Goal: Information Seeking & Learning: Learn about a topic

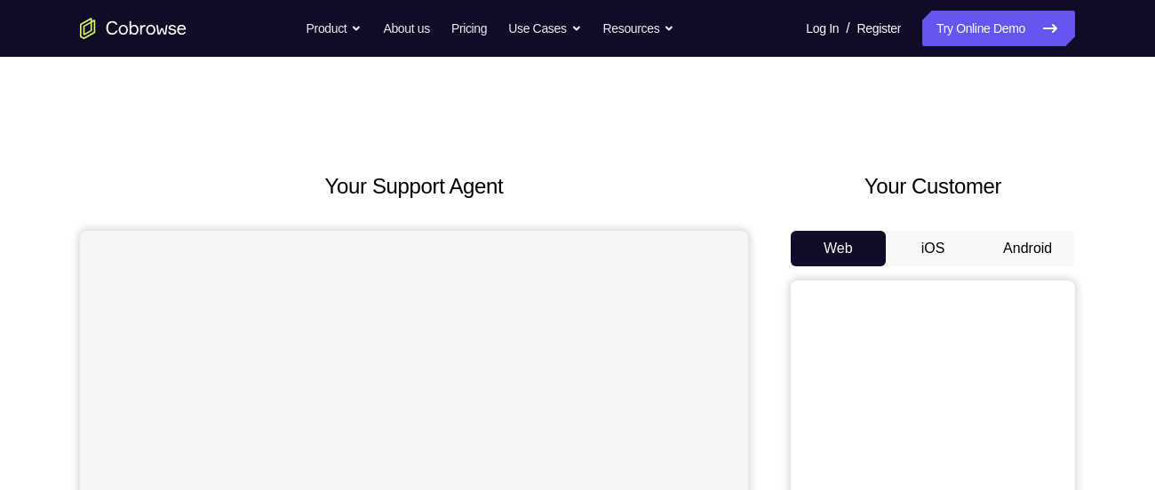
click at [1023, 251] on button "Android" at bounding box center [1027, 249] width 95 height 36
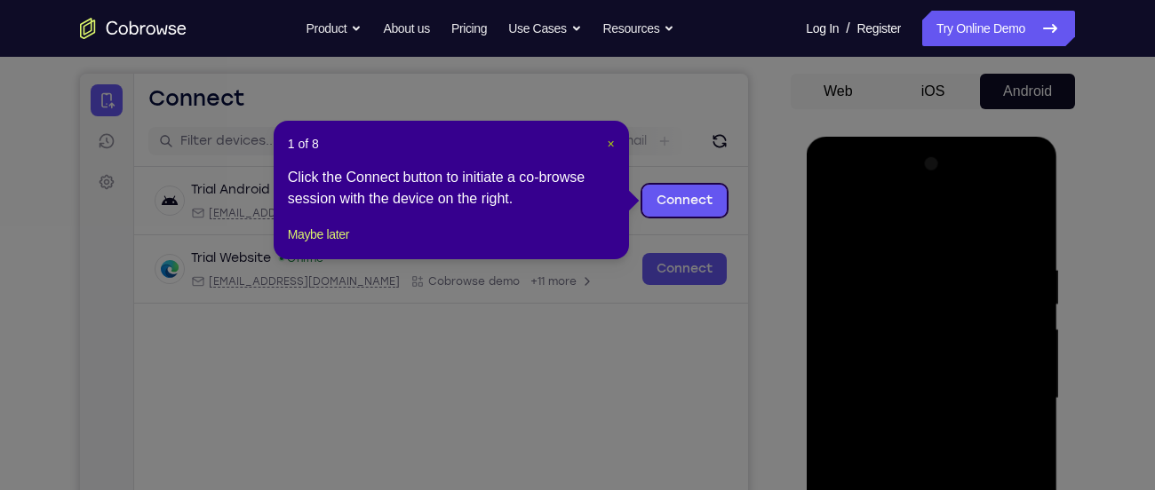
click at [612, 151] on button "×" at bounding box center [611, 144] width 7 height 18
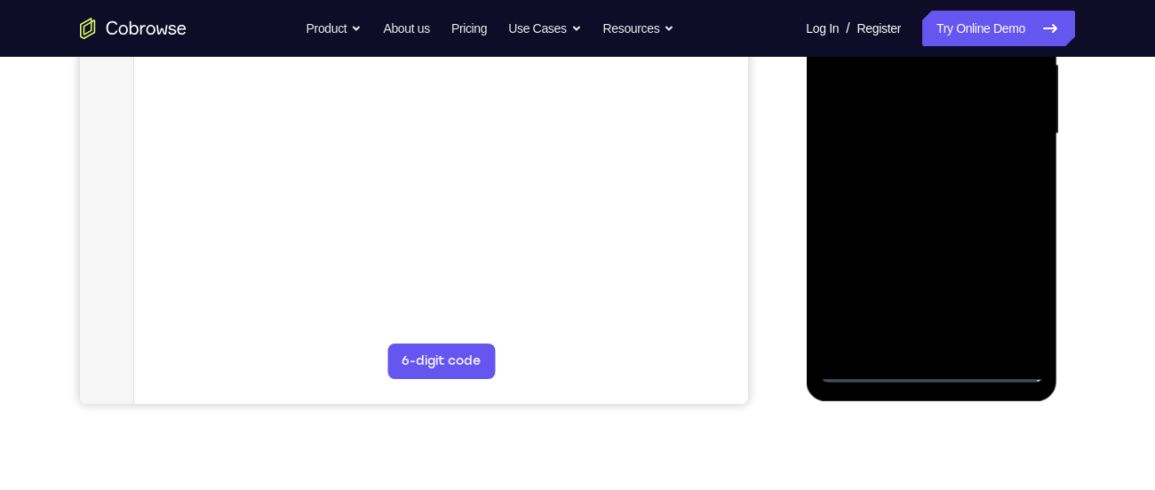
scroll to position [428, 0]
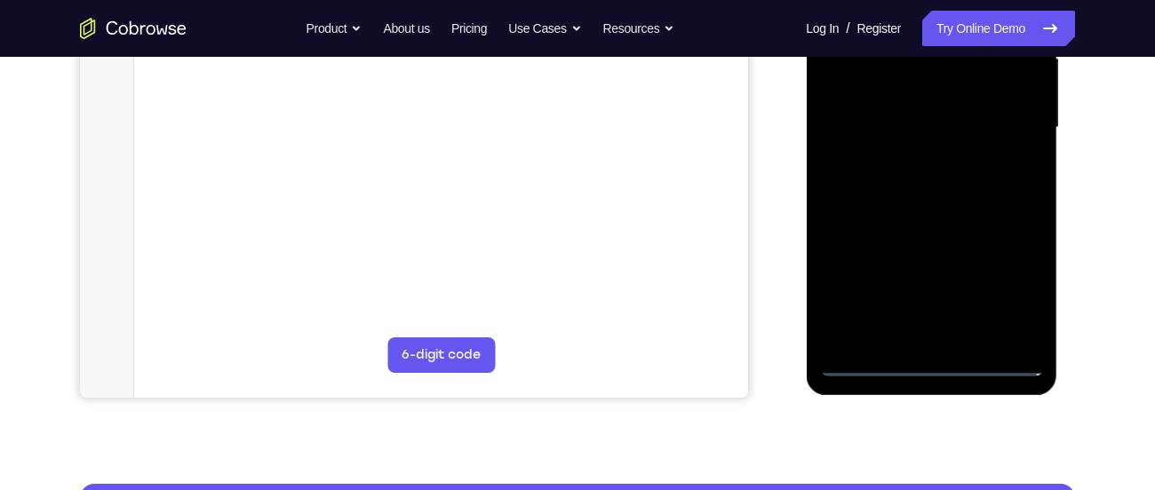
click at [929, 362] on div at bounding box center [931, 128] width 224 height 498
click at [1005, 281] on div at bounding box center [931, 128] width 224 height 498
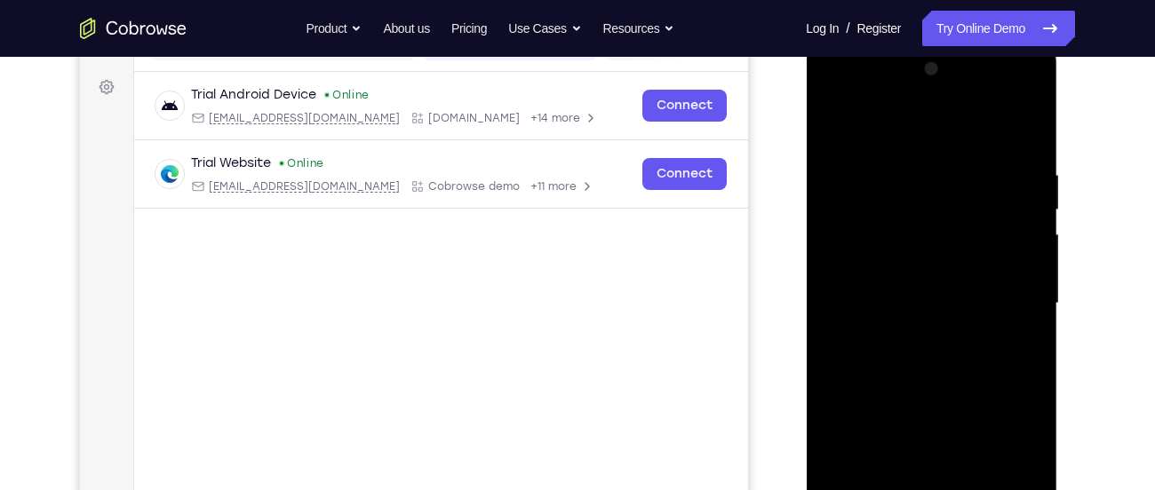
scroll to position [251, 0]
click at [899, 155] on div at bounding box center [931, 305] width 224 height 498
click at [902, 145] on div at bounding box center [931, 305] width 224 height 498
click at [1001, 290] on div at bounding box center [931, 305] width 224 height 498
click at [910, 333] on div at bounding box center [931, 305] width 224 height 498
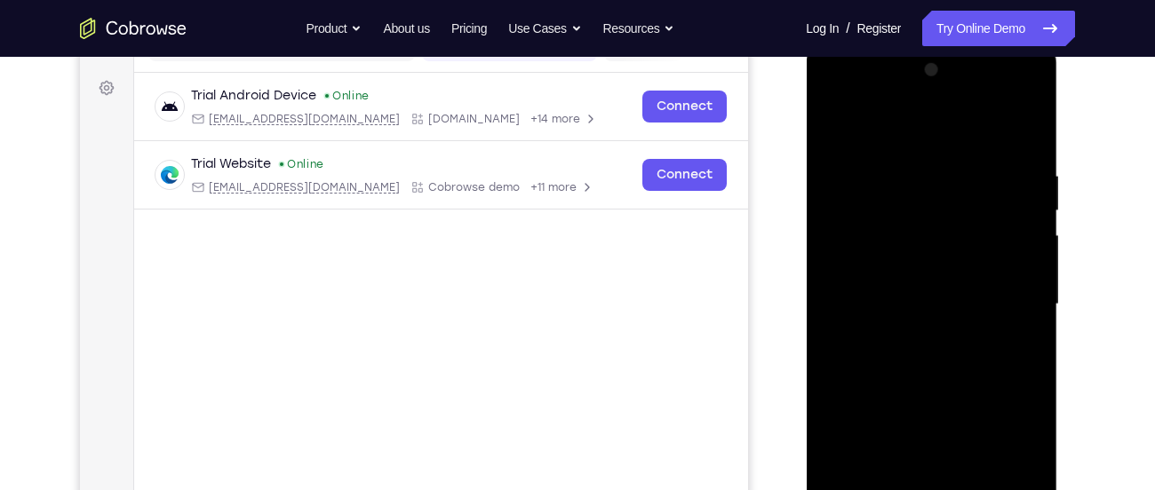
click at [895, 261] on div at bounding box center [931, 305] width 224 height 498
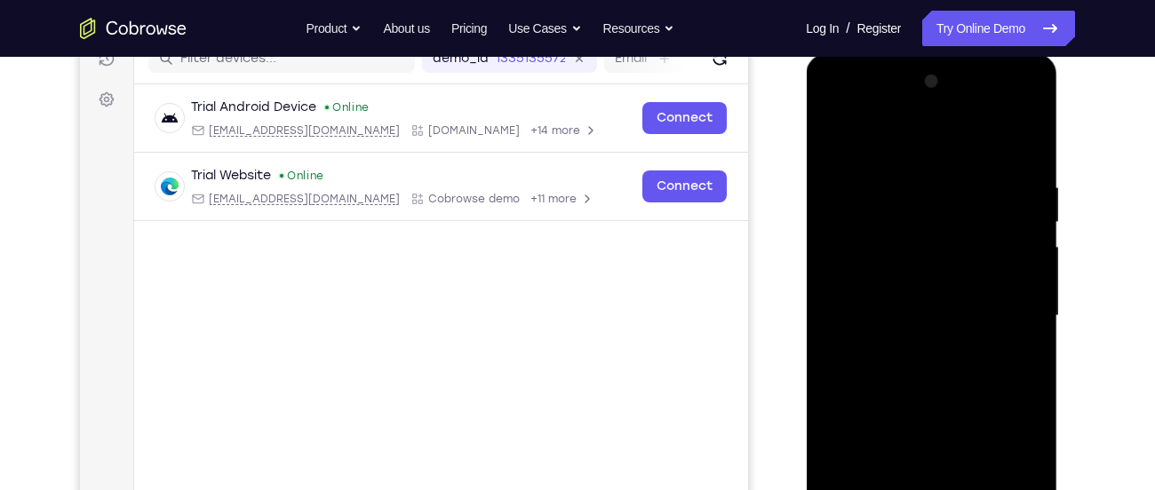
click at [878, 303] on div at bounding box center [931, 317] width 224 height 498
click at [877, 347] on div at bounding box center [931, 317] width 224 height 498
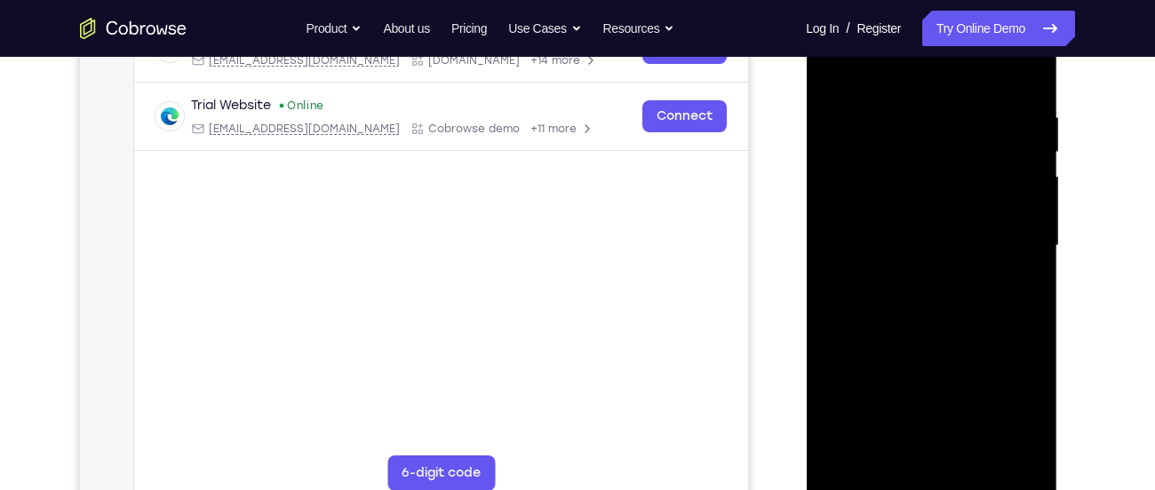
scroll to position [309, 0]
click at [928, 203] on div at bounding box center [931, 247] width 224 height 498
drag, startPoint x: 918, startPoint y: 83, endPoint x: 923, endPoint y: 69, distance: 14.4
click at [923, 69] on div at bounding box center [931, 247] width 224 height 498
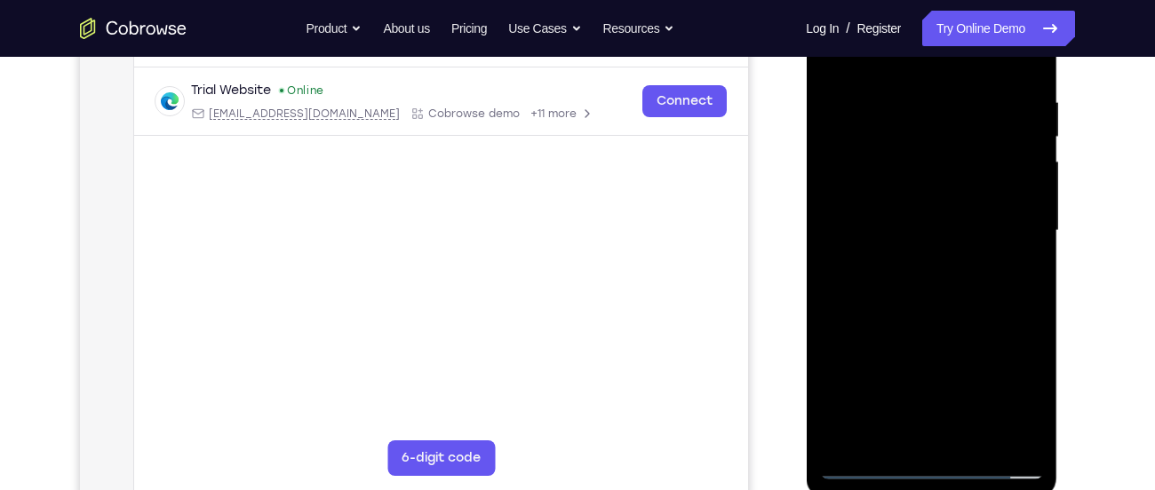
scroll to position [327, 0]
click at [1029, 436] on div at bounding box center [931, 229] width 224 height 498
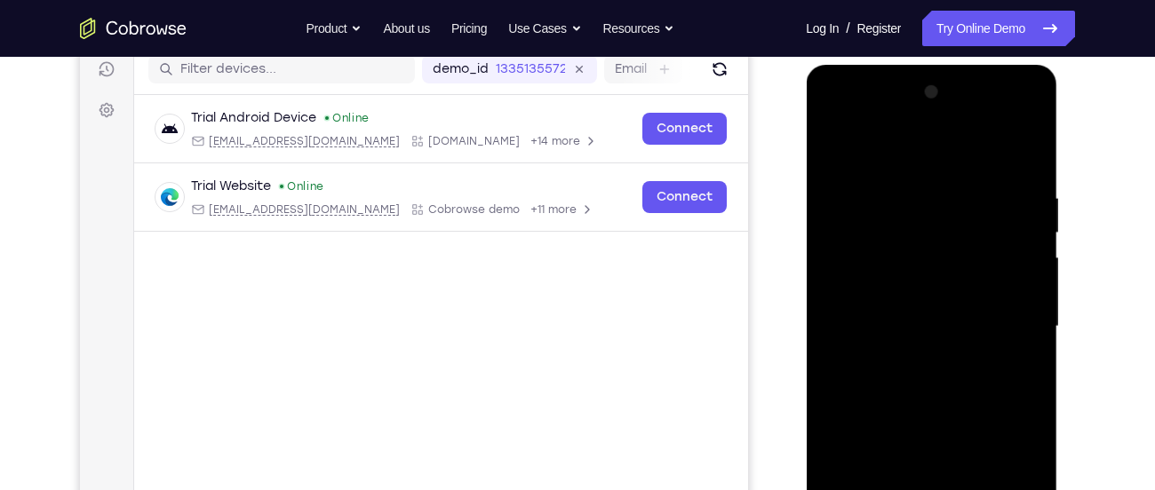
scroll to position [321, 0]
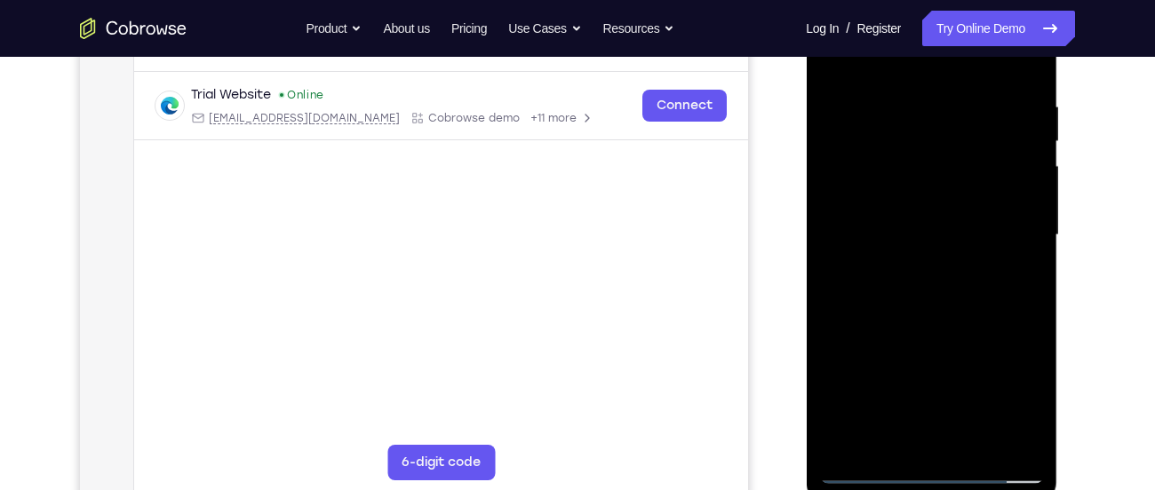
click at [1011, 439] on div at bounding box center [931, 236] width 224 height 498
click at [857, 447] on div at bounding box center [931, 236] width 224 height 498
click at [909, 108] on div at bounding box center [931, 236] width 224 height 498
click at [921, 97] on div at bounding box center [931, 236] width 224 height 498
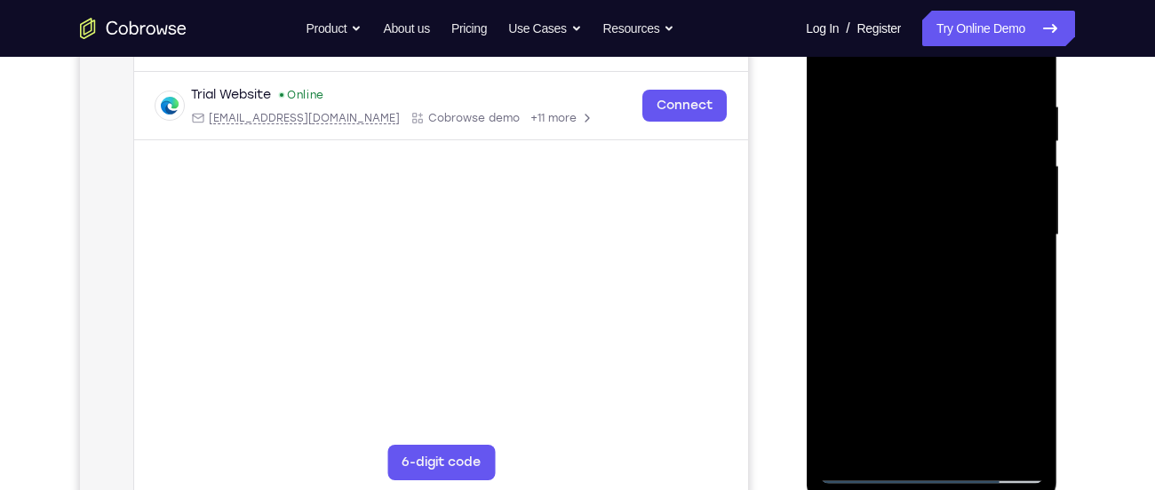
click at [850, 217] on div at bounding box center [931, 236] width 224 height 498
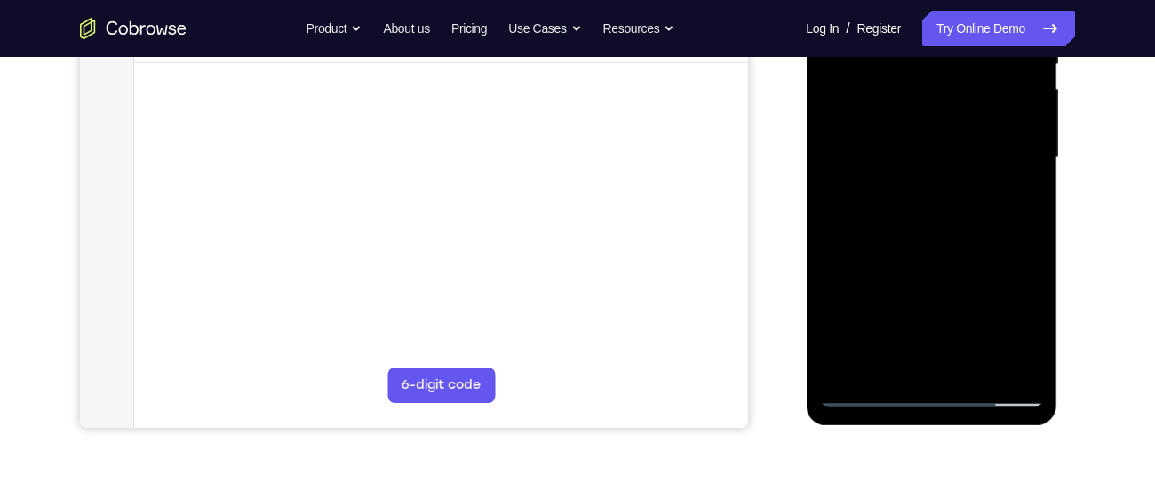
scroll to position [468, 0]
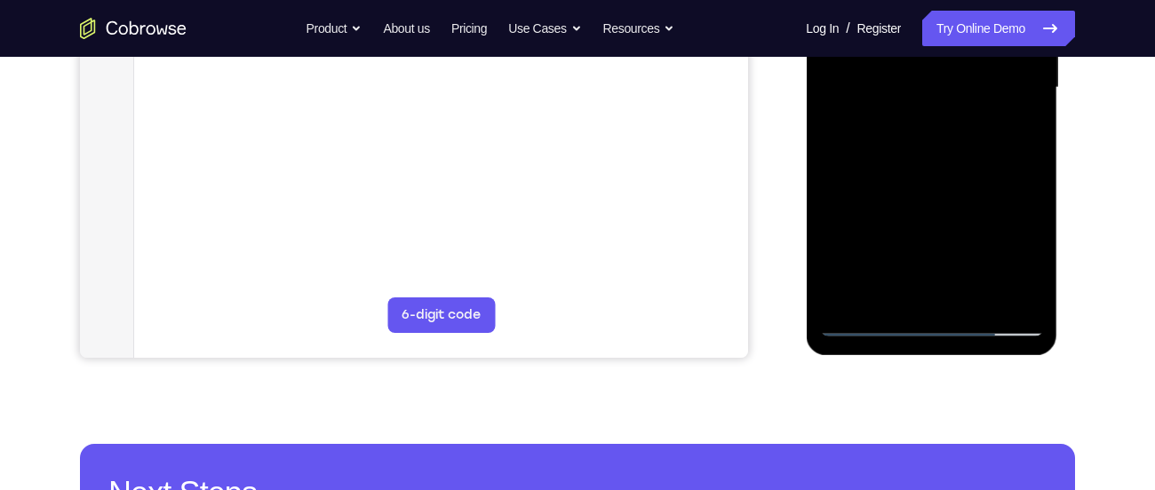
click at [1002, 291] on div at bounding box center [931, 88] width 224 height 498
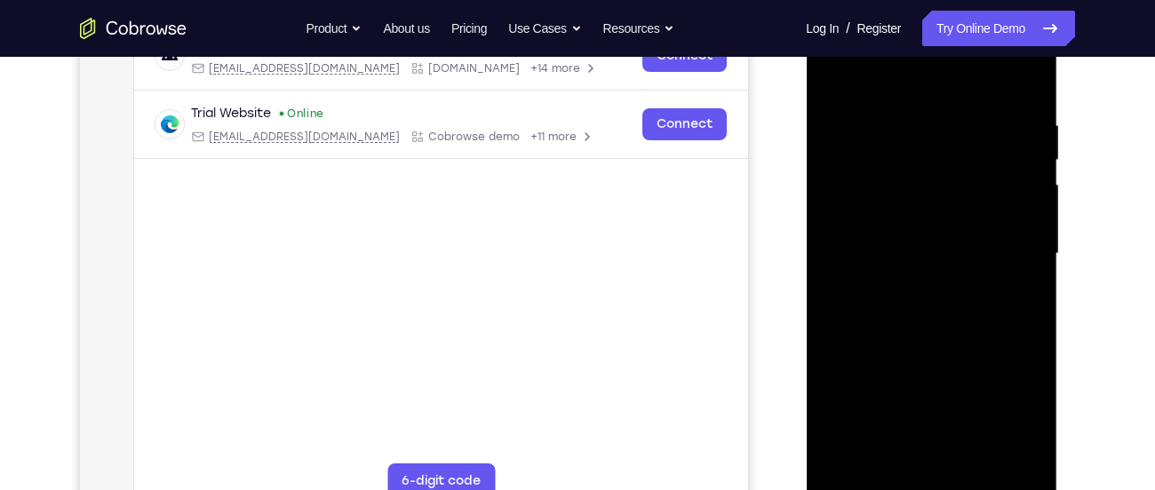
scroll to position [289, 0]
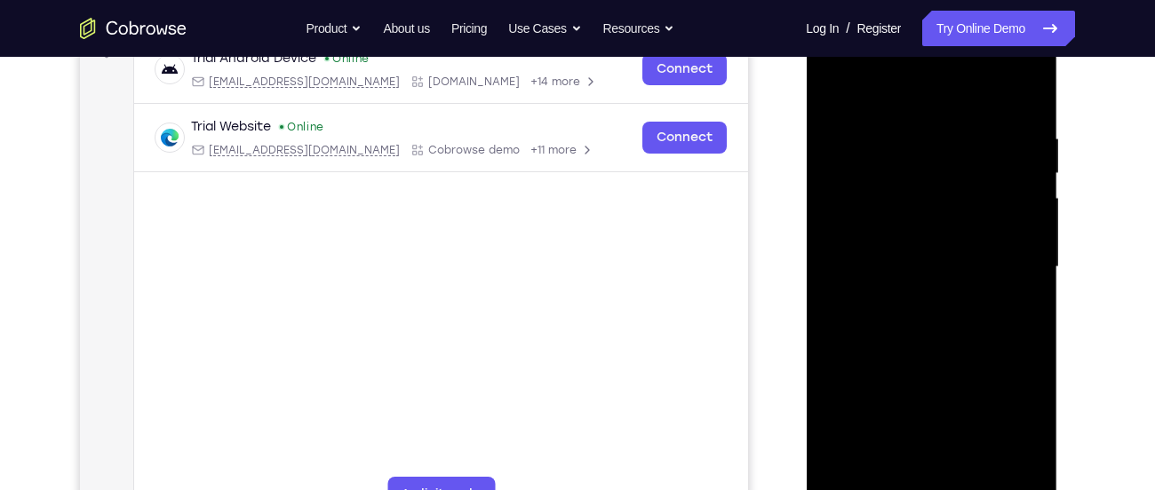
click at [1026, 95] on div at bounding box center [931, 268] width 224 height 498
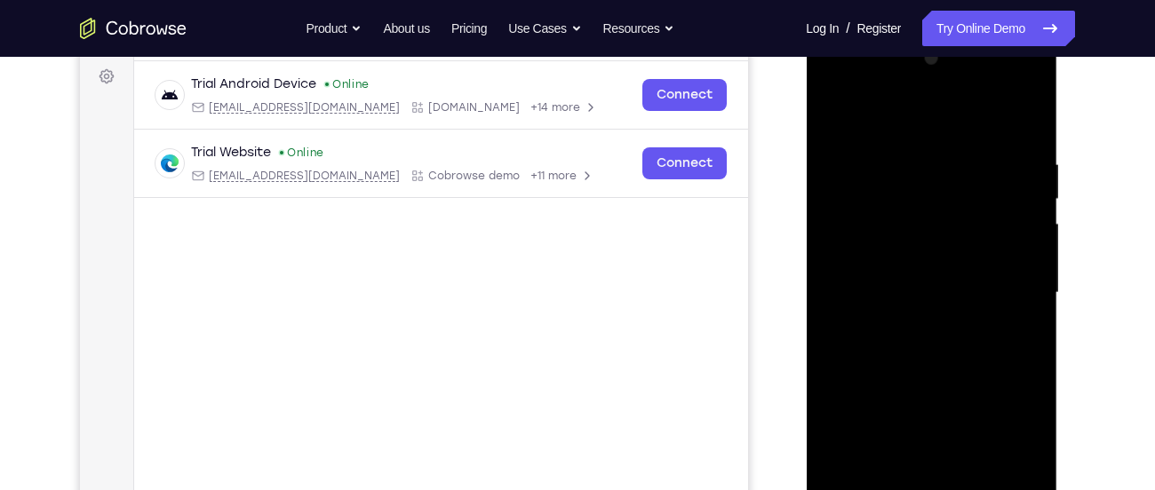
click at [831, 84] on div at bounding box center [931, 293] width 224 height 498
click at [904, 243] on div at bounding box center [931, 293] width 224 height 498
click at [896, 301] on div at bounding box center [931, 293] width 224 height 498
click at [890, 287] on div at bounding box center [931, 293] width 224 height 498
click at [888, 313] on div at bounding box center [931, 293] width 224 height 498
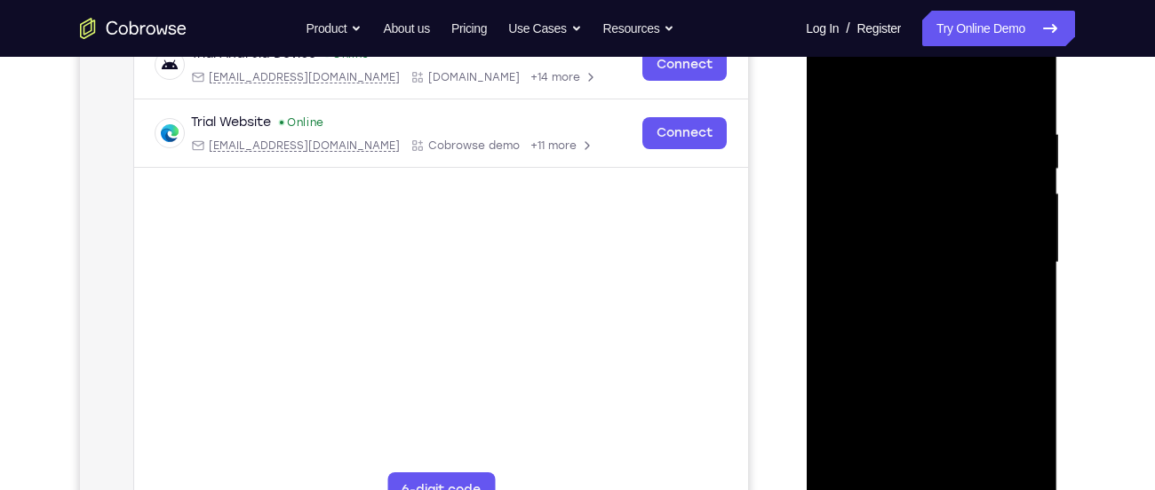
scroll to position [279, 0]
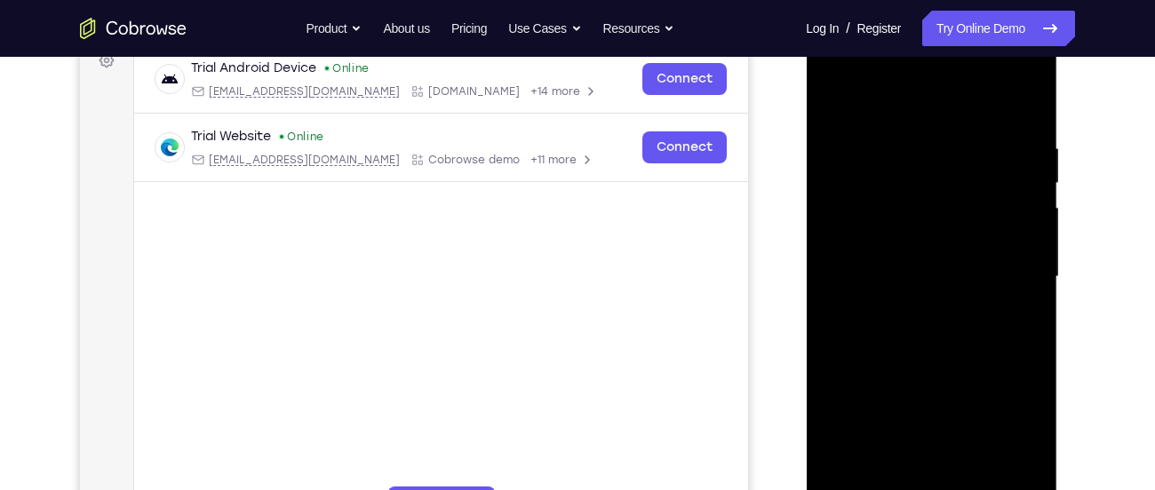
drag, startPoint x: 851, startPoint y: 379, endPoint x: 867, endPoint y: 244, distance: 136.0
click at [867, 244] on div at bounding box center [931, 277] width 224 height 498
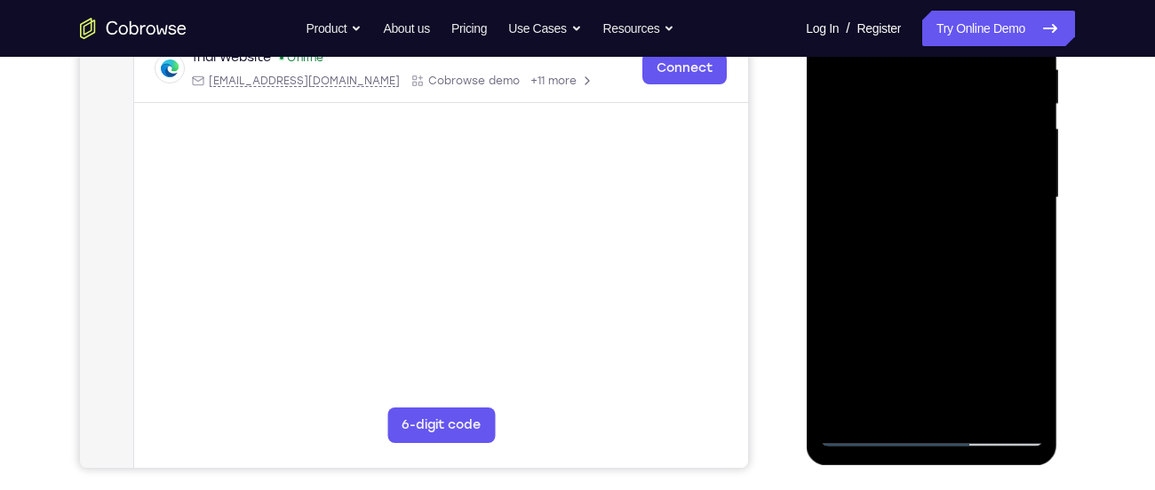
scroll to position [360, 0]
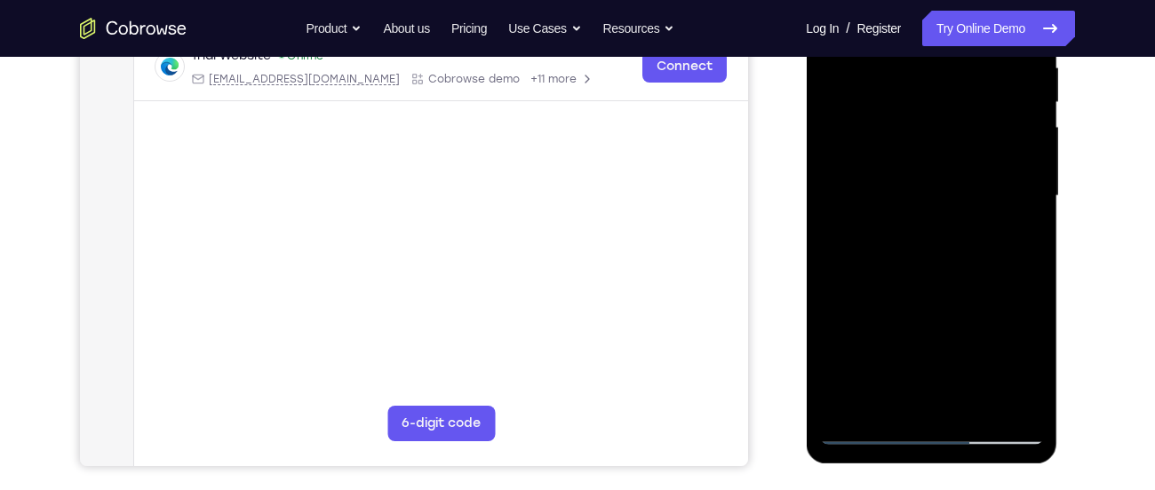
click at [903, 405] on div at bounding box center [931, 197] width 224 height 498
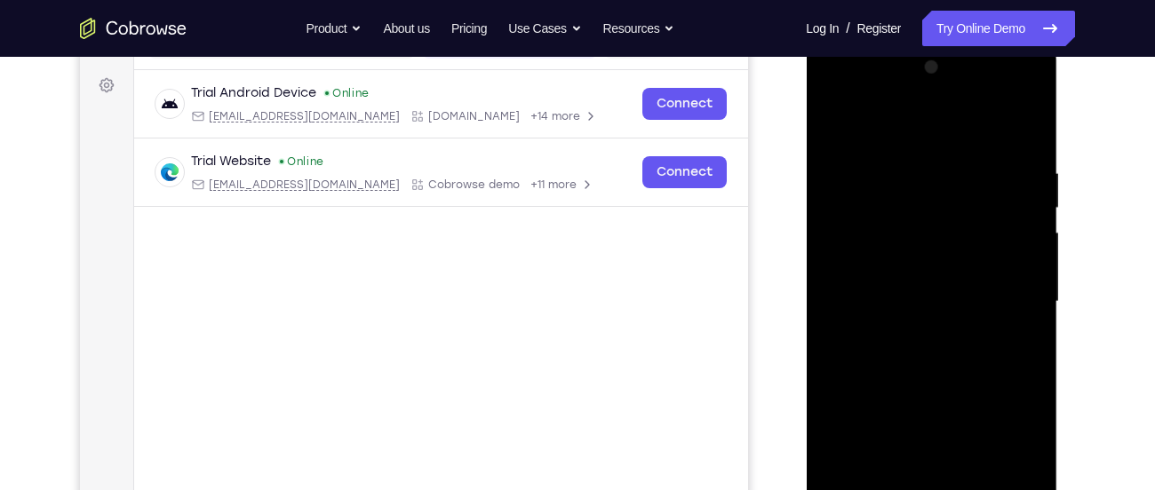
scroll to position [247, 0]
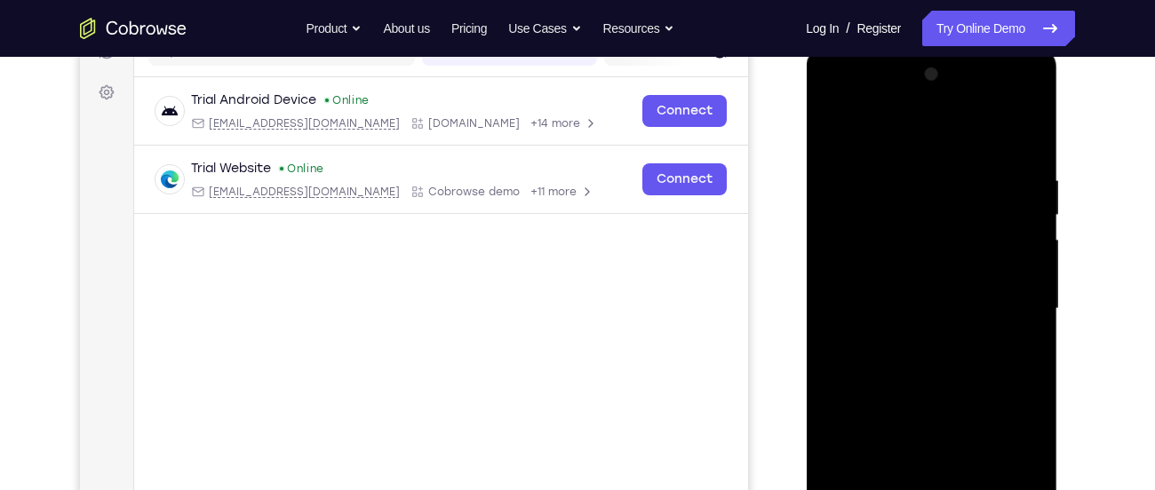
click at [992, 159] on div at bounding box center [931, 309] width 224 height 498
click at [837, 133] on div at bounding box center [931, 309] width 224 height 498
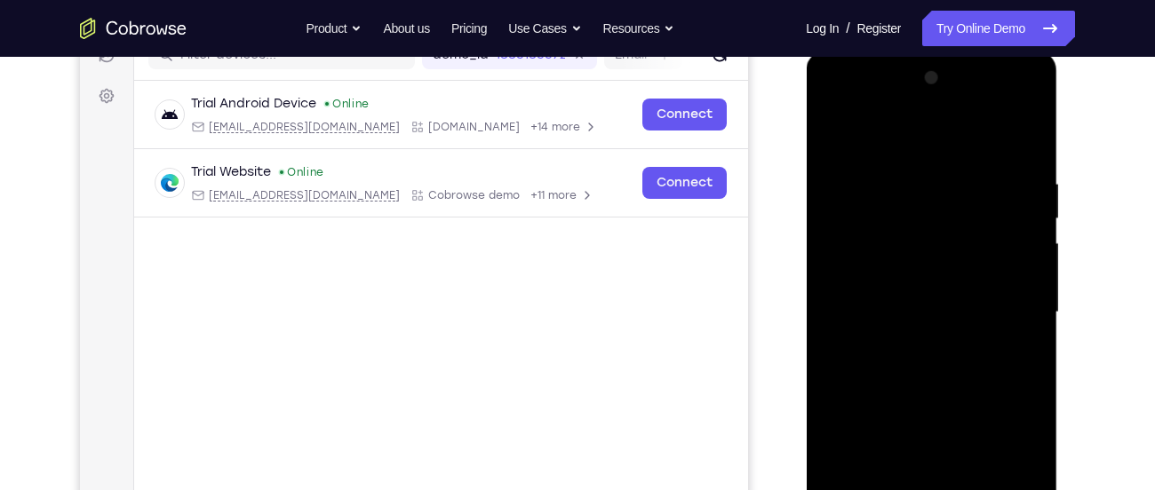
click at [917, 265] on div at bounding box center [931, 313] width 224 height 498
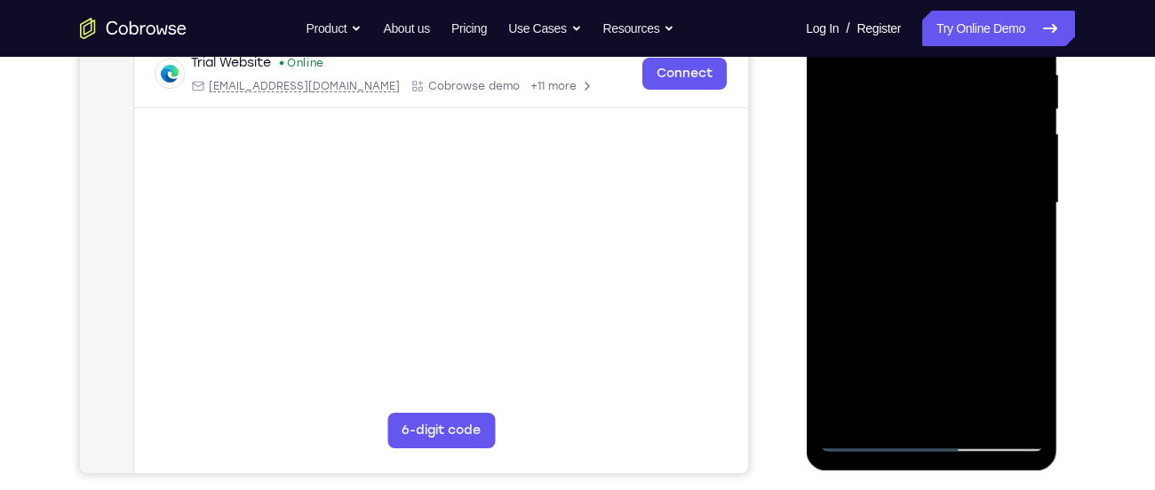
scroll to position [406, 0]
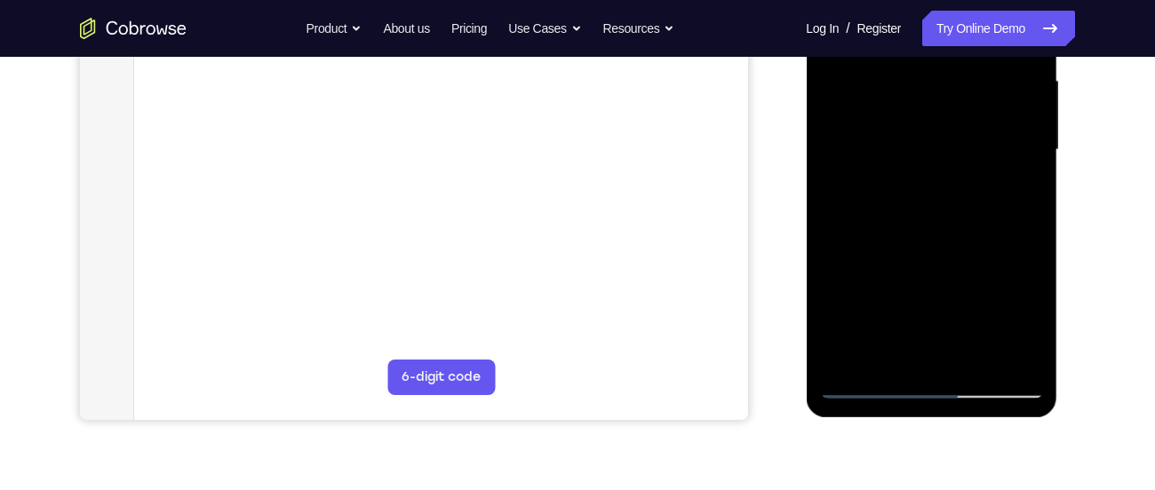
click at [978, 349] on div at bounding box center [931, 150] width 224 height 498
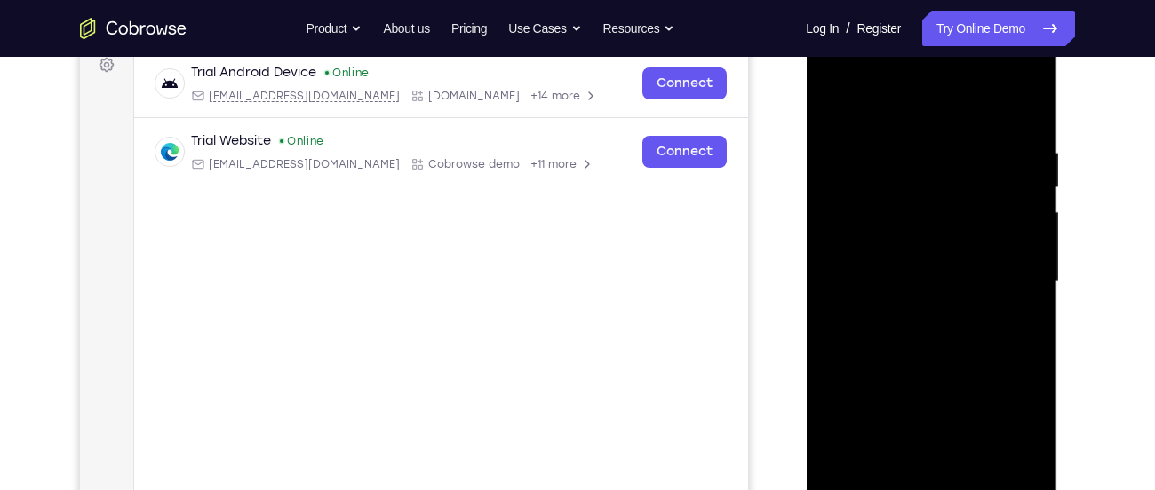
scroll to position [274, 0]
click at [1034, 116] on div at bounding box center [931, 283] width 224 height 498
drag, startPoint x: 886, startPoint y: 404, endPoint x: 954, endPoint y: 211, distance: 205.4
click at [954, 211] on div at bounding box center [931, 283] width 224 height 498
drag, startPoint x: 914, startPoint y: 363, endPoint x: 961, endPoint y: 110, distance: 257.6
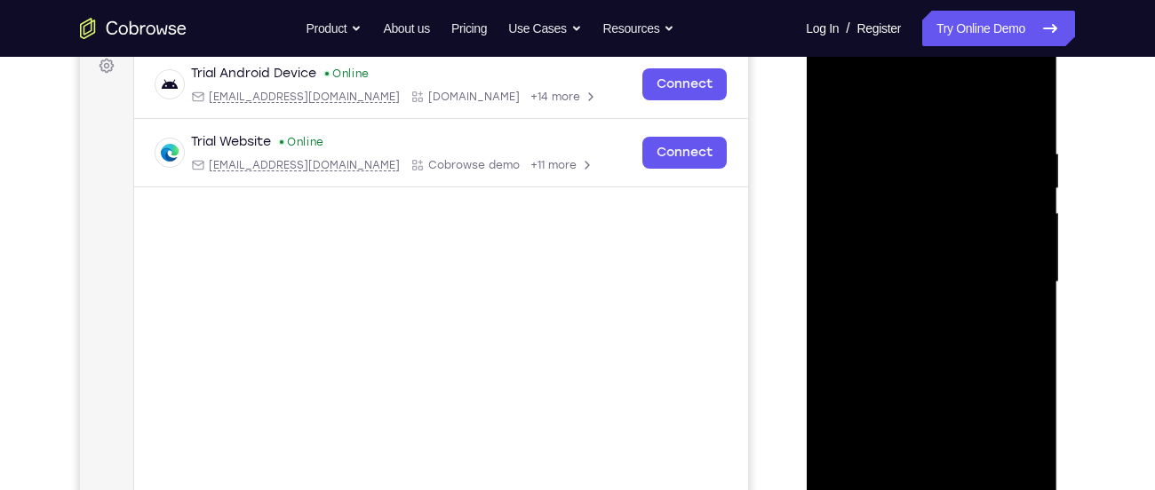
click at [961, 110] on div at bounding box center [931, 283] width 224 height 498
drag, startPoint x: 927, startPoint y: 346, endPoint x: 963, endPoint y: 123, distance: 226.0
click at [963, 123] on div at bounding box center [931, 283] width 224 height 498
drag, startPoint x: 926, startPoint y: 213, endPoint x: 927, endPoint y: 312, distance: 98.6
click at [927, 312] on div at bounding box center [931, 283] width 224 height 498
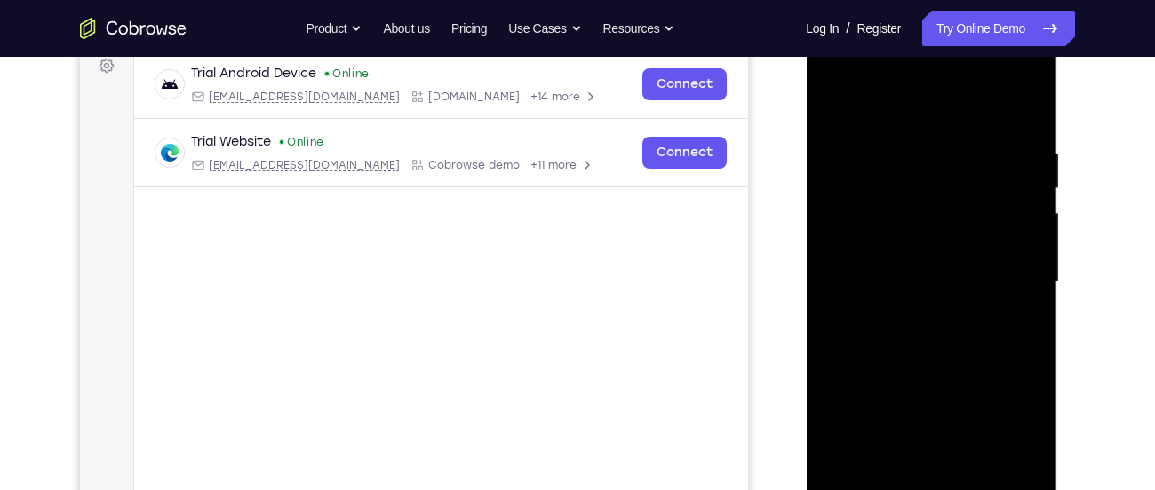
drag, startPoint x: 907, startPoint y: 246, endPoint x: 936, endPoint y: 64, distance: 184.5
click at [936, 64] on div at bounding box center [931, 283] width 224 height 498
drag, startPoint x: 917, startPoint y: 315, endPoint x: 951, endPoint y: 117, distance: 200.1
click at [951, 117] on div at bounding box center [931, 283] width 224 height 498
drag, startPoint x: 927, startPoint y: 179, endPoint x: 1008, endPoint y: 532, distance: 362.7
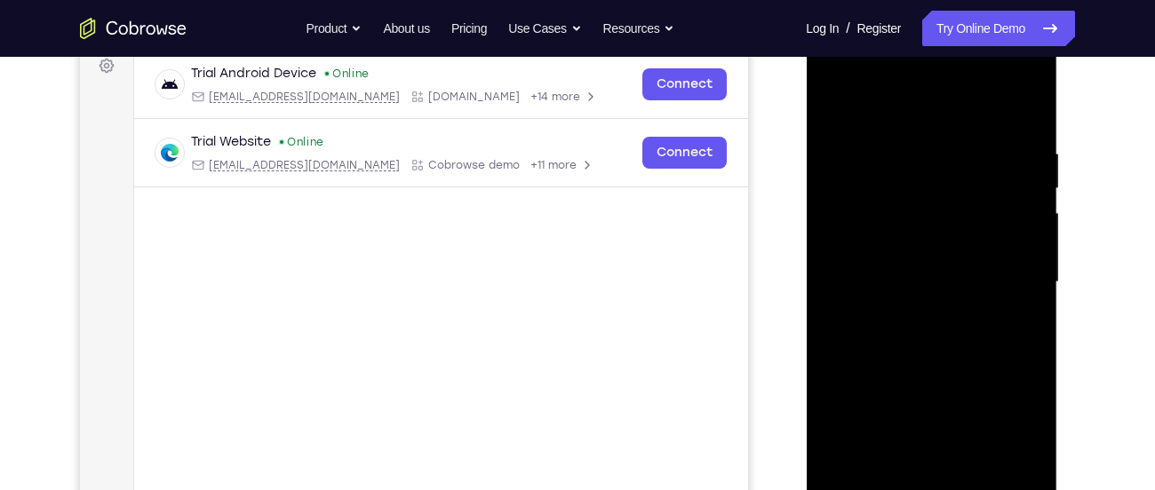
click at [1008, 490] on div at bounding box center [931, 285] width 251 height 530
click at [1009, 109] on div at bounding box center [931, 283] width 224 height 498
click at [898, 164] on div at bounding box center [931, 283] width 224 height 498
click at [826, 99] on div at bounding box center [931, 283] width 224 height 498
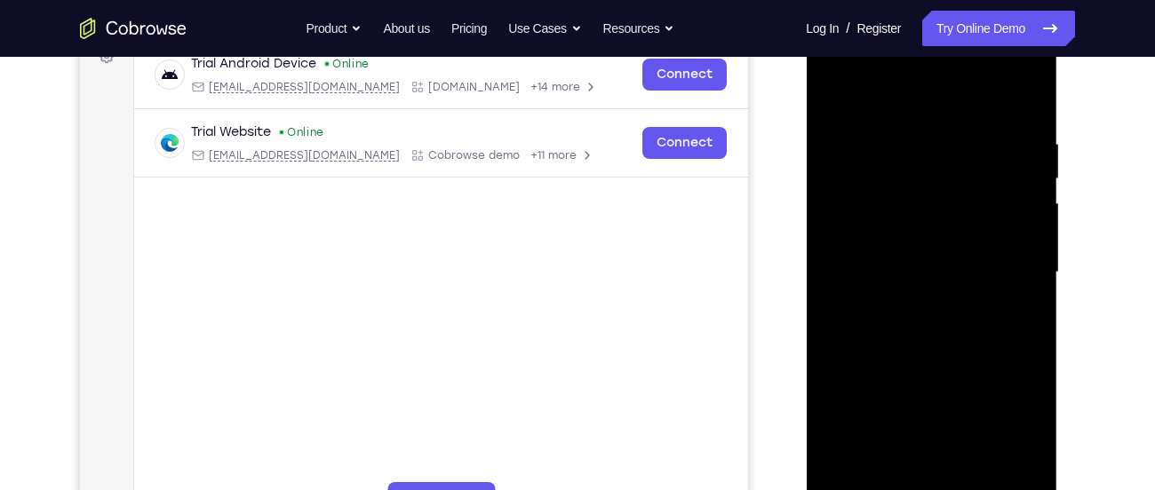
scroll to position [279, 0]
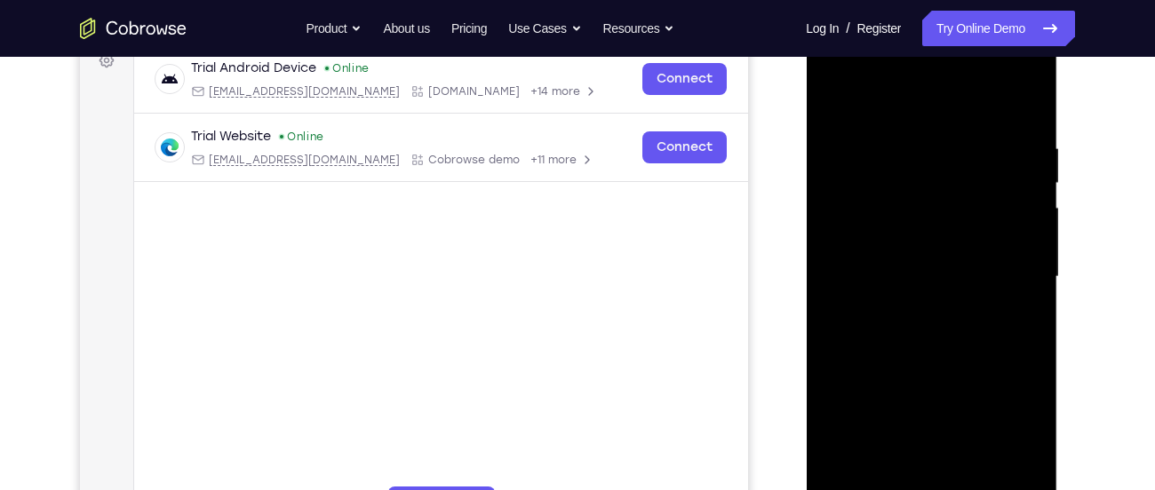
click at [833, 101] on div at bounding box center [931, 277] width 224 height 498
drag, startPoint x: 969, startPoint y: 225, endPoint x: 814, endPoint y: 220, distance: 155.5
click at [814, 220] on div at bounding box center [931, 280] width 251 height 530
drag, startPoint x: 969, startPoint y: 241, endPoint x: 860, endPoint y: 249, distance: 109.6
click at [860, 249] on div at bounding box center [931, 277] width 224 height 498
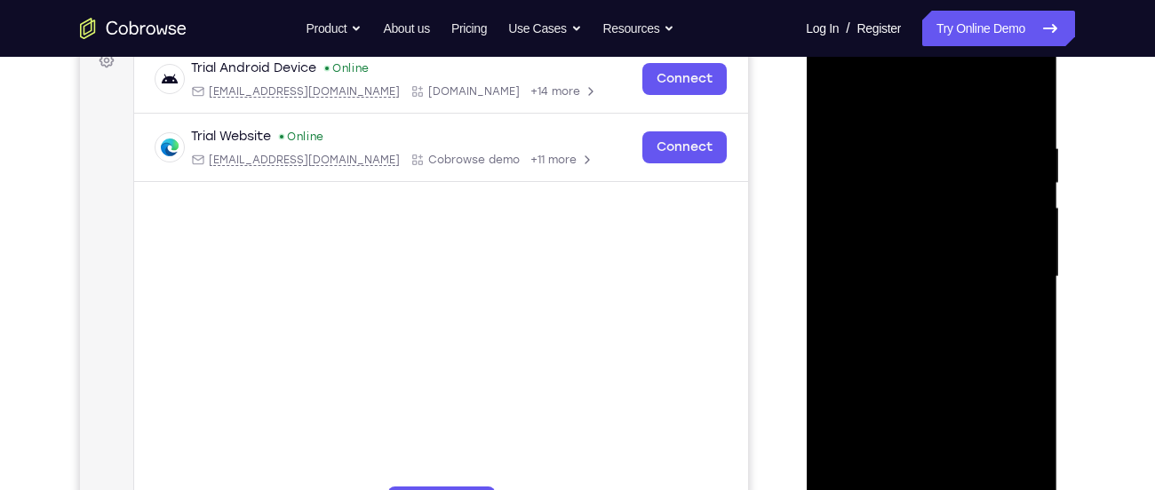
drag, startPoint x: 950, startPoint y: 205, endPoint x: 821, endPoint y: 218, distance: 129.4
click at [821, 218] on div at bounding box center [931, 277] width 224 height 498
drag, startPoint x: 955, startPoint y: 230, endPoint x: 821, endPoint y: 211, distance: 135.6
click at [821, 211] on div at bounding box center [931, 277] width 224 height 498
drag, startPoint x: 954, startPoint y: 211, endPoint x: 802, endPoint y: 198, distance: 152.4
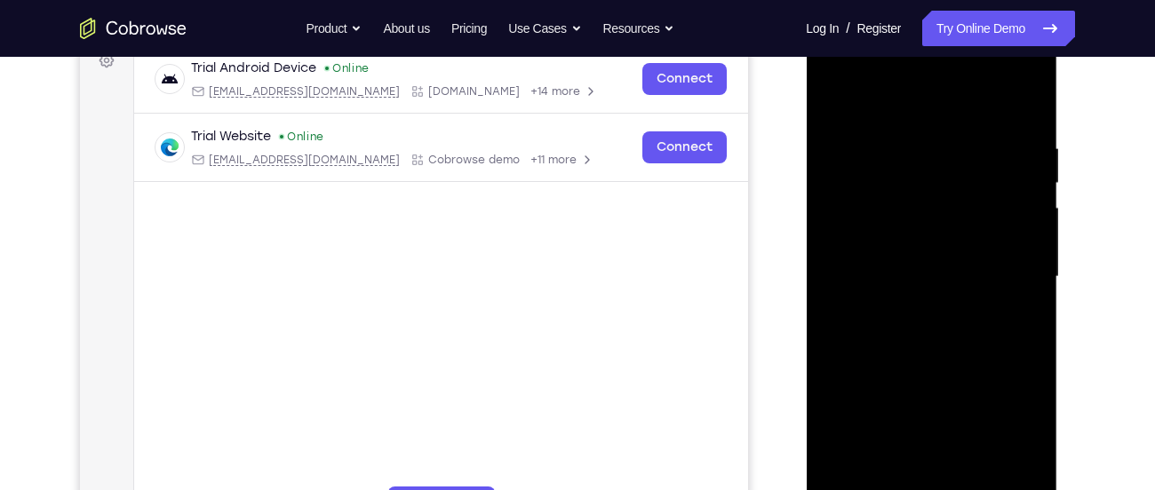
click at [806, 198] on html "Online web based iOS Simulators and Android Emulators. Run iPhone, iPad, Mobile…" at bounding box center [932, 281] width 253 height 533
drag, startPoint x: 917, startPoint y: 210, endPoint x: 785, endPoint y: 236, distance: 135.0
click at [806, 236] on html "Online web based iOS Simulators and Android Emulators. Run iPhone, iPad, Mobile…" at bounding box center [932, 281] width 253 height 533
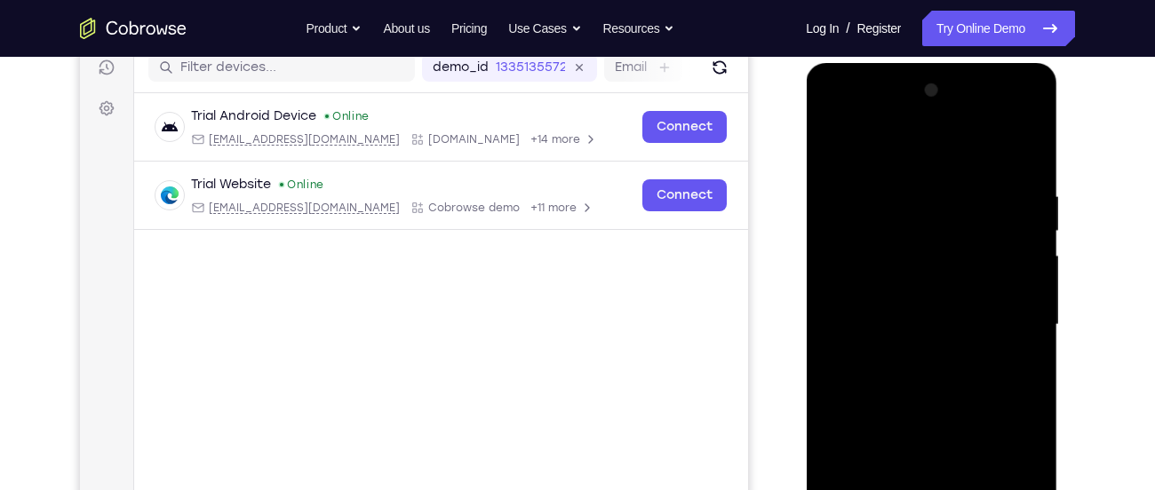
scroll to position [230, 0]
click at [1009, 147] on div at bounding box center [931, 326] width 224 height 498
click at [902, 159] on div at bounding box center [931, 326] width 224 height 498
click at [828, 146] on div at bounding box center [931, 326] width 224 height 498
click at [982, 171] on div at bounding box center [931, 326] width 224 height 498
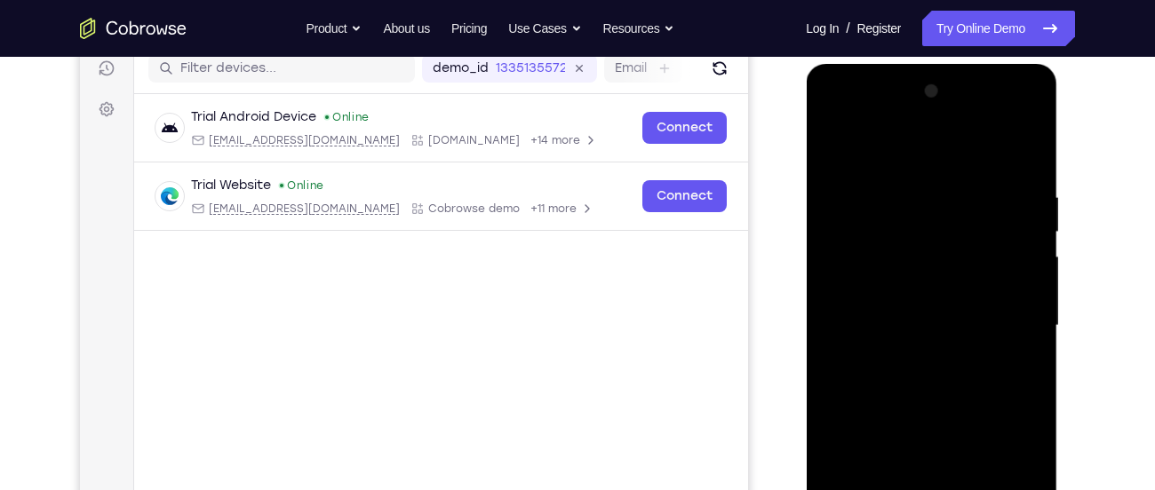
click at [962, 253] on div at bounding box center [931, 326] width 224 height 498
click at [1024, 331] on div at bounding box center [931, 326] width 224 height 498
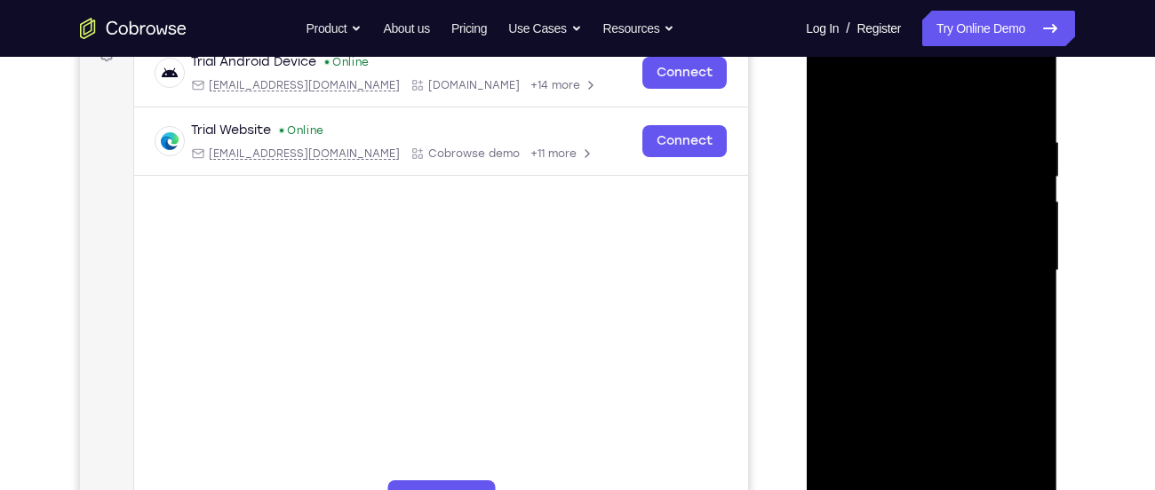
scroll to position [286, 0]
click at [1029, 285] on div at bounding box center [931, 270] width 224 height 498
click at [1023, 106] on div at bounding box center [931, 270] width 224 height 498
click at [843, 93] on div at bounding box center [931, 270] width 224 height 498
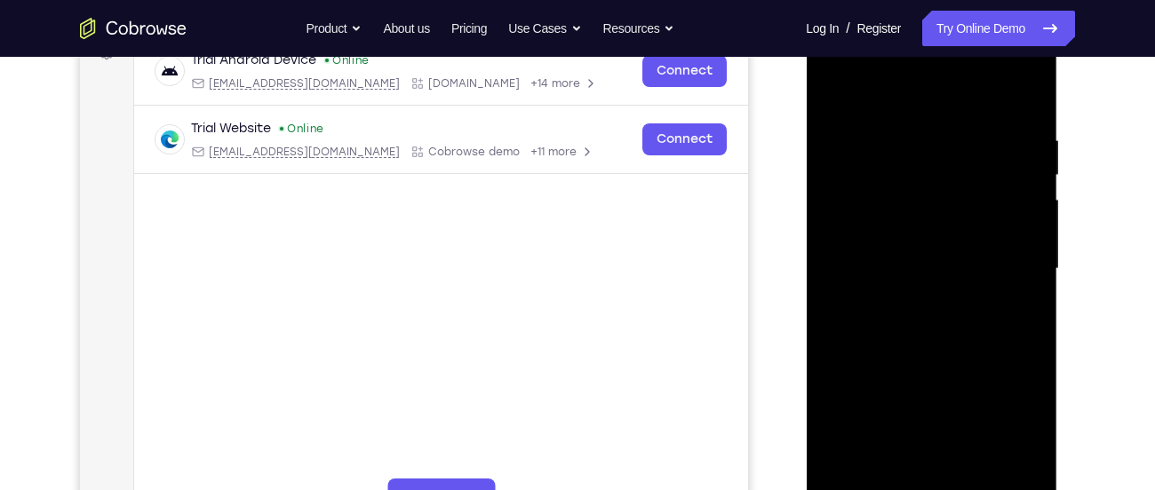
scroll to position [285, 0]
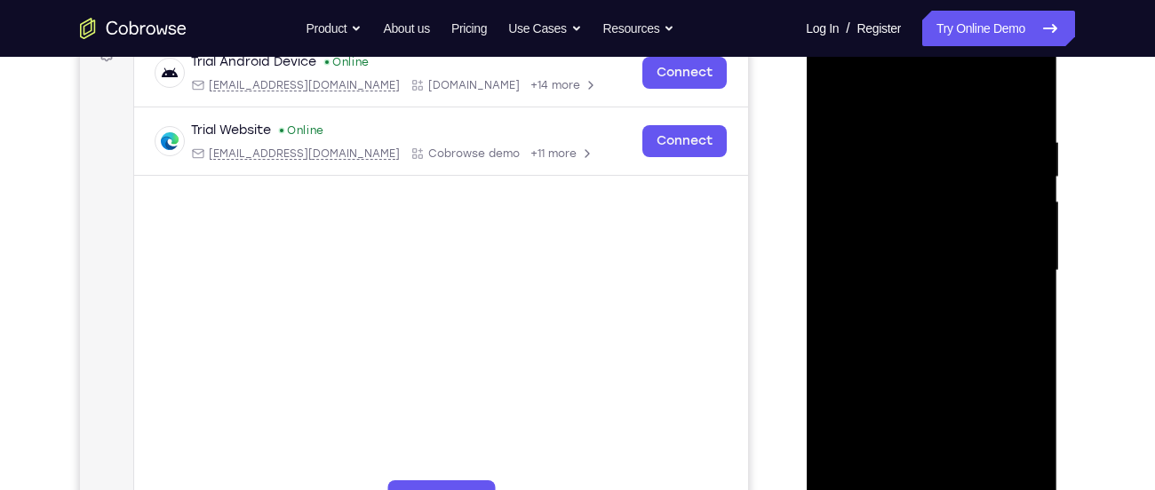
click at [1006, 92] on div at bounding box center [931, 271] width 224 height 498
click at [954, 92] on div at bounding box center [931, 271] width 224 height 498
click at [882, 122] on div at bounding box center [931, 271] width 224 height 498
drag, startPoint x: 847, startPoint y: 425, endPoint x: 871, endPoint y: 166, distance: 259.7
click at [871, 166] on div at bounding box center [931, 271] width 224 height 498
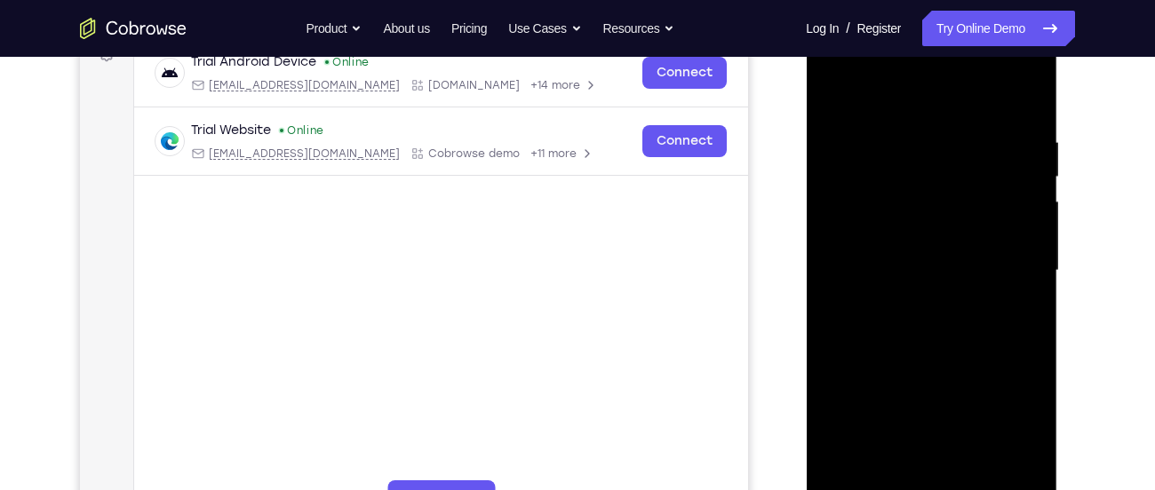
drag, startPoint x: 847, startPoint y: 434, endPoint x: 858, endPoint y: 254, distance: 179.8
click at [858, 254] on div at bounding box center [931, 271] width 224 height 498
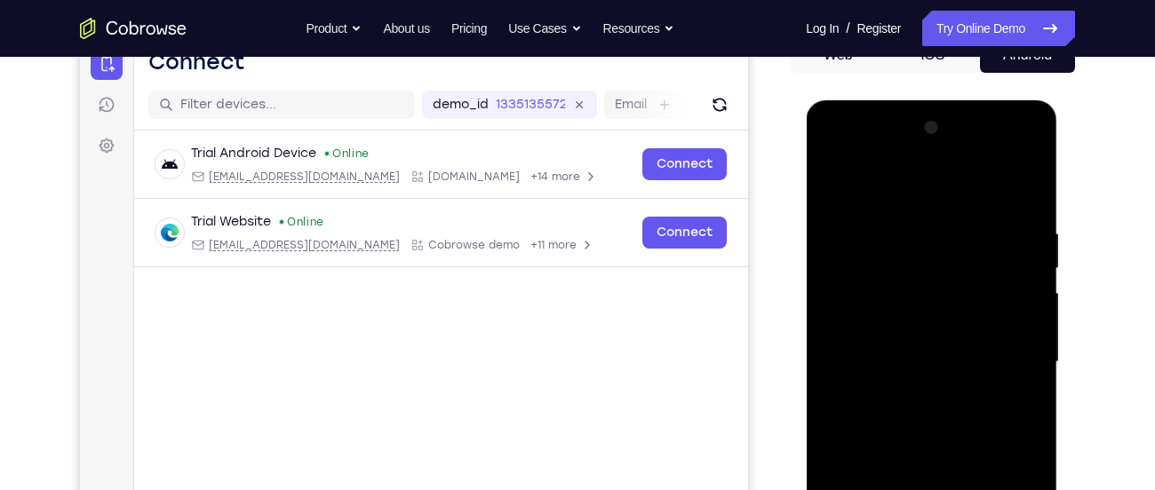
scroll to position [174, 0]
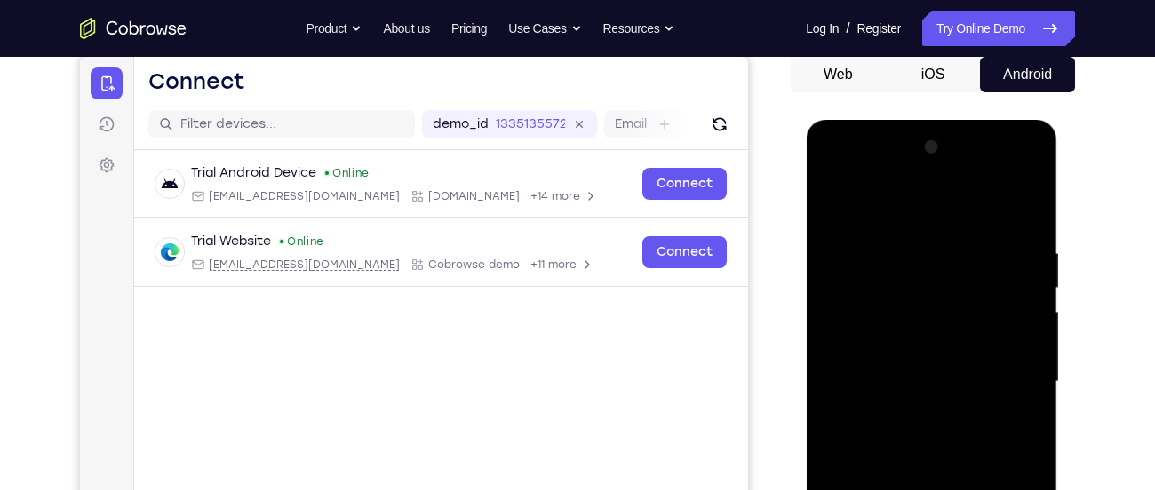
click at [833, 207] on div at bounding box center [931, 382] width 224 height 498
click at [1012, 213] on div at bounding box center [931, 382] width 224 height 498
click at [1035, 254] on div at bounding box center [931, 382] width 224 height 498
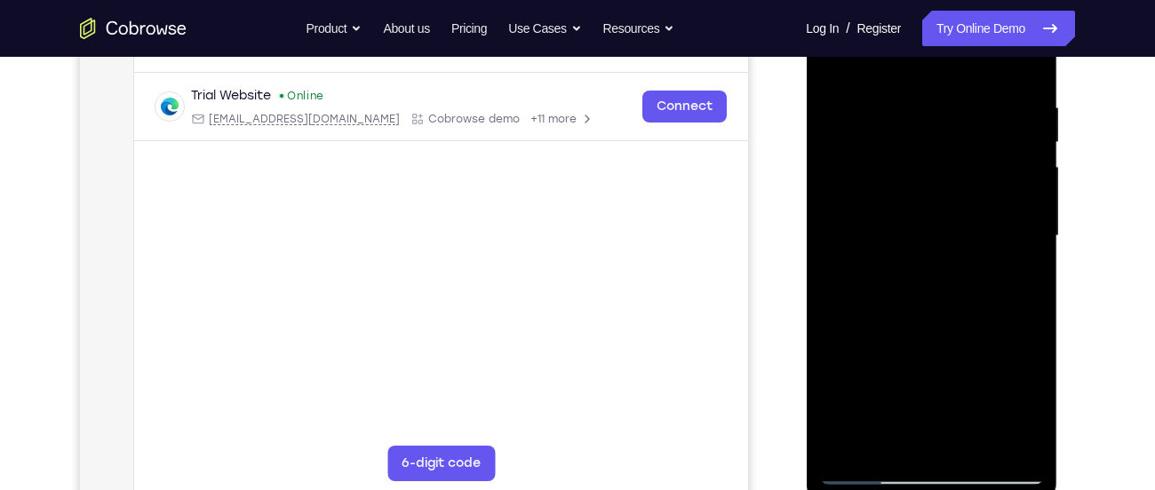
scroll to position [322, 0]
click at [885, 433] on div at bounding box center [931, 235] width 224 height 498
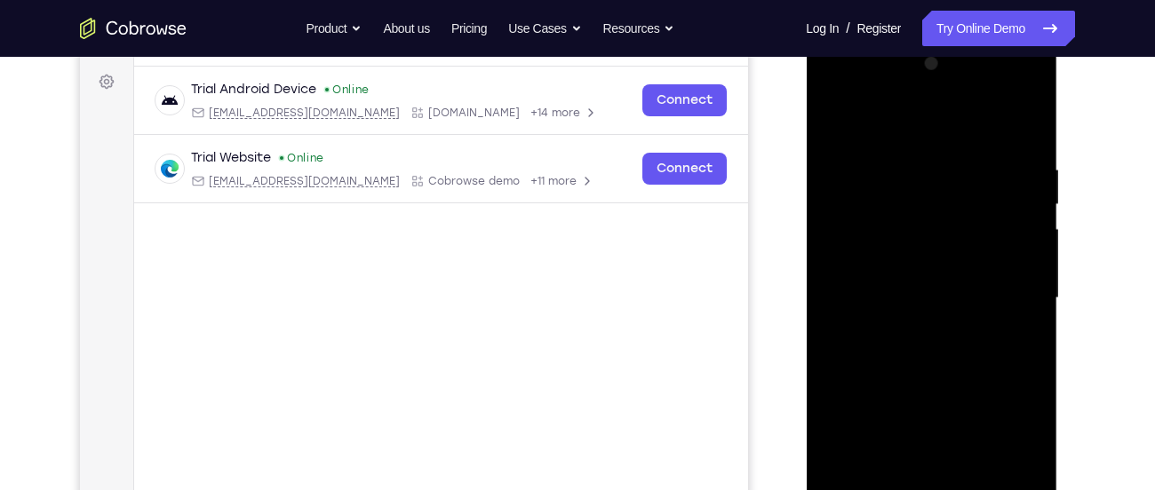
click at [833, 99] on div at bounding box center [931, 299] width 224 height 498
click at [856, 254] on div at bounding box center [931, 299] width 224 height 498
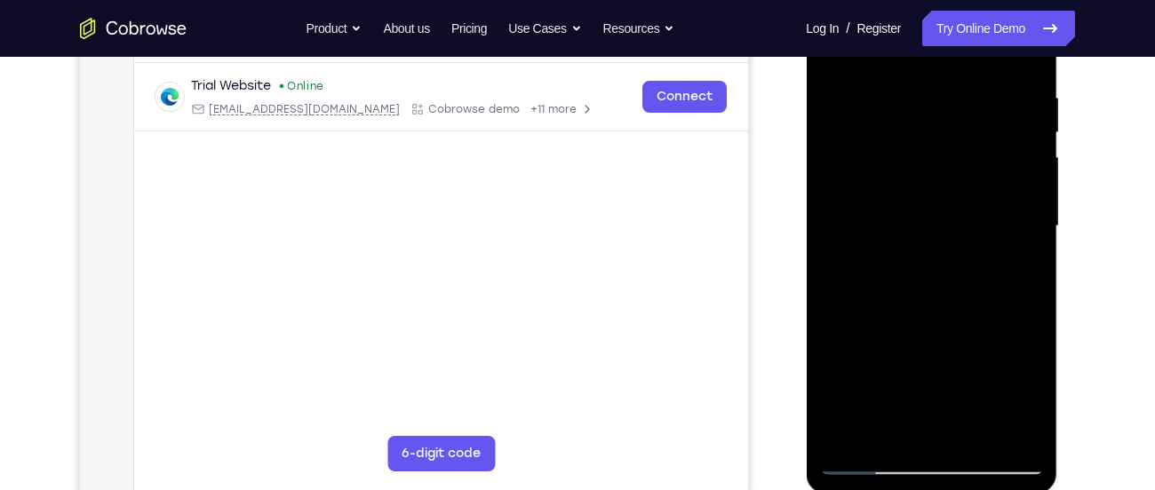
scroll to position [331, 0]
click at [1032, 260] on div at bounding box center [931, 225] width 224 height 498
click at [831, 265] on div at bounding box center [931, 225] width 224 height 498
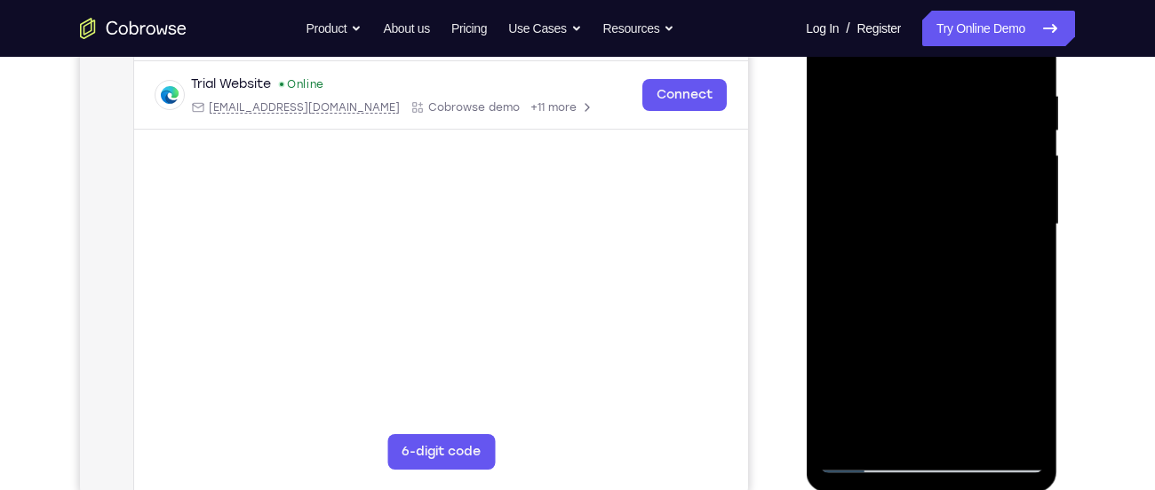
click at [1028, 263] on div at bounding box center [931, 225] width 224 height 498
click at [831, 269] on div at bounding box center [931, 225] width 224 height 498
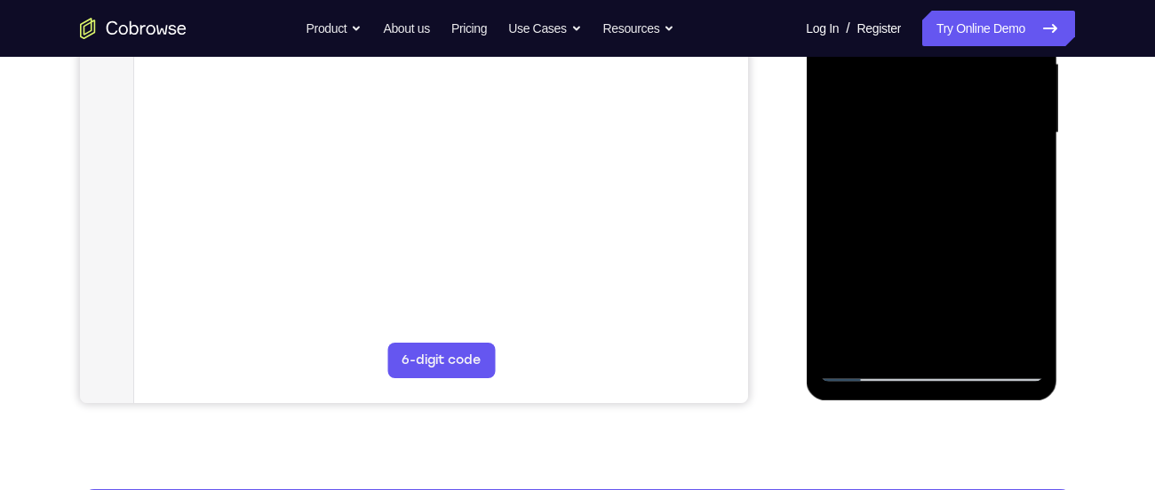
scroll to position [426, 0]
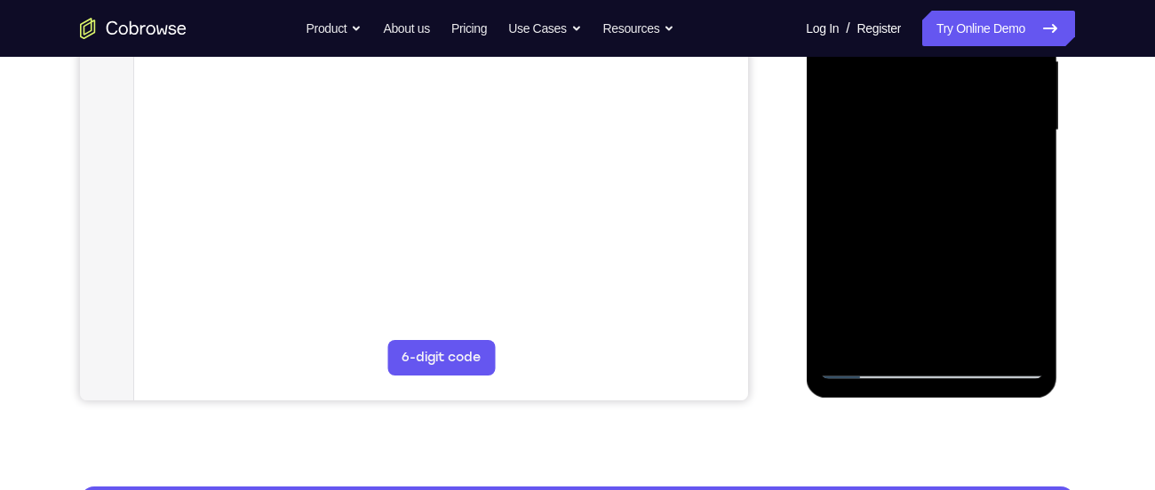
click at [840, 298] on div at bounding box center [931, 131] width 224 height 498
drag, startPoint x: 900, startPoint y: 251, endPoint x: 916, endPoint y: 104, distance: 147.5
click at [916, 104] on div at bounding box center [931, 131] width 224 height 498
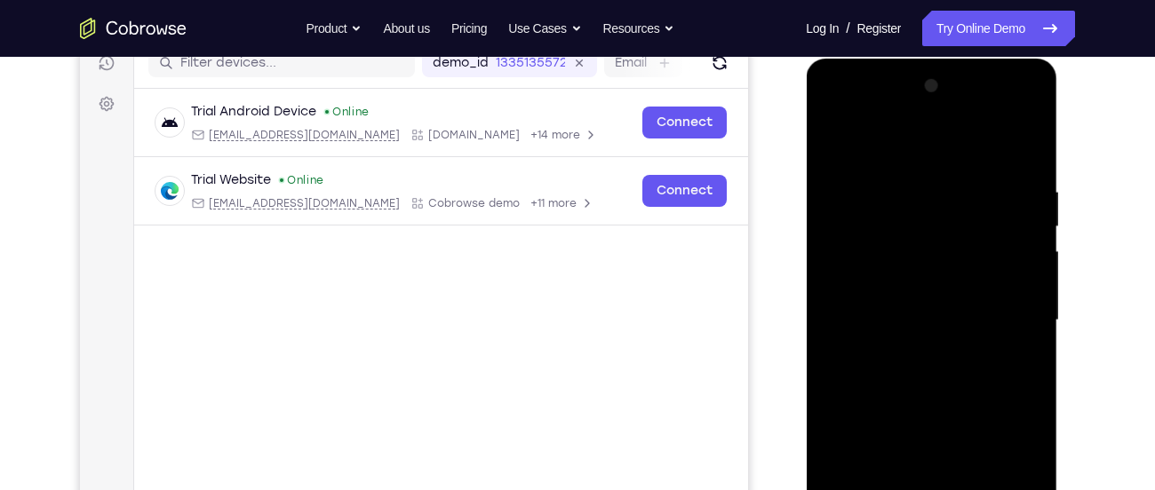
scroll to position [234, 0]
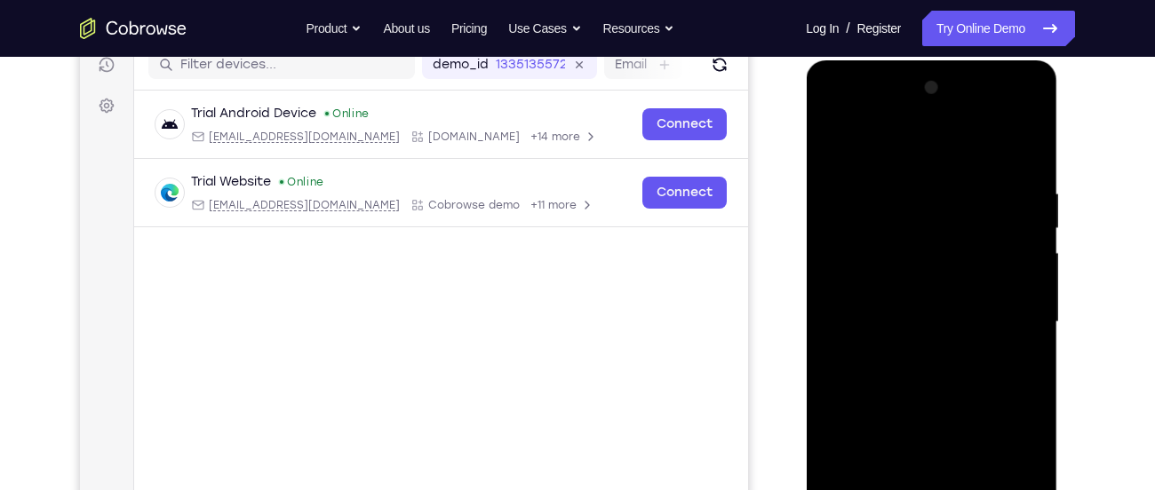
drag, startPoint x: 922, startPoint y: 212, endPoint x: 959, endPoint y: 532, distance: 321.9
click at [959, 490] on div at bounding box center [931, 323] width 224 height 498
drag, startPoint x: 923, startPoint y: 227, endPoint x: 960, endPoint y: 532, distance: 307.8
click at [960, 490] on div at bounding box center [931, 323] width 224 height 498
drag, startPoint x: 947, startPoint y: 235, endPoint x: 1013, endPoint y: 532, distance: 304.8
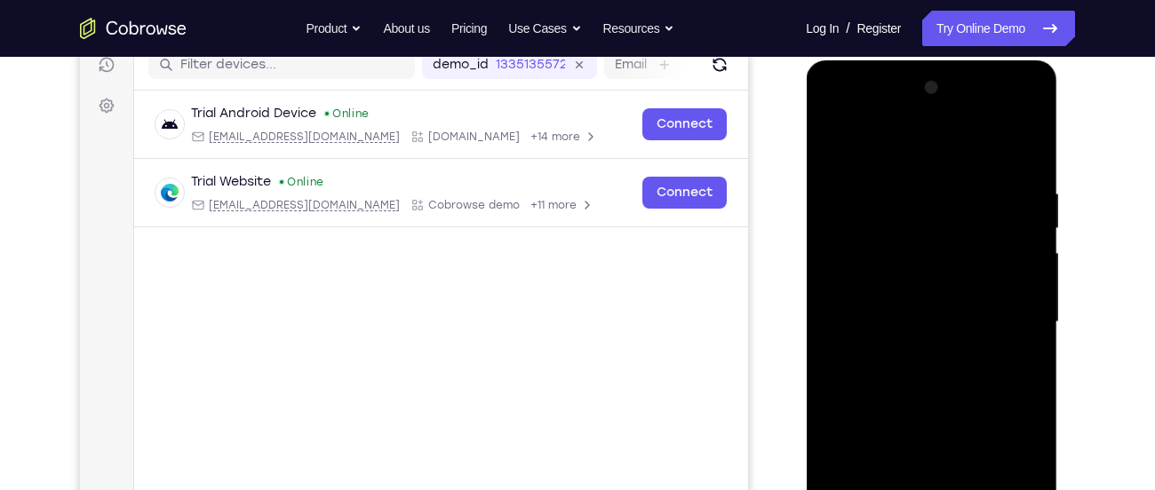
click at [1013, 490] on div at bounding box center [931, 323] width 224 height 498
drag, startPoint x: 962, startPoint y: 168, endPoint x: 997, endPoint y: 532, distance: 365.9
click at [997, 490] on div at bounding box center [931, 323] width 224 height 498
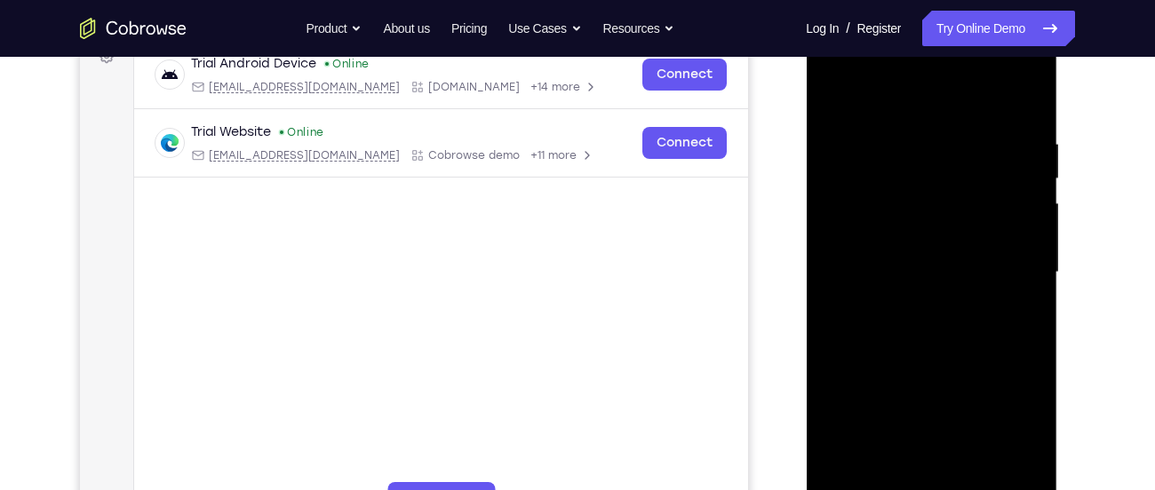
scroll to position [283, 0]
click at [831, 74] on div at bounding box center [931, 274] width 224 height 498
click at [898, 218] on div at bounding box center [931, 274] width 224 height 498
click at [848, 375] on div at bounding box center [931, 274] width 224 height 498
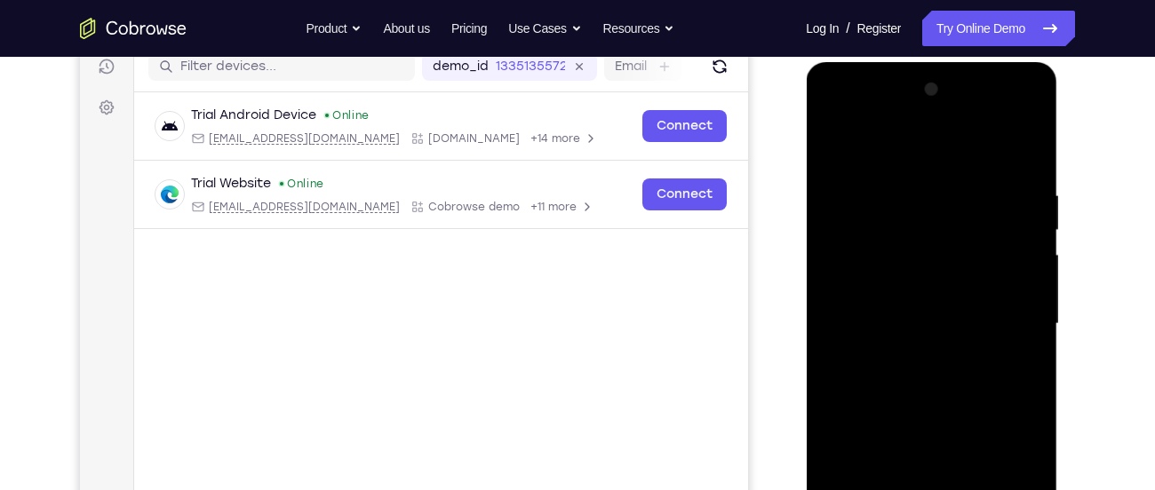
scroll to position [198, 0]
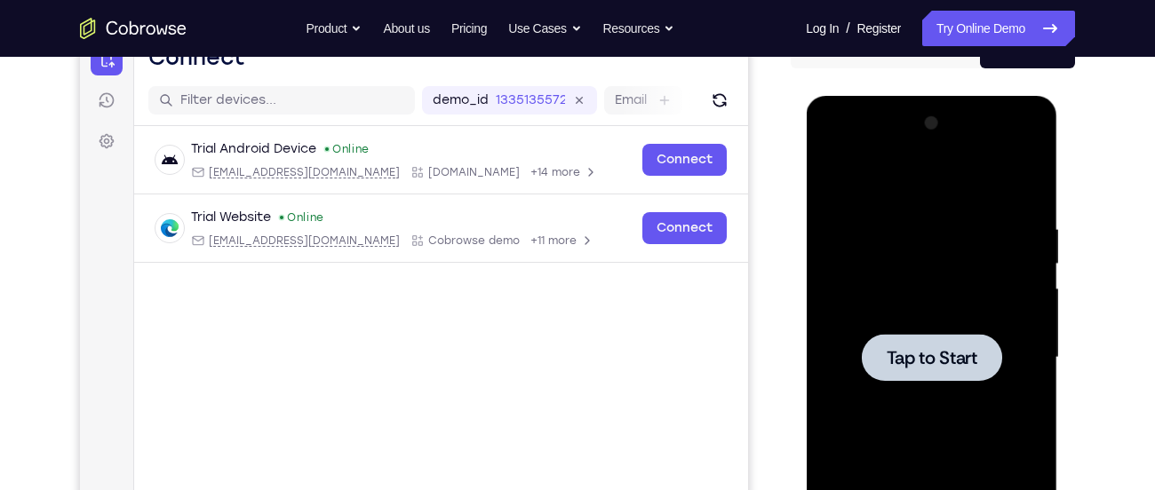
click at [908, 280] on div at bounding box center [931, 358] width 224 height 498
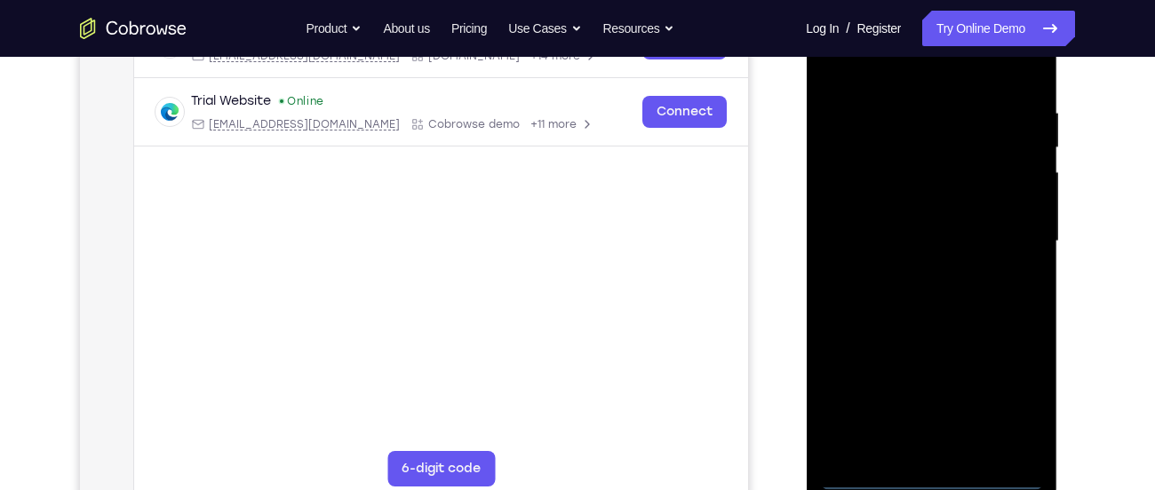
scroll to position [315, 0]
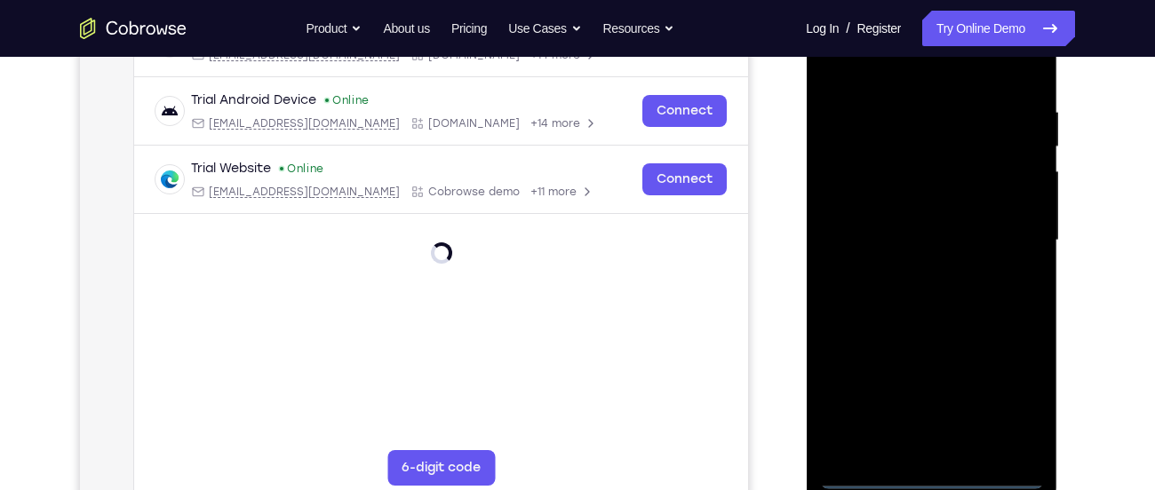
click at [928, 465] on div at bounding box center [931, 241] width 224 height 498
click at [928, 479] on div at bounding box center [931, 241] width 224 height 498
click at [1006, 402] on div at bounding box center [931, 241] width 224 height 498
click at [900, 80] on div at bounding box center [931, 241] width 224 height 498
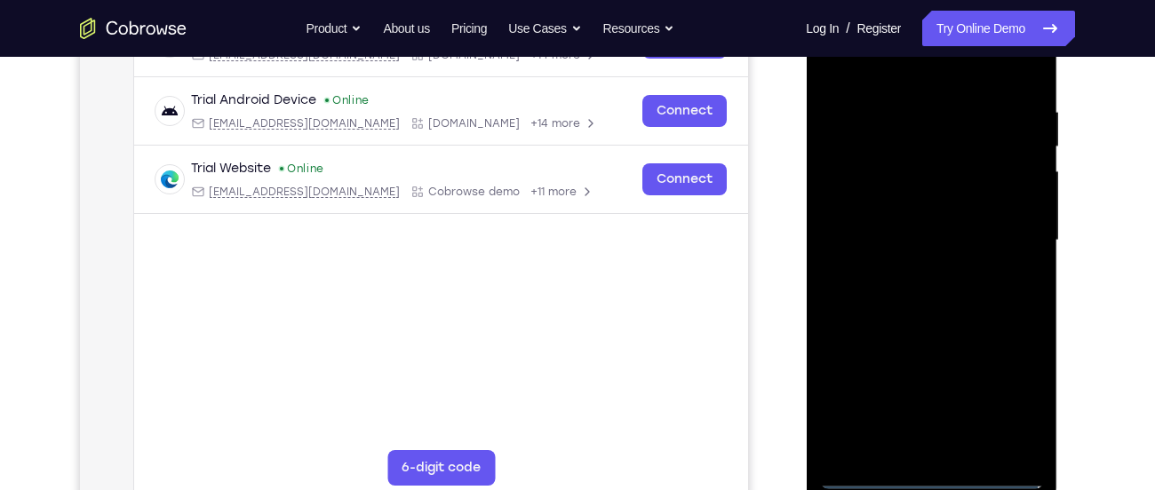
click at [984, 250] on div at bounding box center [931, 241] width 224 height 498
click at [999, 240] on div at bounding box center [931, 241] width 224 height 498
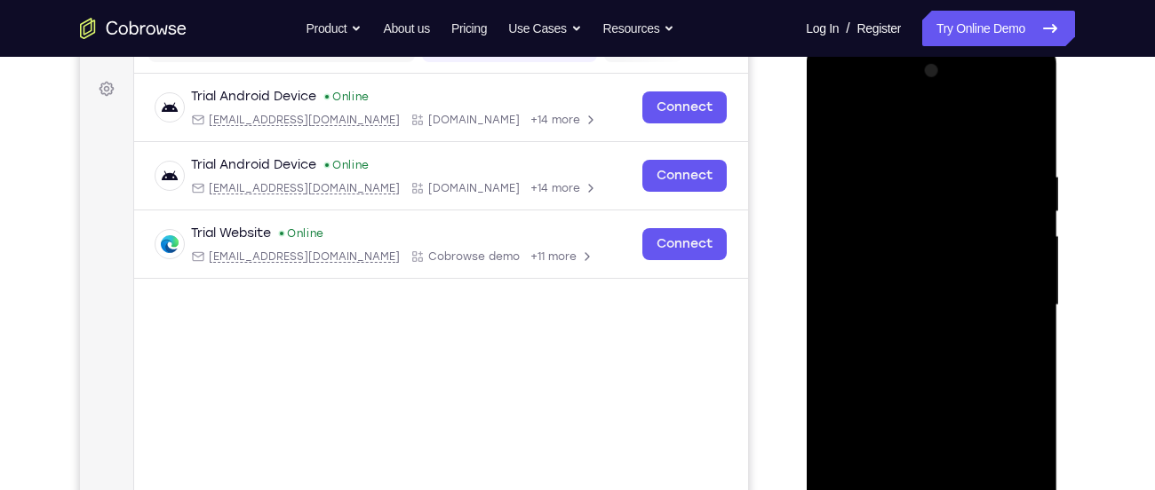
click at [902, 340] on div at bounding box center [931, 306] width 224 height 498
click at [911, 281] on div at bounding box center [931, 306] width 224 height 498
click at [892, 269] on div at bounding box center [931, 306] width 224 height 498
click at [891, 317] on div at bounding box center [931, 306] width 224 height 498
click at [882, 370] on div at bounding box center [931, 306] width 224 height 498
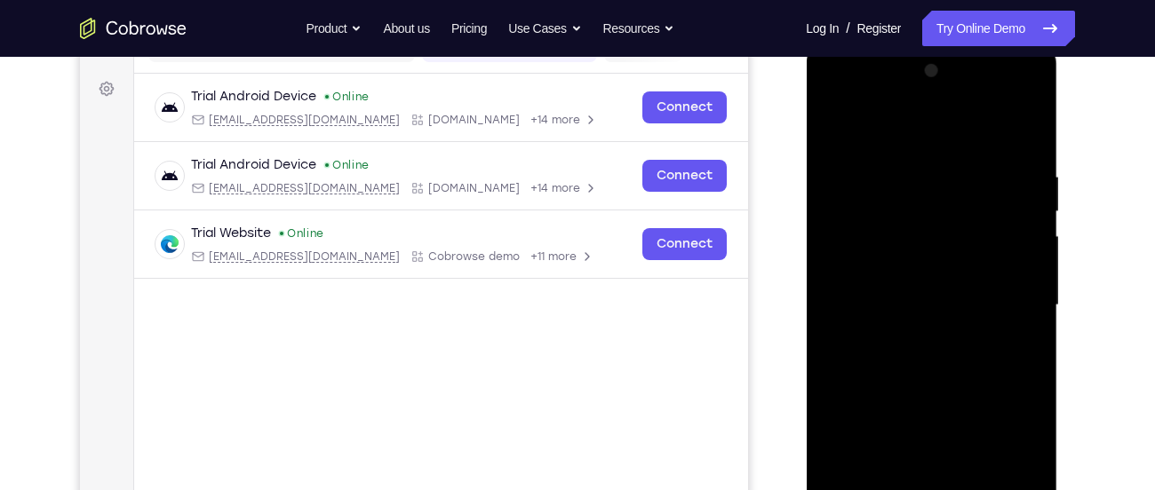
click at [890, 362] on div at bounding box center [931, 306] width 224 height 498
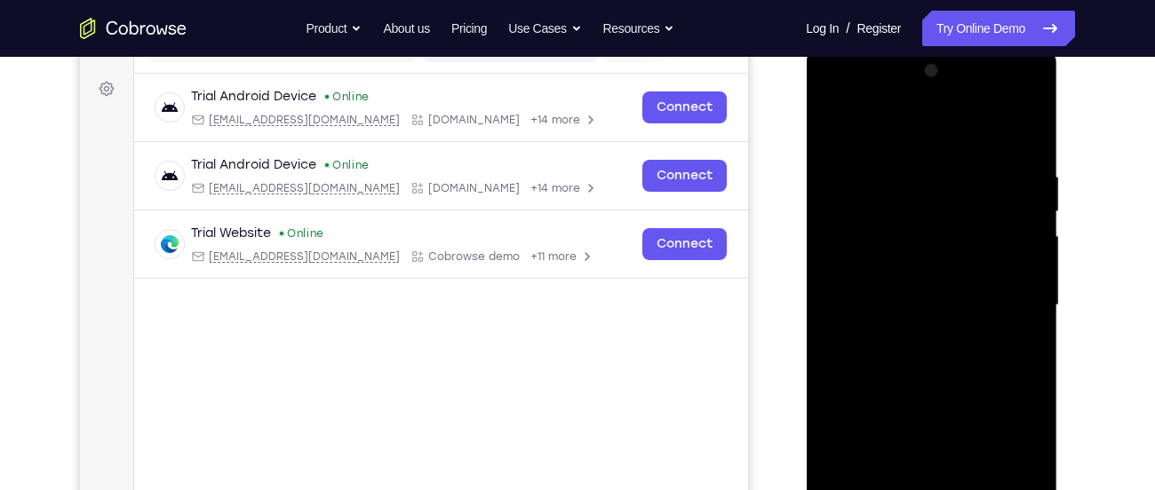
click at [890, 362] on div at bounding box center [931, 306] width 224 height 498
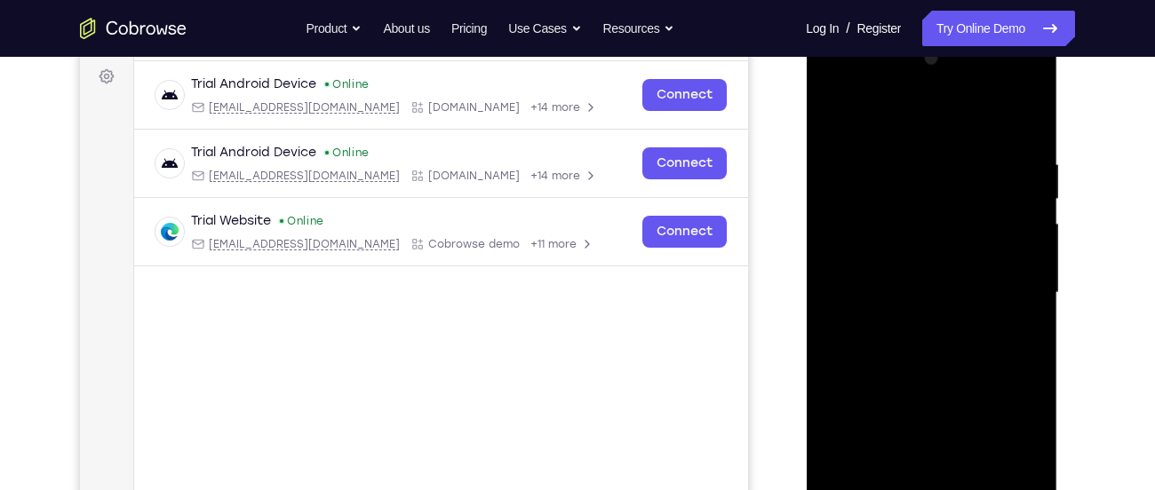
scroll to position [254, 0]
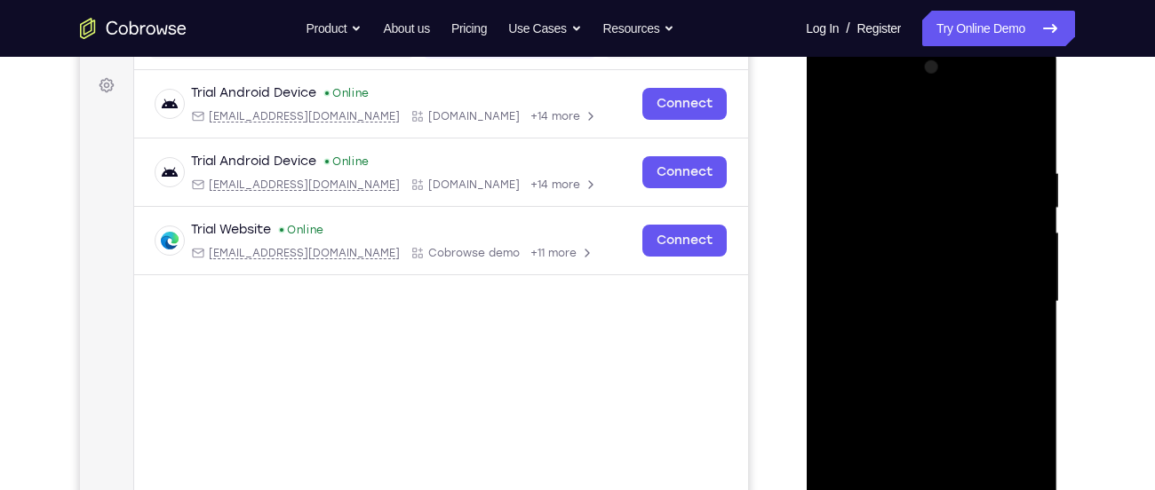
click at [890, 362] on div at bounding box center [931, 302] width 224 height 498
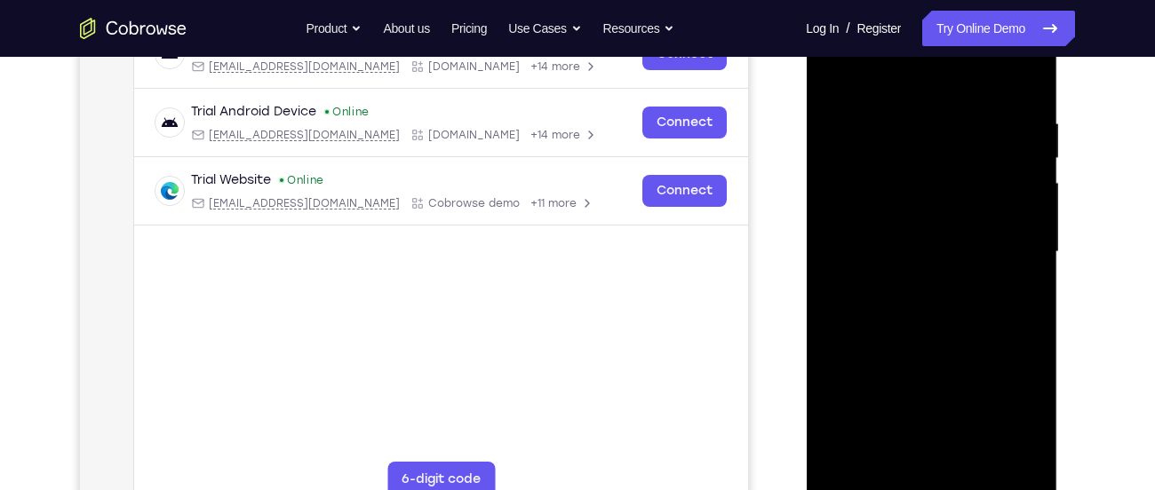
scroll to position [307, 0]
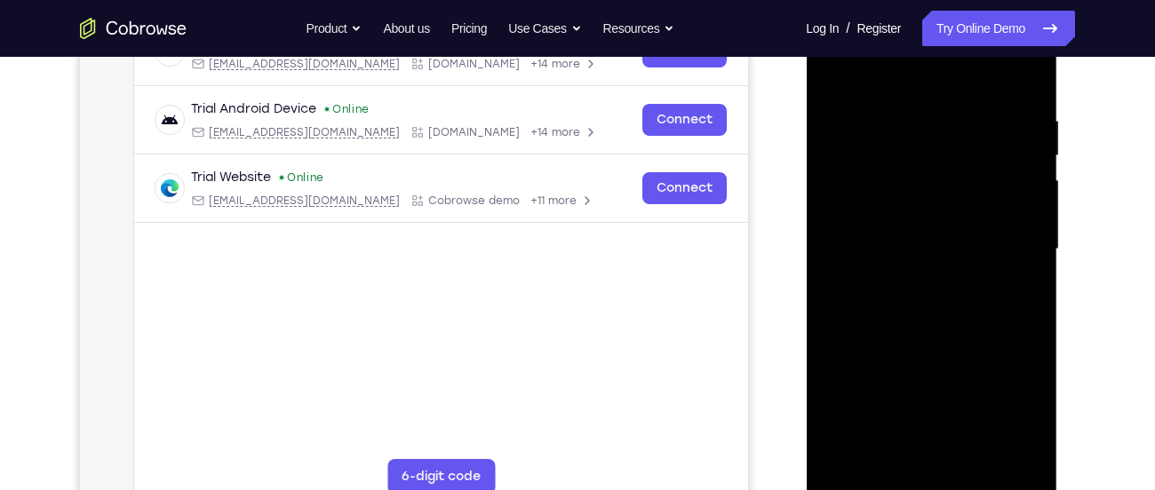
click at [923, 329] on div at bounding box center [931, 250] width 224 height 498
click at [885, 462] on div at bounding box center [931, 250] width 224 height 498
click at [895, 67] on div at bounding box center [931, 250] width 224 height 498
click at [951, 123] on div at bounding box center [931, 250] width 224 height 498
click at [935, 299] on div at bounding box center [931, 250] width 224 height 498
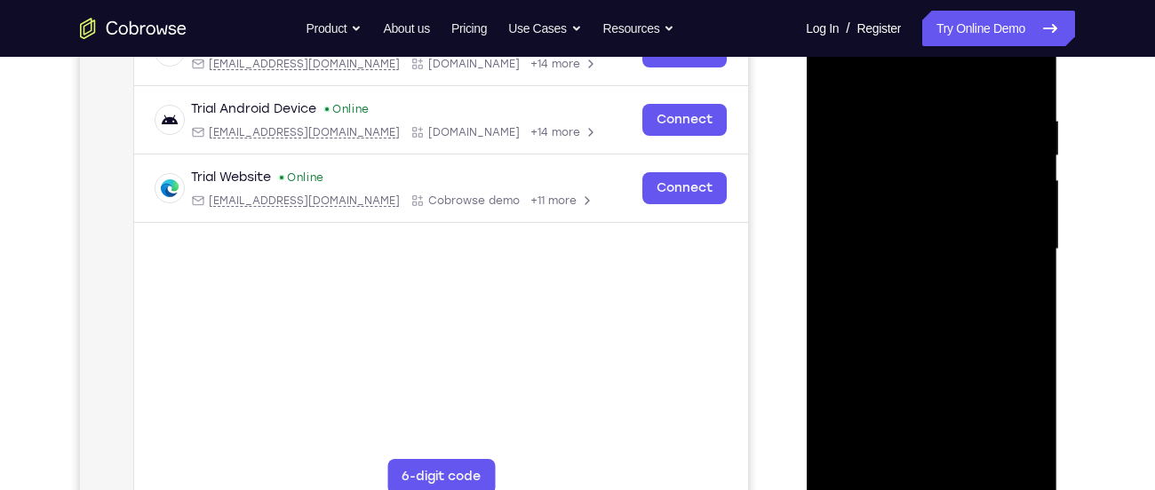
scroll to position [267, 0]
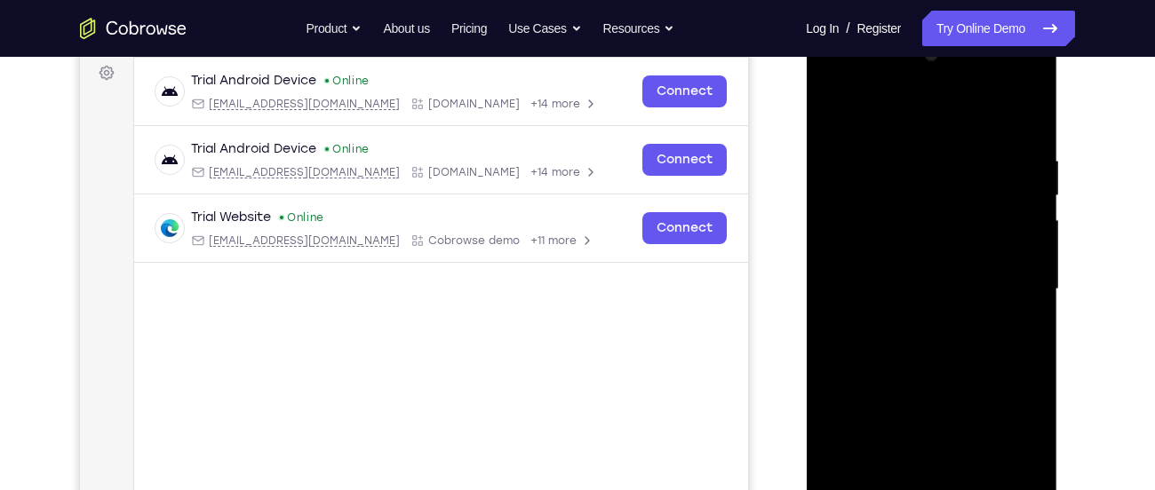
drag, startPoint x: 882, startPoint y: 355, endPoint x: 883, endPoint y: 255, distance: 100.4
click at [883, 255] on div at bounding box center [931, 290] width 224 height 498
drag, startPoint x: 880, startPoint y: 329, endPoint x: 887, endPoint y: 249, distance: 80.3
click at [887, 249] on div at bounding box center [931, 290] width 224 height 498
drag, startPoint x: 877, startPoint y: 326, endPoint x: 882, endPoint y: 227, distance: 98.8
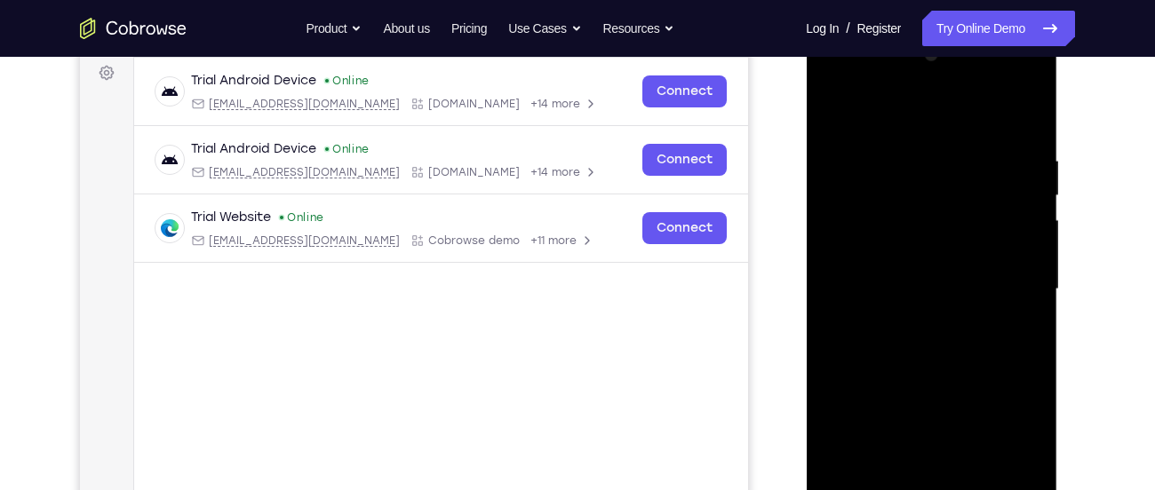
click at [882, 227] on div at bounding box center [931, 290] width 224 height 498
drag, startPoint x: 882, startPoint y: 331, endPoint x: 888, endPoint y: 233, distance: 97.9
click at [888, 233] on div at bounding box center [931, 290] width 224 height 498
click at [878, 235] on div at bounding box center [931, 290] width 224 height 498
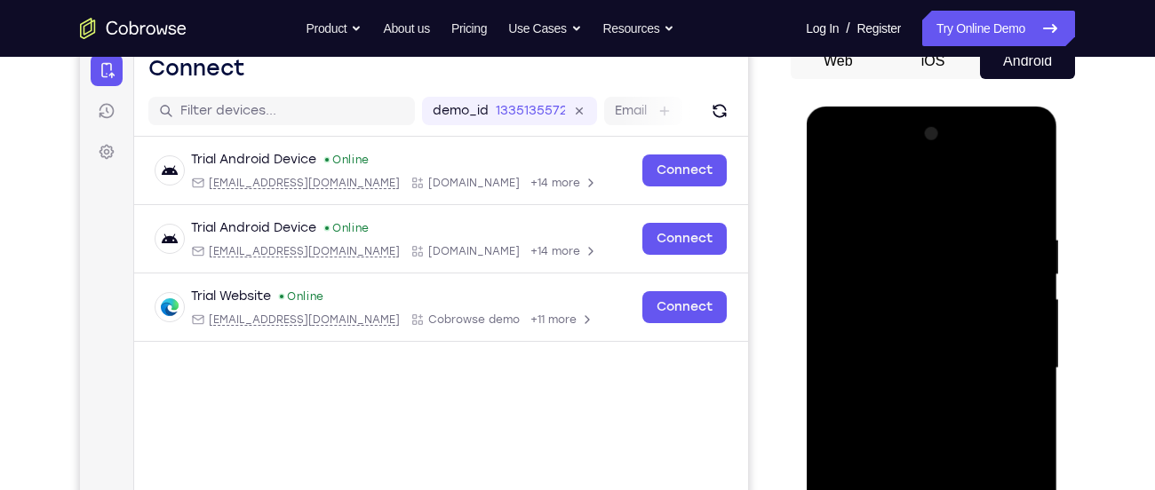
scroll to position [169, 0]
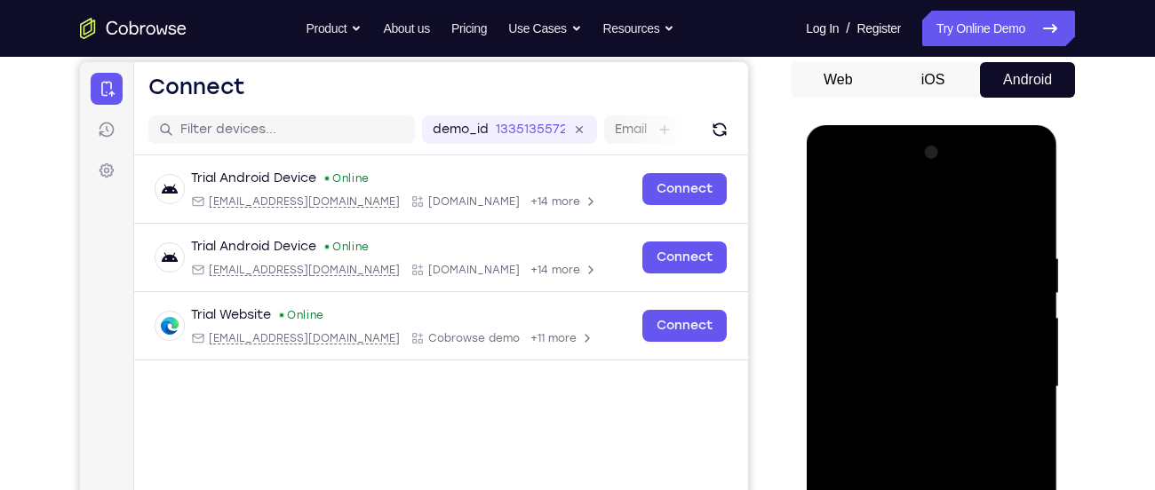
click at [833, 204] on div at bounding box center [931, 388] width 224 height 498
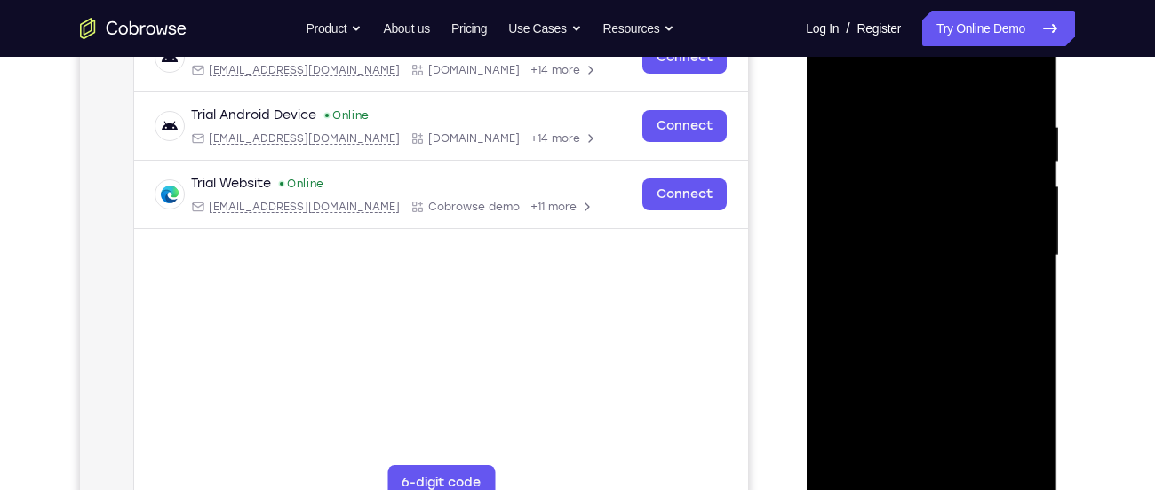
drag, startPoint x: 877, startPoint y: 315, endPoint x: 904, endPoint y: 147, distance: 170.0
click at [904, 147] on div at bounding box center [931, 256] width 224 height 498
drag, startPoint x: 872, startPoint y: 329, endPoint x: 879, endPoint y: 236, distance: 92.7
click at [879, 236] on div at bounding box center [931, 256] width 224 height 498
drag, startPoint x: 877, startPoint y: 348, endPoint x: 881, endPoint y: 248, distance: 100.5
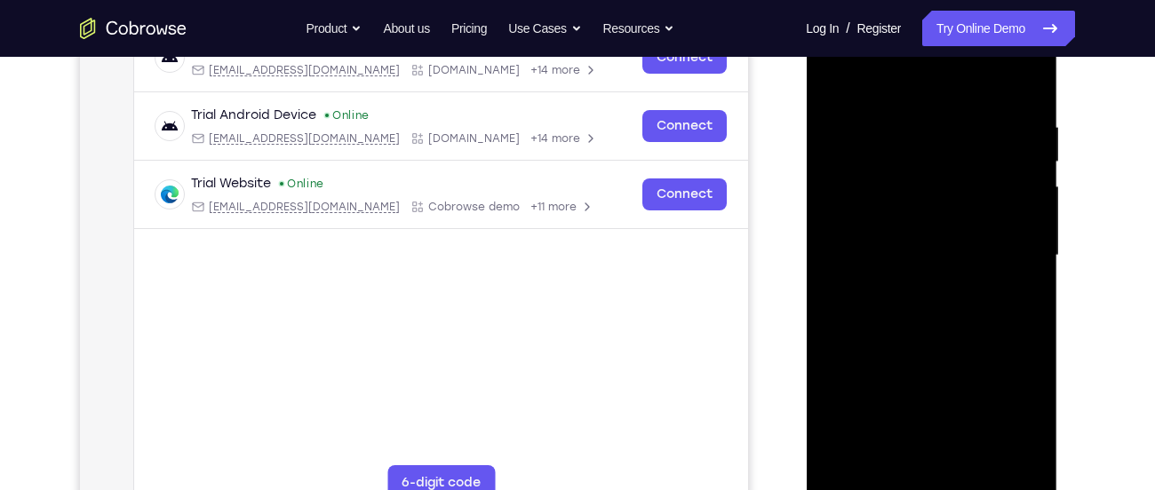
click at [881, 248] on div at bounding box center [931, 256] width 224 height 498
drag, startPoint x: 875, startPoint y: 329, endPoint x: 880, endPoint y: 239, distance: 89.8
click at [880, 239] on div at bounding box center [931, 256] width 224 height 498
drag, startPoint x: 874, startPoint y: 307, endPoint x: 885, endPoint y: 219, distance: 87.7
click at [885, 219] on div at bounding box center [931, 256] width 224 height 498
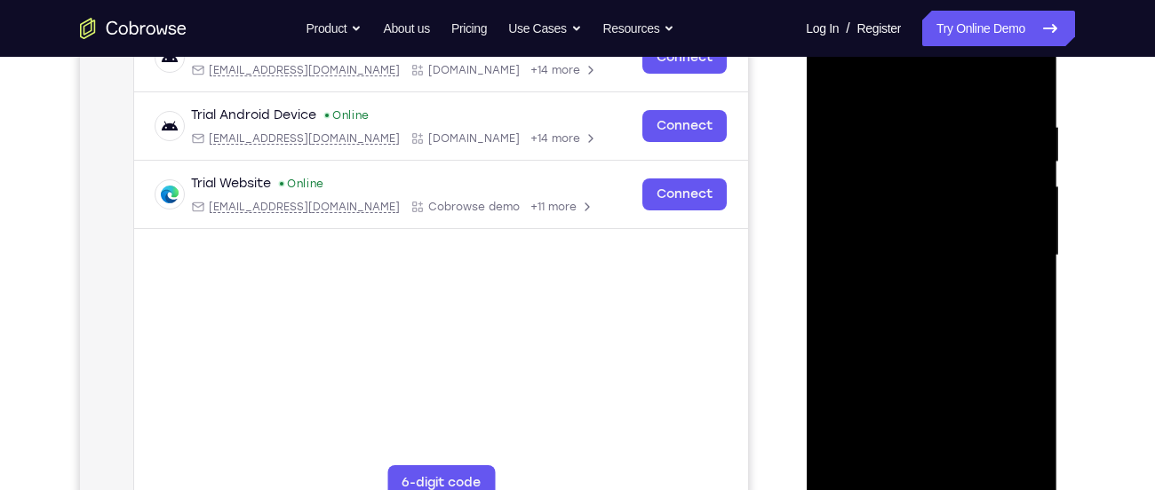
drag, startPoint x: 869, startPoint y: 323, endPoint x: 883, endPoint y: 235, distance: 89.1
click at [883, 235] on div at bounding box center [931, 256] width 224 height 498
click at [877, 288] on div at bounding box center [931, 256] width 224 height 498
drag, startPoint x: 862, startPoint y: 247, endPoint x: 879, endPoint y: 363, distance: 116.7
click at [879, 363] on div at bounding box center [931, 256] width 224 height 498
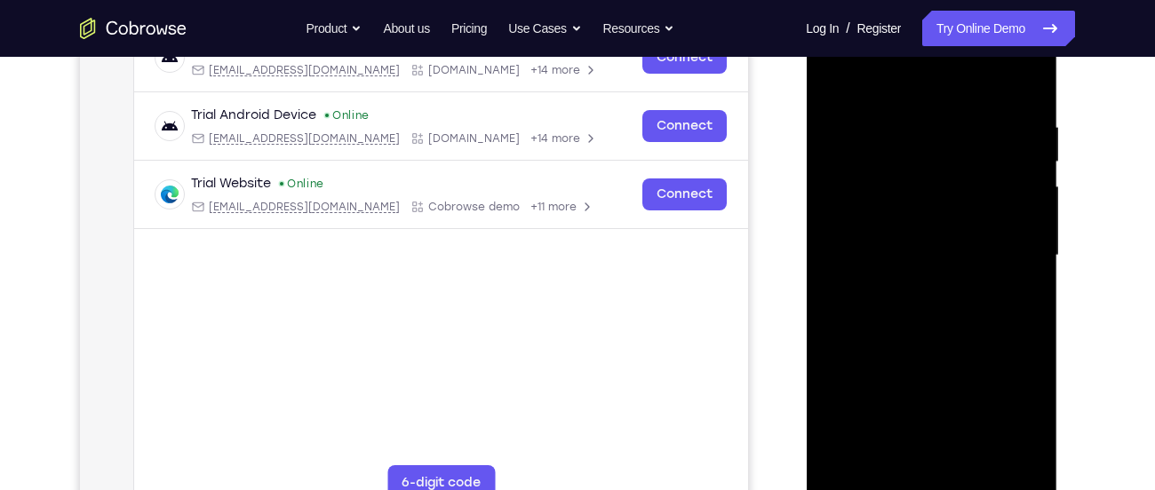
click at [839, 77] on div at bounding box center [931, 256] width 224 height 498
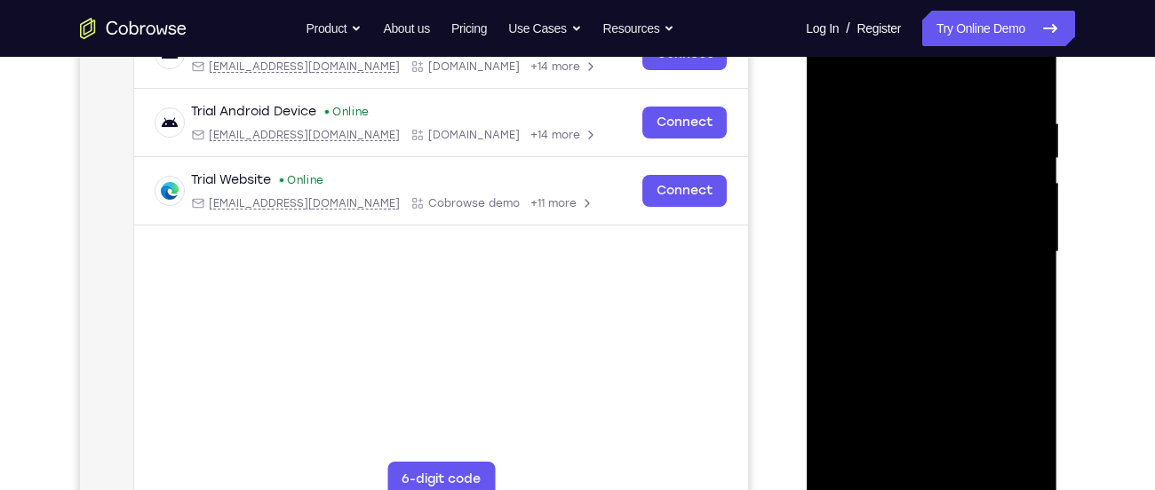
scroll to position [301, 0]
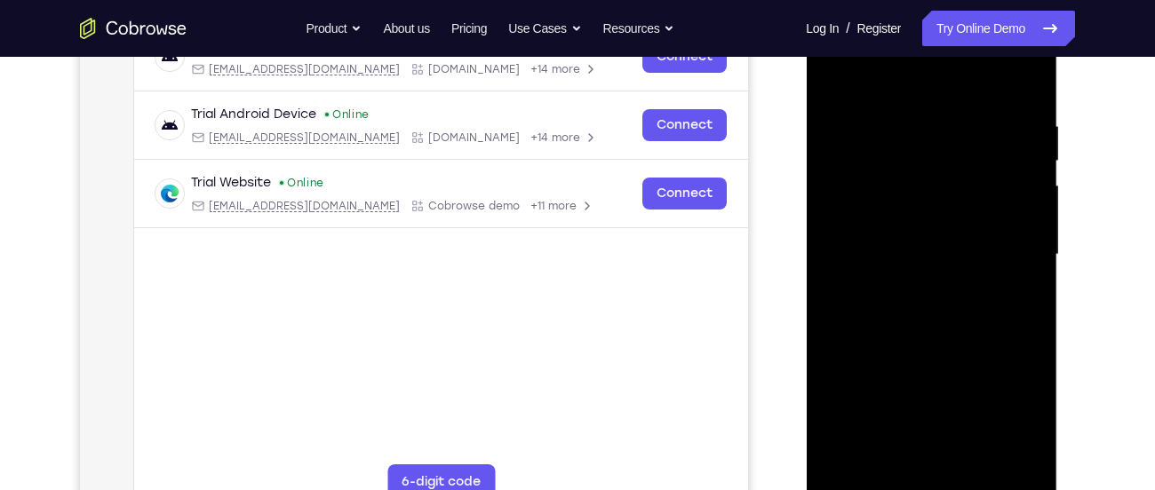
drag, startPoint x: 871, startPoint y: 407, endPoint x: 920, endPoint y: 175, distance: 237.2
click at [920, 175] on div at bounding box center [931, 255] width 224 height 498
drag, startPoint x: 866, startPoint y: 331, endPoint x: 880, endPoint y: 254, distance: 78.4
click at [880, 254] on div at bounding box center [931, 255] width 224 height 498
drag, startPoint x: 864, startPoint y: 332, endPoint x: 875, endPoint y: 229, distance: 103.6
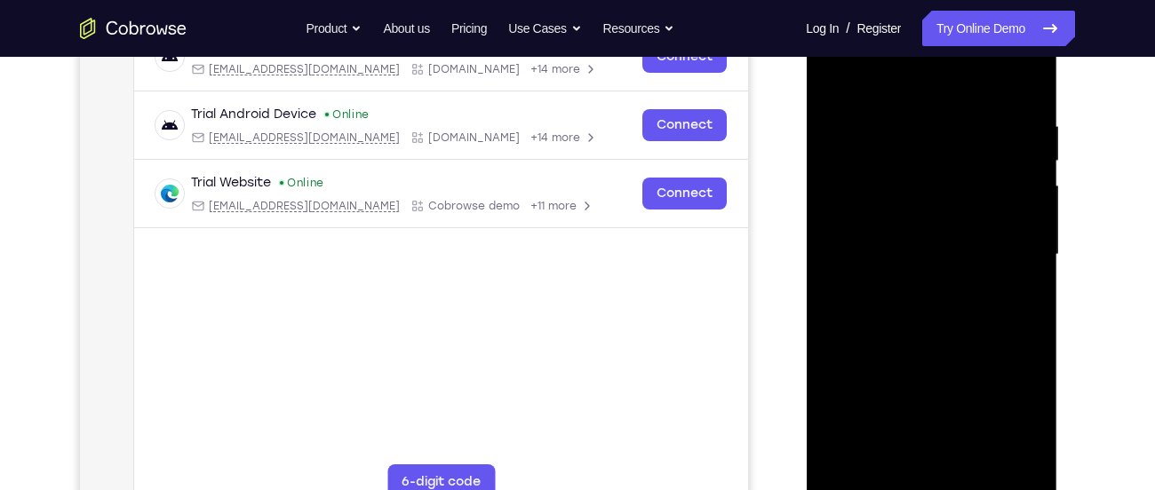
click at [875, 229] on div at bounding box center [931, 255] width 224 height 498
drag, startPoint x: 881, startPoint y: 318, endPoint x: 895, endPoint y: 200, distance: 118.9
click at [895, 200] on div at bounding box center [931, 255] width 224 height 498
drag, startPoint x: 870, startPoint y: 303, endPoint x: 880, endPoint y: 203, distance: 101.0
click at [880, 203] on div at bounding box center [931, 255] width 224 height 498
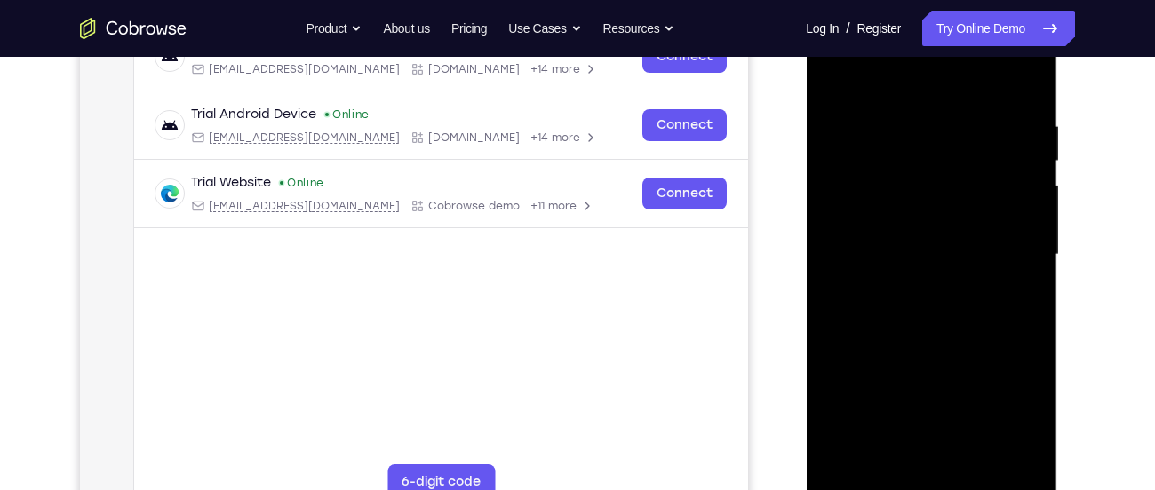
drag, startPoint x: 873, startPoint y: 321, endPoint x: 891, endPoint y: 237, distance: 85.4
click at [891, 237] on div at bounding box center [931, 255] width 224 height 498
drag, startPoint x: 882, startPoint y: 284, endPoint x: 884, endPoint y: 227, distance: 57.8
click at [884, 227] on div at bounding box center [931, 255] width 224 height 498
drag, startPoint x: 887, startPoint y: 331, endPoint x: 879, endPoint y: 213, distance: 118.4
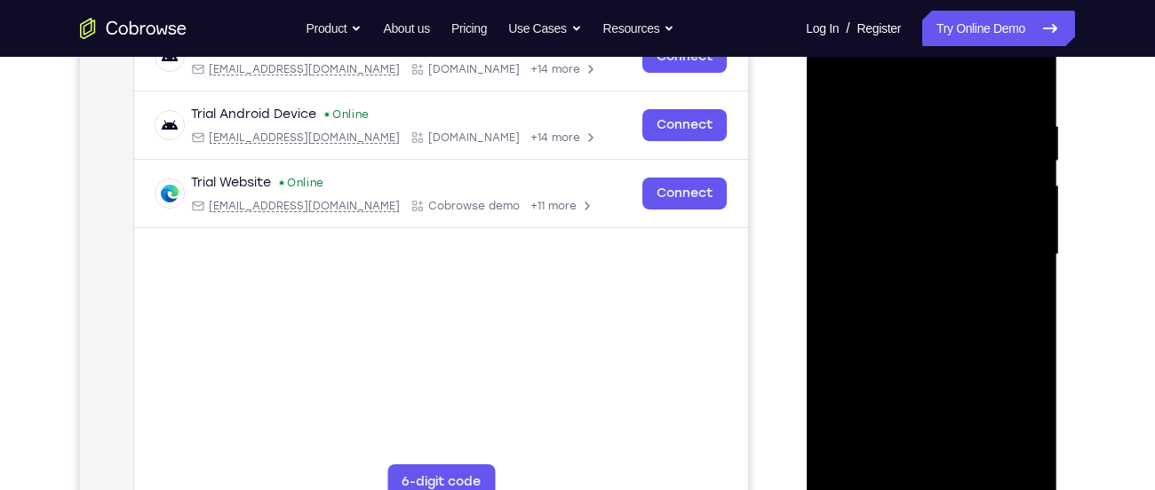
click at [879, 213] on div at bounding box center [931, 255] width 224 height 498
drag, startPoint x: 881, startPoint y: 320, endPoint x: 885, endPoint y: 267, distance: 53.4
click at [885, 267] on div at bounding box center [931, 255] width 224 height 498
drag, startPoint x: 890, startPoint y: 323, endPoint x: 892, endPoint y: 293, distance: 30.3
click at [892, 293] on div at bounding box center [931, 255] width 224 height 498
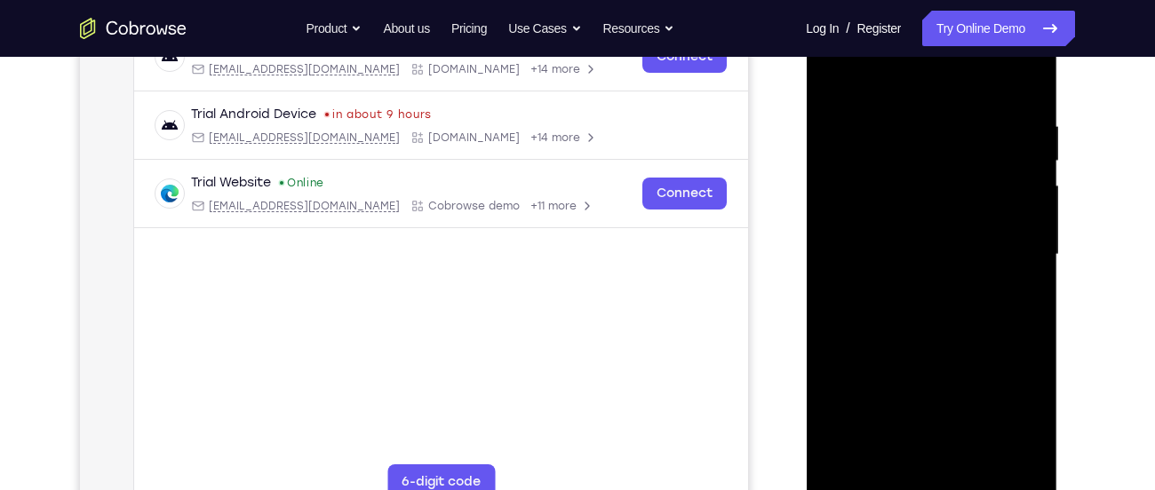
drag, startPoint x: 880, startPoint y: 369, endPoint x: 913, endPoint y: 201, distance: 171.3
click at [913, 201] on div at bounding box center [931, 255] width 224 height 498
drag, startPoint x: 868, startPoint y: 395, endPoint x: 886, endPoint y: 278, distance: 118.6
click at [886, 278] on div at bounding box center [931, 255] width 224 height 498
drag, startPoint x: 875, startPoint y: 359, endPoint x: 880, endPoint y: 258, distance: 101.4
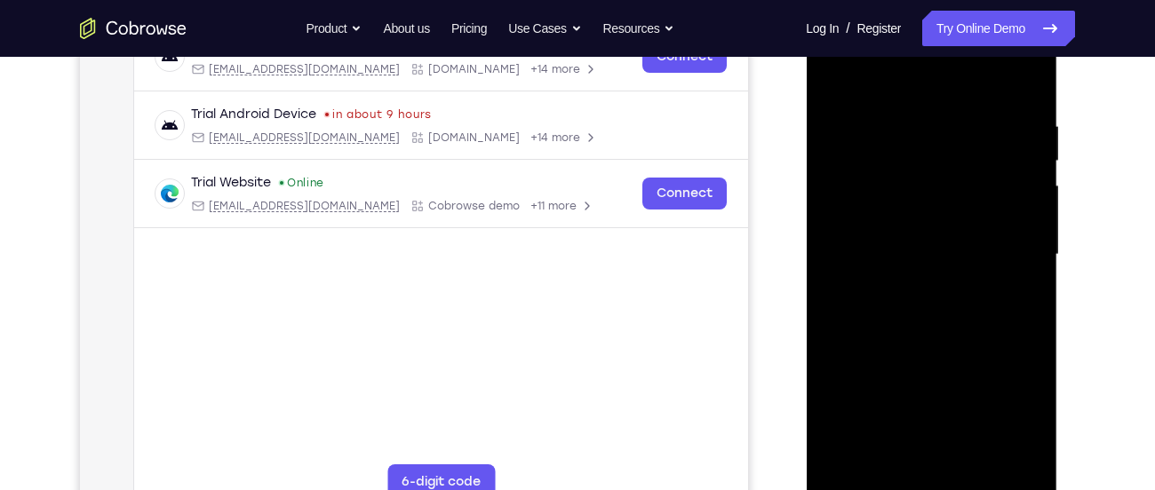
click at [880, 258] on div at bounding box center [931, 255] width 224 height 498
drag, startPoint x: 879, startPoint y: 333, endPoint x: 891, endPoint y: 215, distance: 118.8
click at [891, 215] on div at bounding box center [931, 255] width 224 height 498
drag, startPoint x: 879, startPoint y: 328, endPoint x: 887, endPoint y: 235, distance: 93.6
click at [887, 235] on div at bounding box center [931, 255] width 224 height 498
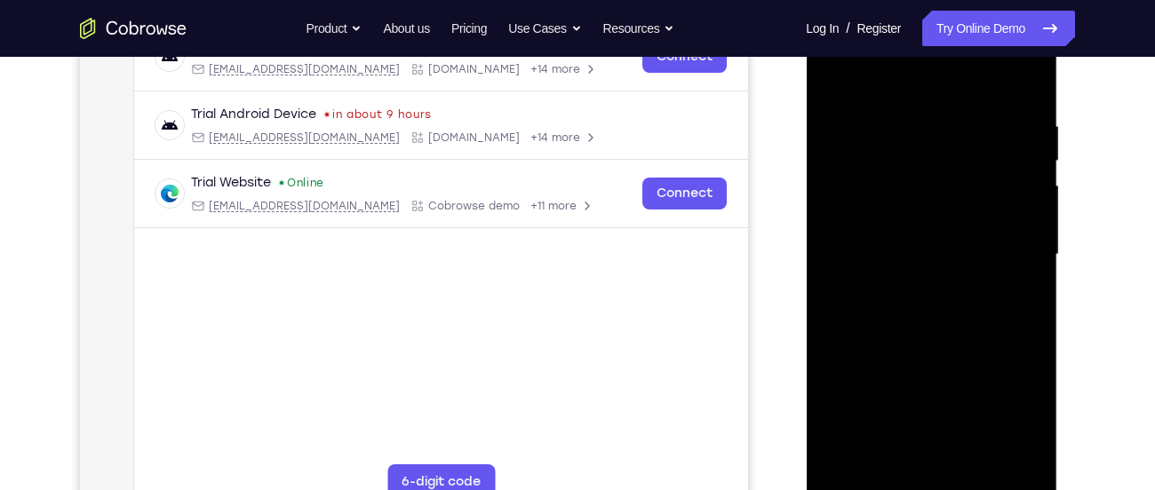
drag, startPoint x: 888, startPoint y: 394, endPoint x: 897, endPoint y: 192, distance: 201.9
click at [897, 192] on div at bounding box center [931, 255] width 224 height 498
drag, startPoint x: 883, startPoint y: 361, endPoint x: 891, endPoint y: 214, distance: 146.8
click at [891, 214] on div at bounding box center [931, 255] width 224 height 498
drag, startPoint x: 885, startPoint y: 320, endPoint x: 902, endPoint y: 174, distance: 146.7
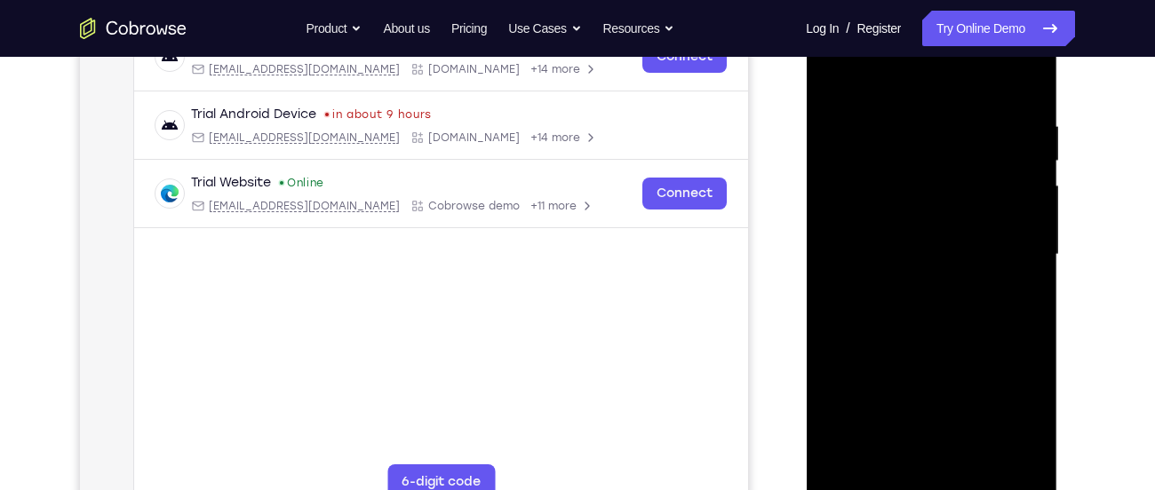
click at [902, 174] on div at bounding box center [931, 255] width 224 height 498
drag, startPoint x: 903, startPoint y: 322, endPoint x: 907, endPoint y: 208, distance: 113.8
click at [907, 208] on div at bounding box center [931, 255] width 224 height 498
drag, startPoint x: 901, startPoint y: 318, endPoint x: 911, endPoint y: 247, distance: 71.7
click at [911, 247] on div at bounding box center [931, 255] width 224 height 498
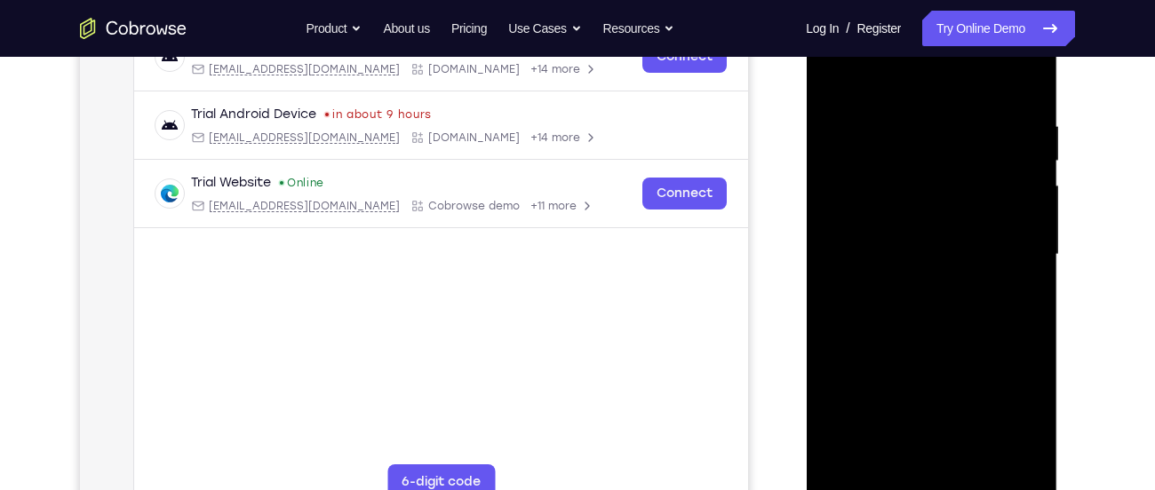
drag, startPoint x: 896, startPoint y: 339, endPoint x: 897, endPoint y: 239, distance: 99.5
click at [897, 239] on div at bounding box center [931, 255] width 224 height 498
drag, startPoint x: 886, startPoint y: 331, endPoint x: 889, endPoint y: 219, distance: 112.0
click at [889, 219] on div at bounding box center [931, 255] width 224 height 498
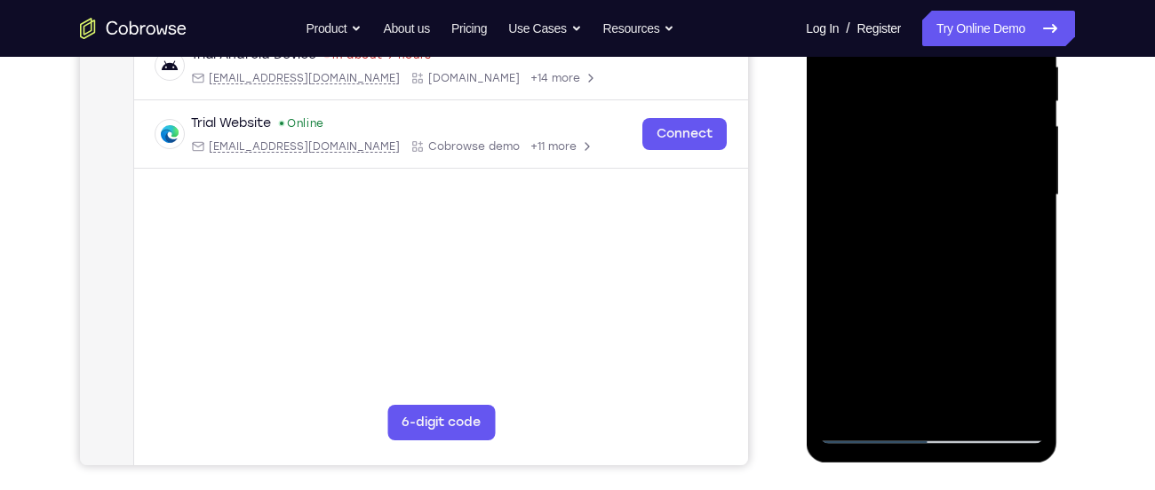
scroll to position [355, 0]
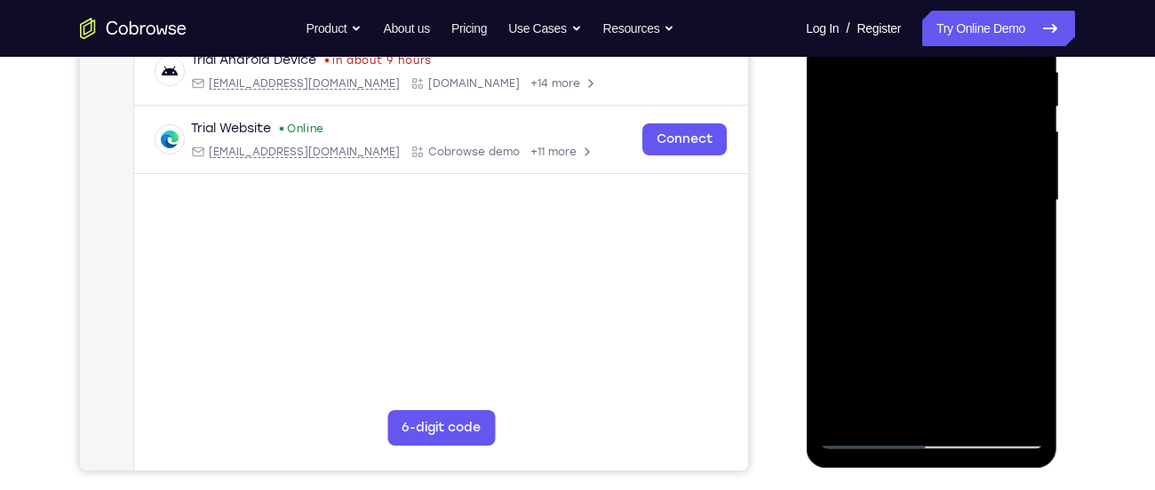
drag, startPoint x: 886, startPoint y: 84, endPoint x: 887, endPoint y: 512, distance: 428.3
click at [887, 472] on html "Online web based iOS Simulators and Android Emulators. Run iPhone, iPad, Mobile…" at bounding box center [932, 205] width 253 height 533
drag, startPoint x: 892, startPoint y: 92, endPoint x: 933, endPoint y: 528, distance: 437.3
click at [933, 472] on html "Online web based iOS Simulators and Android Emulators. Run iPhone, iPad, Mobile…" at bounding box center [932, 205] width 253 height 533
drag, startPoint x: 885, startPoint y: 98, endPoint x: 895, endPoint y: 193, distance: 95.6
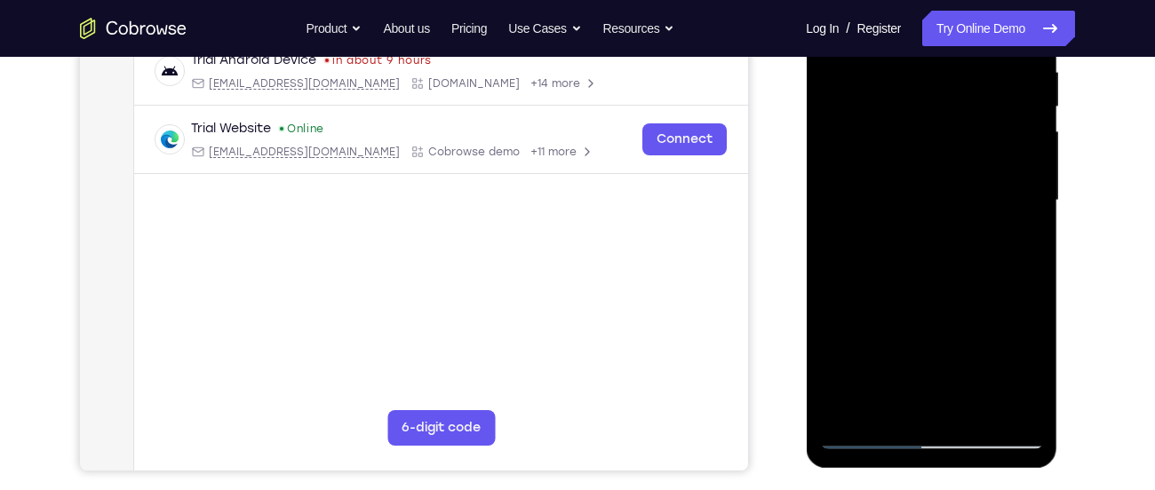
click at [895, 193] on div at bounding box center [931, 201] width 224 height 498
click at [849, 412] on div at bounding box center [931, 201] width 224 height 498
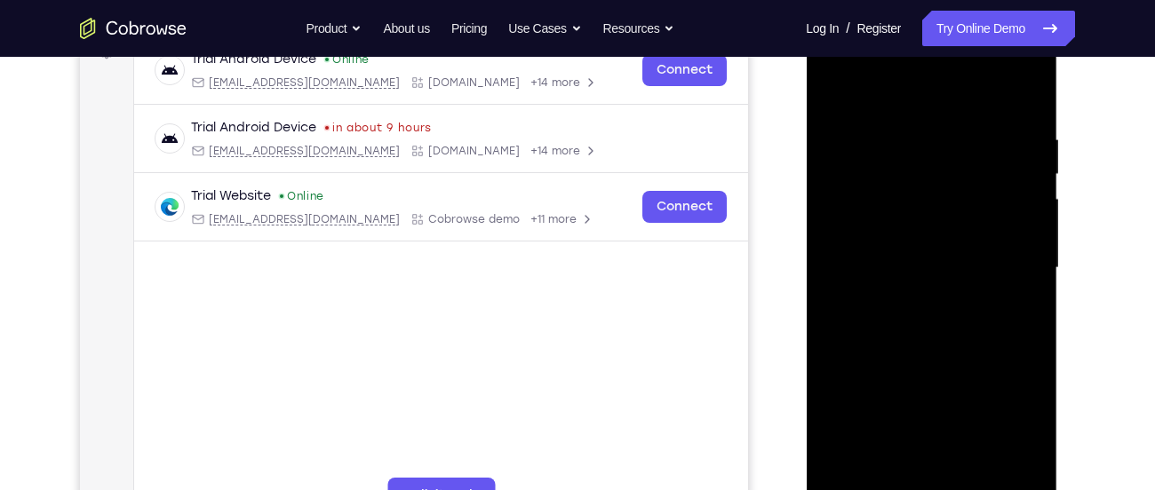
scroll to position [286, 0]
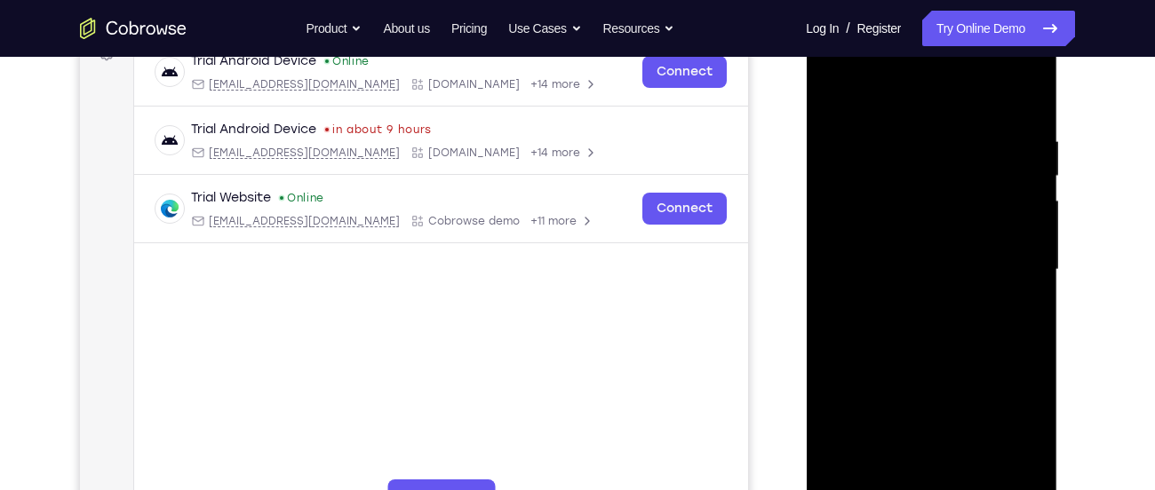
click at [905, 149] on div at bounding box center [931, 270] width 224 height 498
click at [1019, 101] on div at bounding box center [931, 270] width 224 height 498
click at [892, 128] on div at bounding box center [931, 270] width 224 height 498
click at [976, 371] on div at bounding box center [931, 270] width 224 height 498
click at [967, 351] on div at bounding box center [931, 270] width 224 height 498
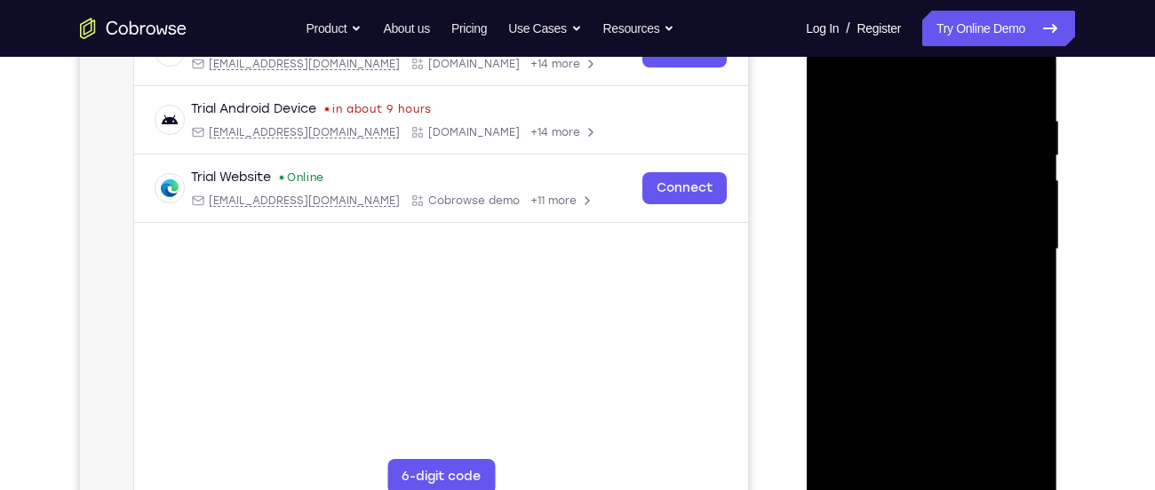
scroll to position [310, 0]
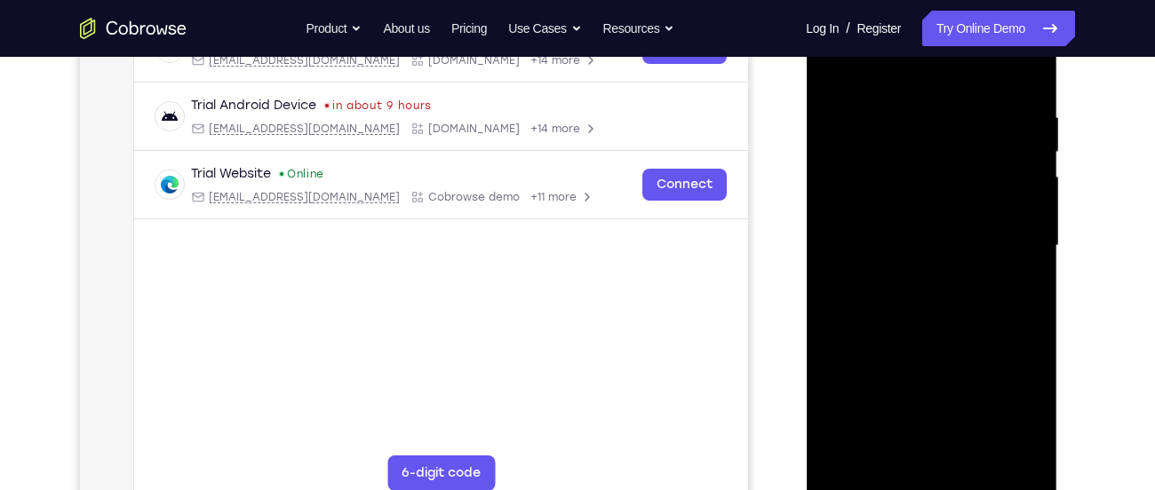
click at [955, 202] on div at bounding box center [931, 246] width 224 height 498
click at [830, 65] on div at bounding box center [931, 246] width 224 height 498
click at [931, 130] on div at bounding box center [931, 246] width 224 height 498
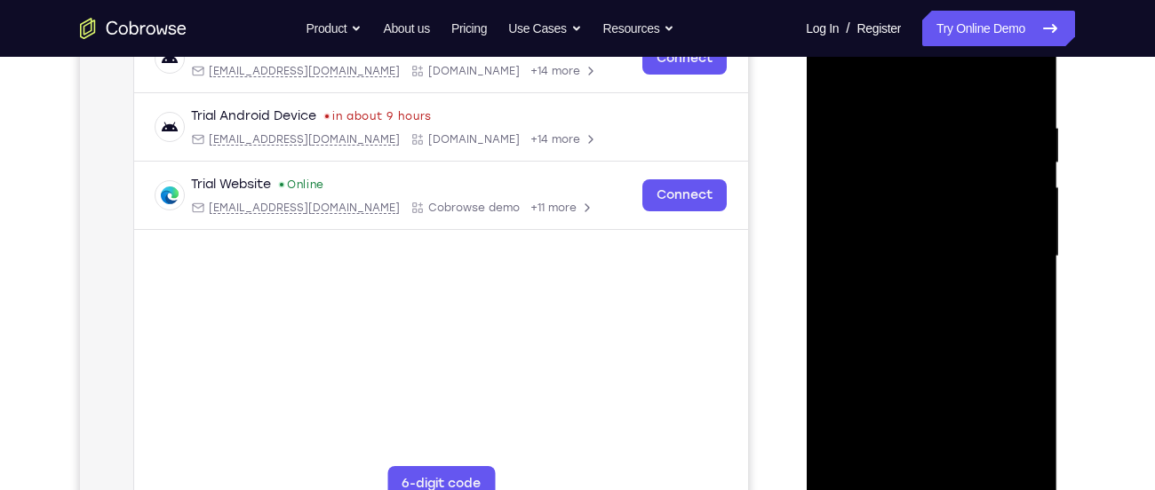
scroll to position [299, 0]
click at [832, 81] on div at bounding box center [931, 258] width 224 height 498
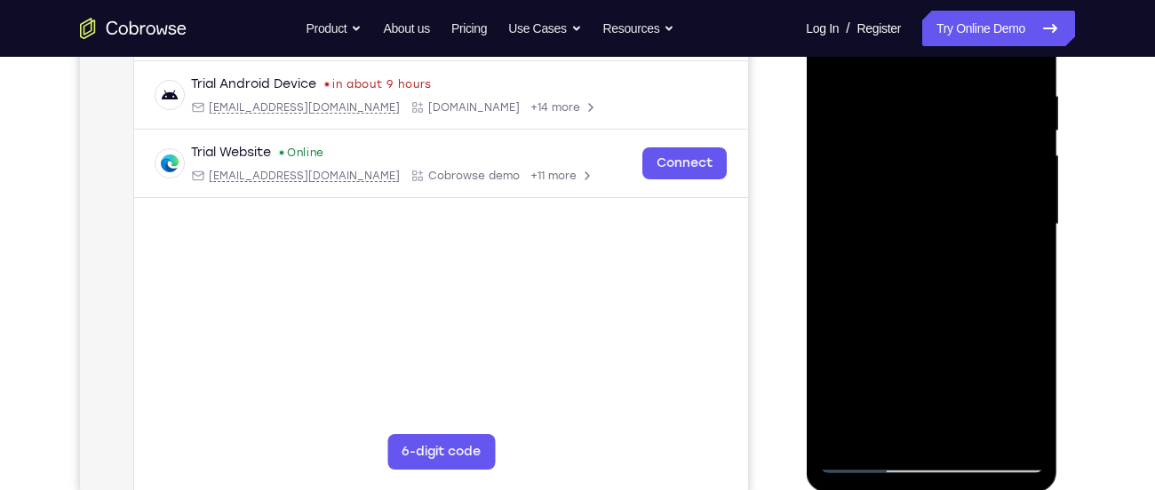
scroll to position [264, 0]
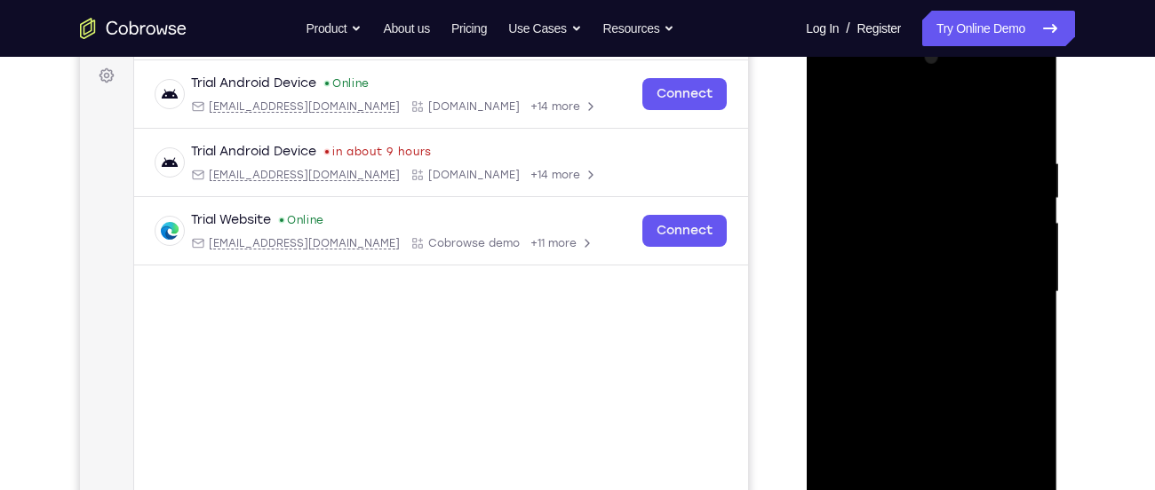
click at [1024, 116] on div at bounding box center [931, 293] width 224 height 498
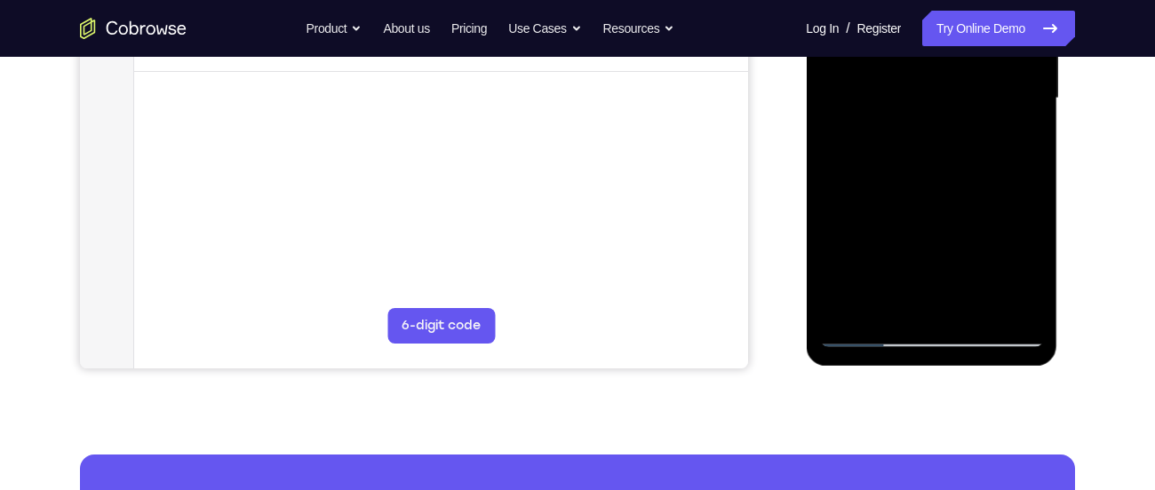
scroll to position [459, 0]
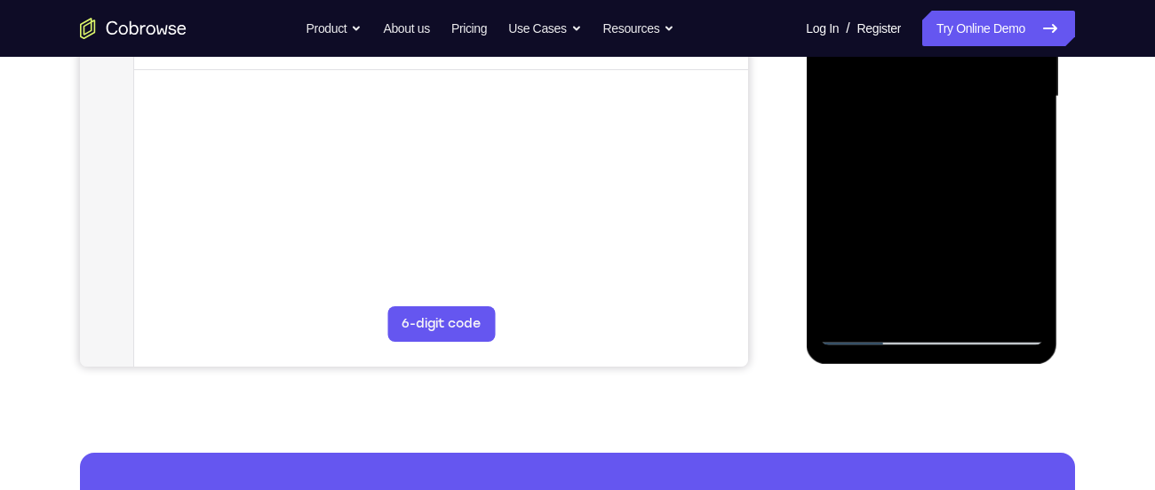
click at [858, 308] on div at bounding box center [931, 97] width 224 height 498
click at [847, 305] on div at bounding box center [931, 97] width 224 height 498
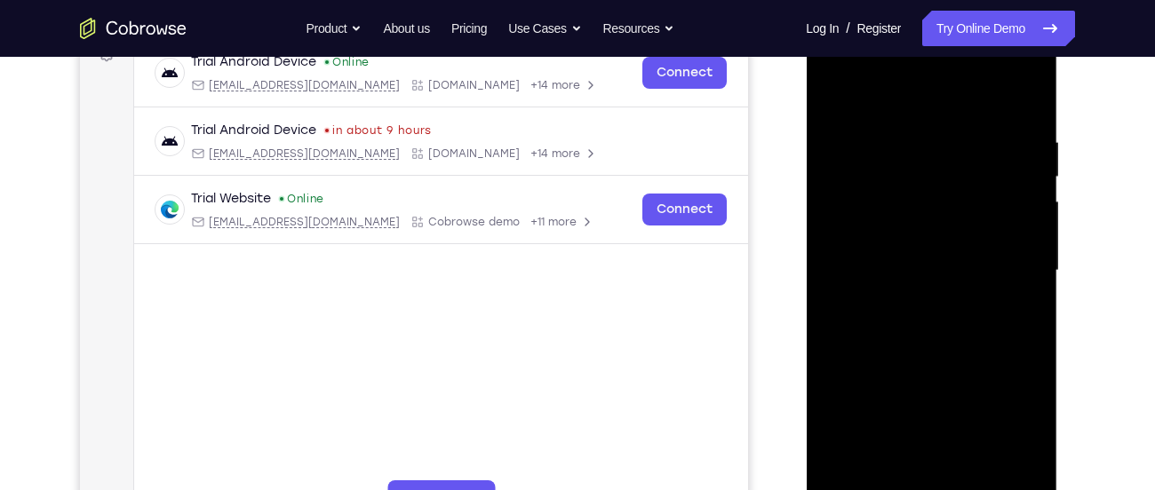
scroll to position [278, 0]
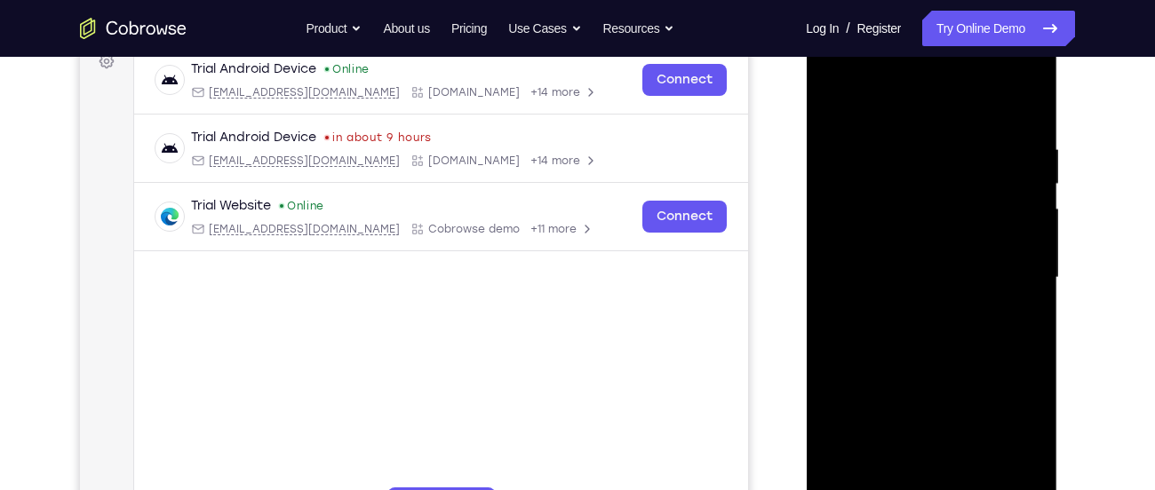
drag, startPoint x: 1011, startPoint y: 137, endPoint x: 828, endPoint y: 104, distance: 186.0
click at [828, 104] on div at bounding box center [931, 278] width 224 height 498
click at [894, 141] on div at bounding box center [931, 278] width 224 height 498
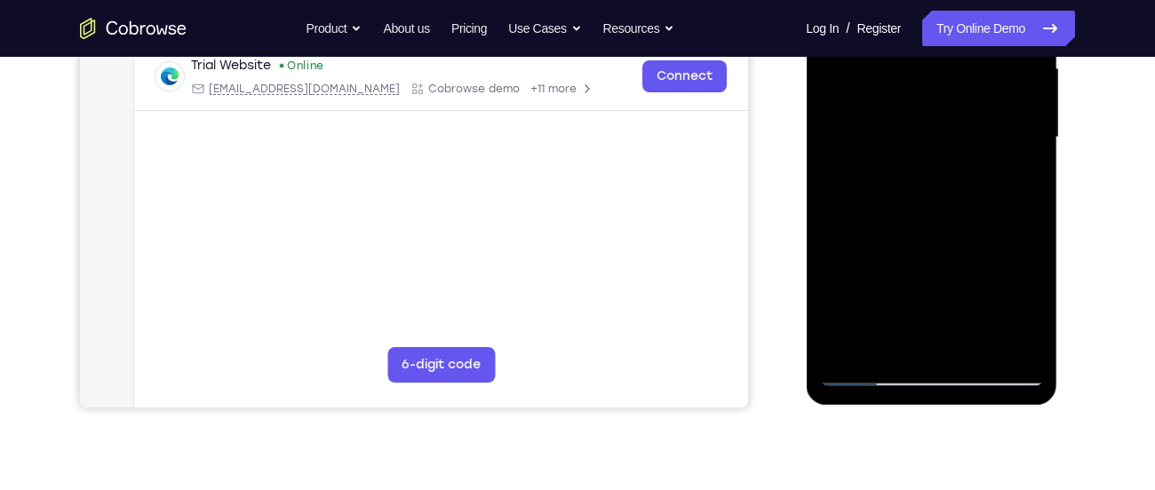
scroll to position [420, 0]
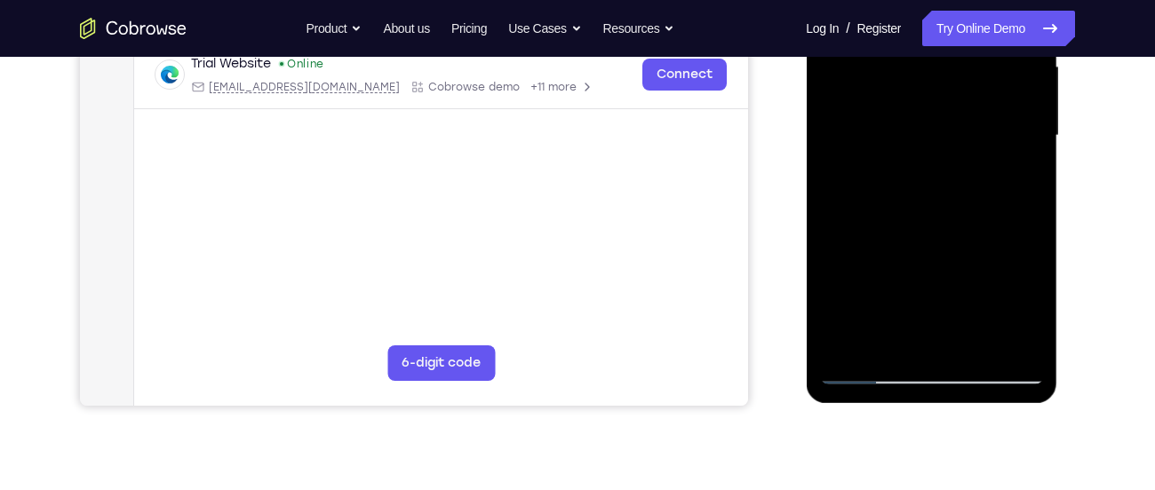
click at [1023, 342] on div at bounding box center [931, 136] width 224 height 498
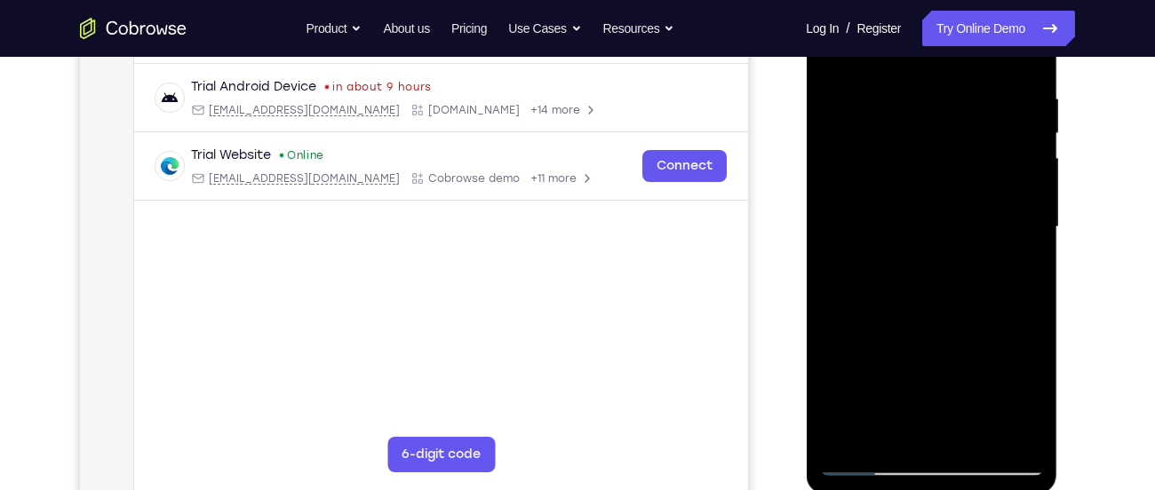
scroll to position [328, 0]
click at [1016, 59] on div at bounding box center [931, 229] width 224 height 498
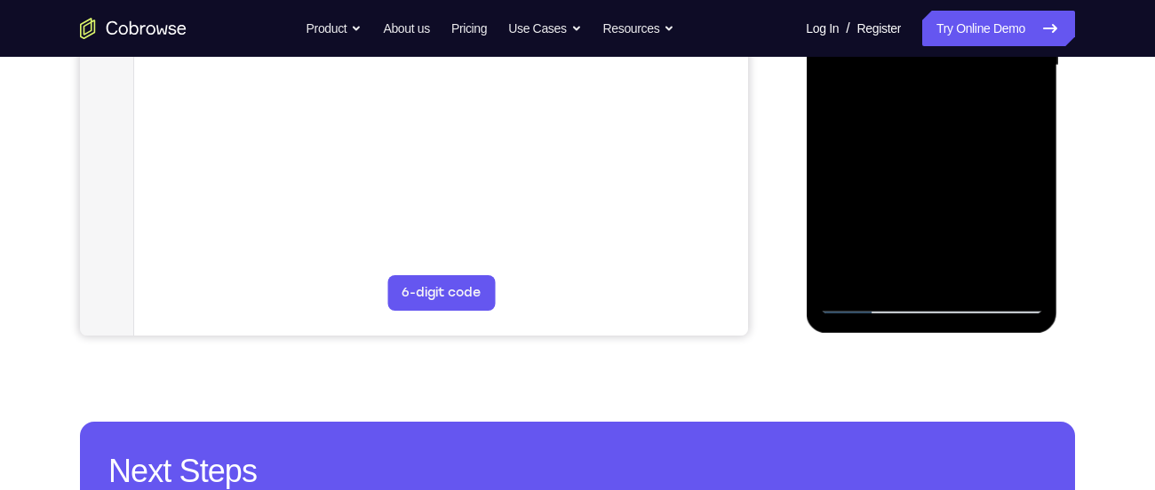
scroll to position [457, 0]
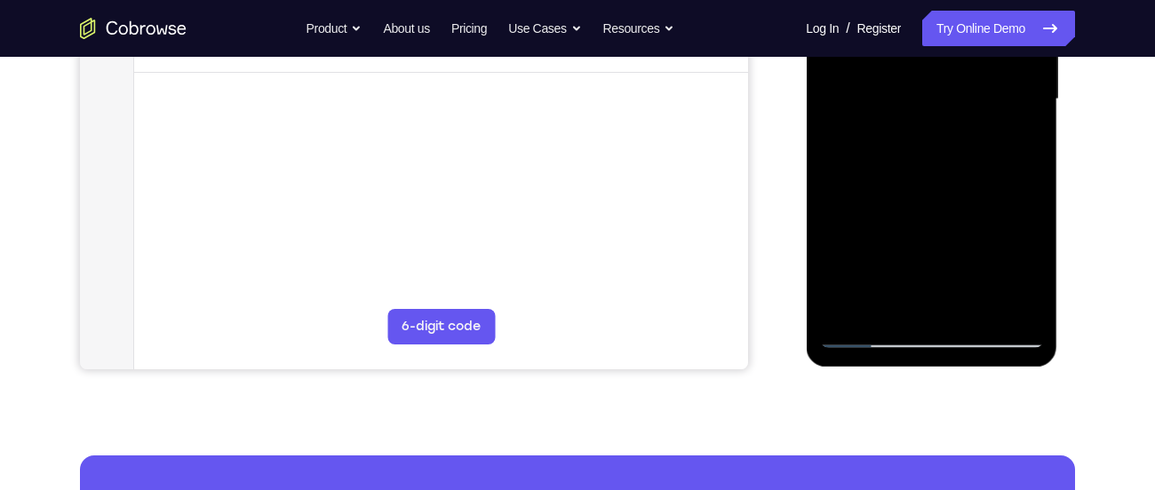
click at [976, 311] on div at bounding box center [931, 100] width 224 height 498
click at [908, 188] on div at bounding box center [931, 100] width 224 height 498
drag, startPoint x: 908, startPoint y: 188, endPoint x: 909, endPoint y: 385, distance: 196.4
click at [909, 370] on html "Online web based iOS Simulators and Android Emulators. Run iPhone, iPad, Mobile…" at bounding box center [932, 103] width 253 height 533
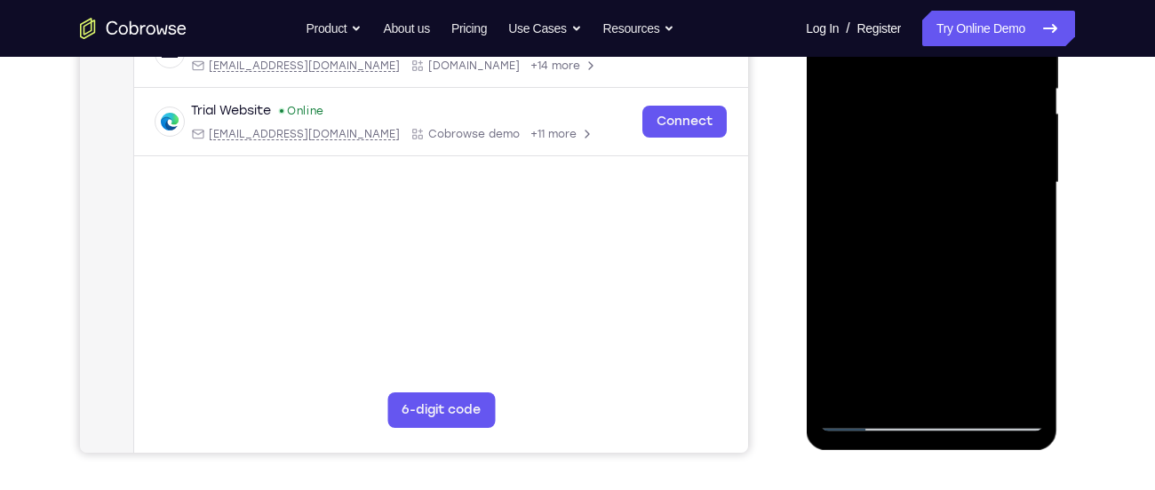
scroll to position [372, 0]
click at [913, 166] on div at bounding box center [931, 184] width 224 height 498
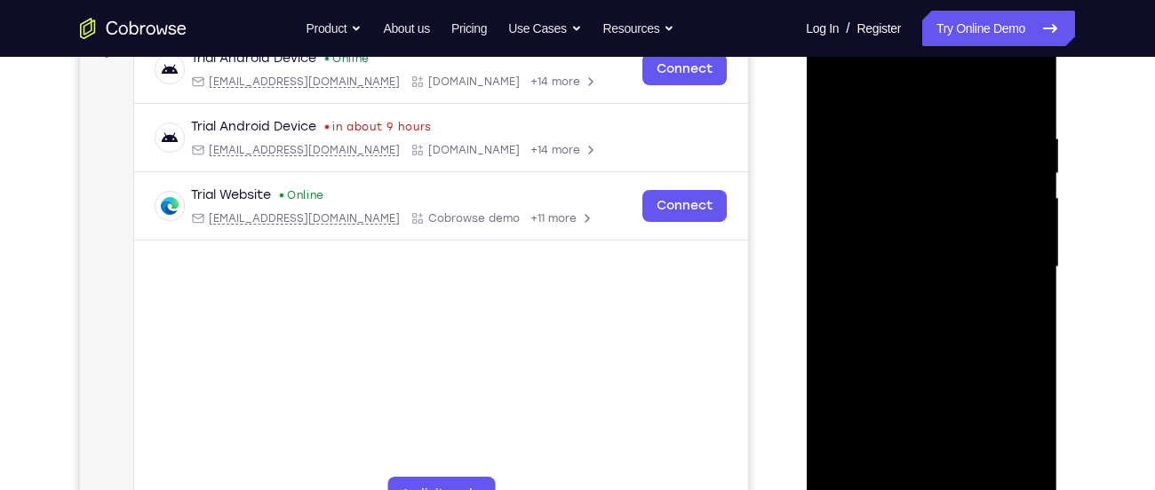
scroll to position [288, 0]
click at [823, 93] on div at bounding box center [931, 269] width 224 height 498
click at [1001, 232] on div at bounding box center [931, 269] width 224 height 498
click at [837, 92] on div at bounding box center [931, 269] width 224 height 498
drag, startPoint x: 1015, startPoint y: 169, endPoint x: 854, endPoint y: 164, distance: 160.9
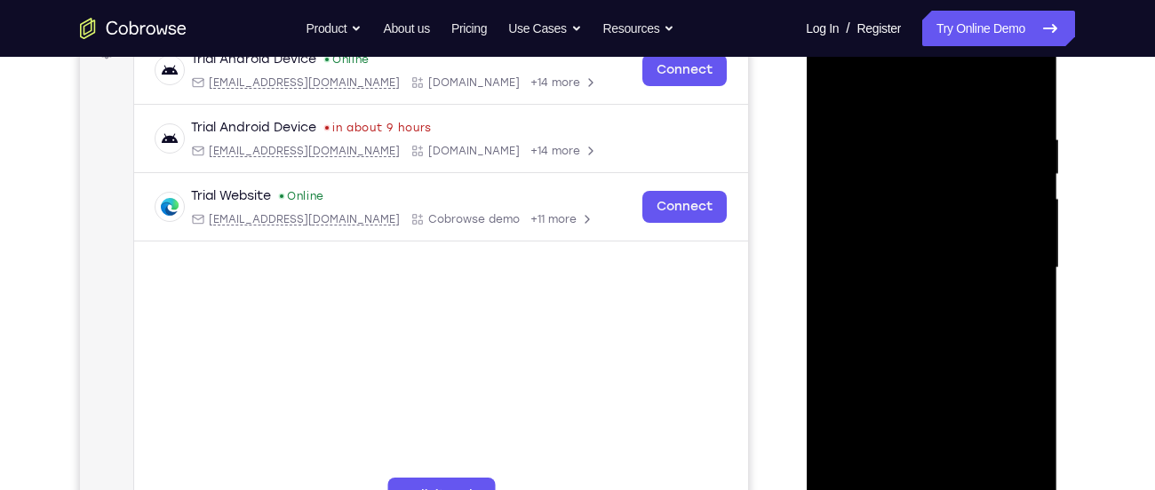
click at [854, 164] on div at bounding box center [931, 269] width 224 height 498
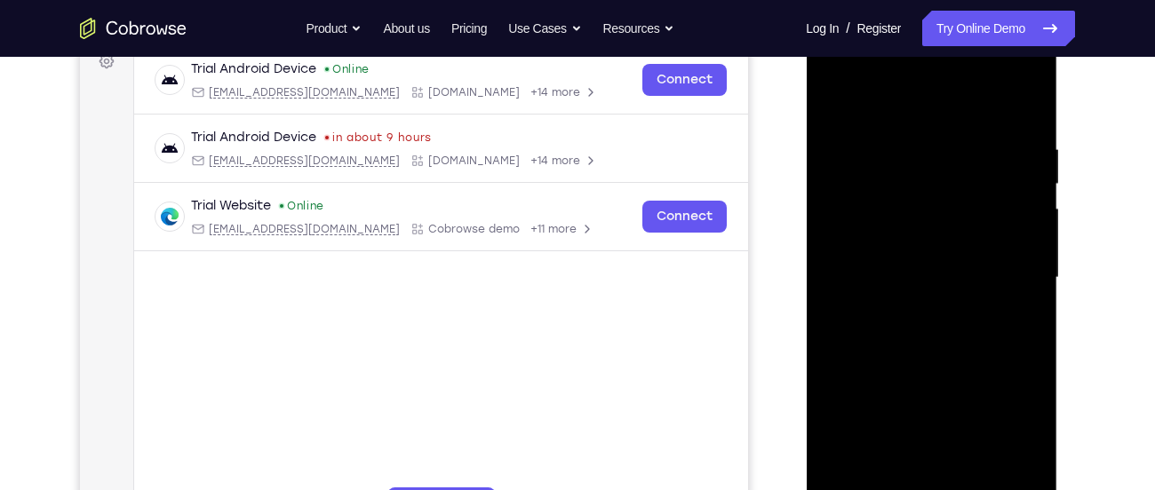
scroll to position [277, 0]
click at [1028, 183] on div at bounding box center [931, 279] width 224 height 498
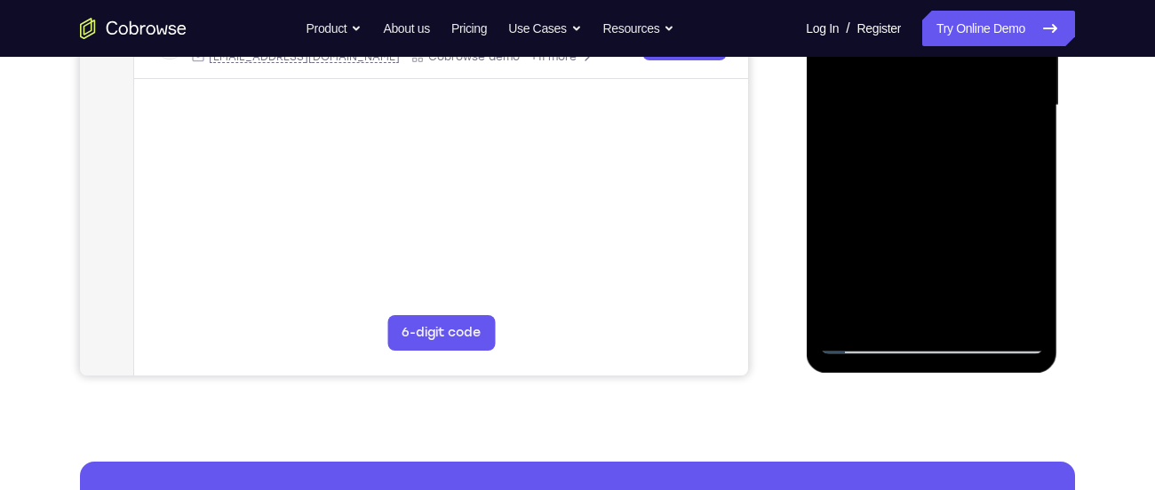
scroll to position [426, 0]
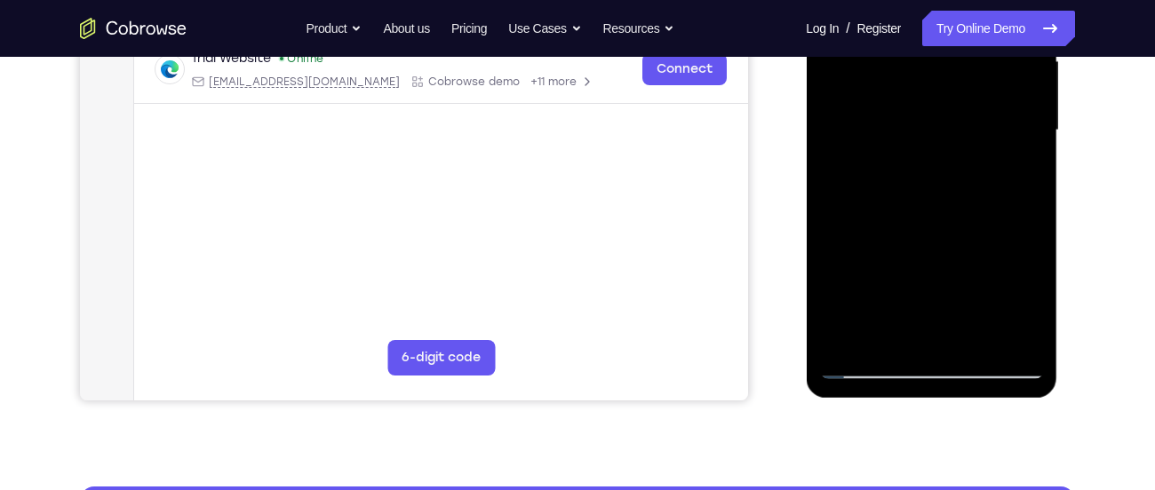
drag, startPoint x: 950, startPoint y: 270, endPoint x: 956, endPoint y: 92, distance: 177.8
click at [956, 92] on div at bounding box center [931, 131] width 224 height 498
drag, startPoint x: 936, startPoint y: 258, endPoint x: 953, endPoint y: 146, distance: 113.2
click at [953, 146] on div at bounding box center [931, 131] width 224 height 498
drag, startPoint x: 926, startPoint y: 234, endPoint x: 929, endPoint y: 274, distance: 40.1
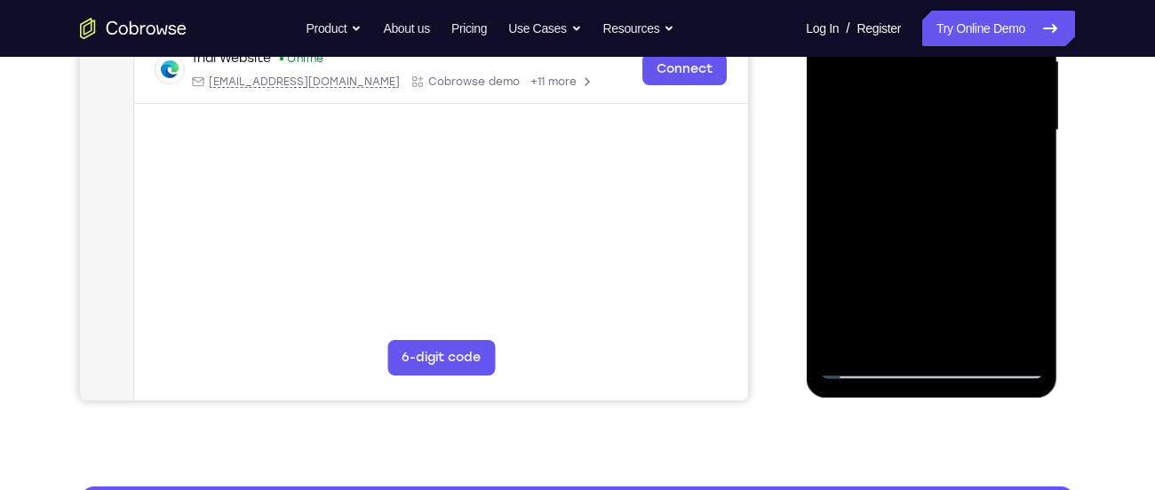
click at [929, 274] on div at bounding box center [931, 131] width 224 height 498
drag, startPoint x: 928, startPoint y: 248, endPoint x: 921, endPoint y: 139, distance: 109.5
click at [921, 139] on div at bounding box center [931, 131] width 224 height 498
drag, startPoint x: 933, startPoint y: 235, endPoint x: 937, endPoint y: 139, distance: 96.9
click at [937, 139] on div at bounding box center [931, 131] width 224 height 498
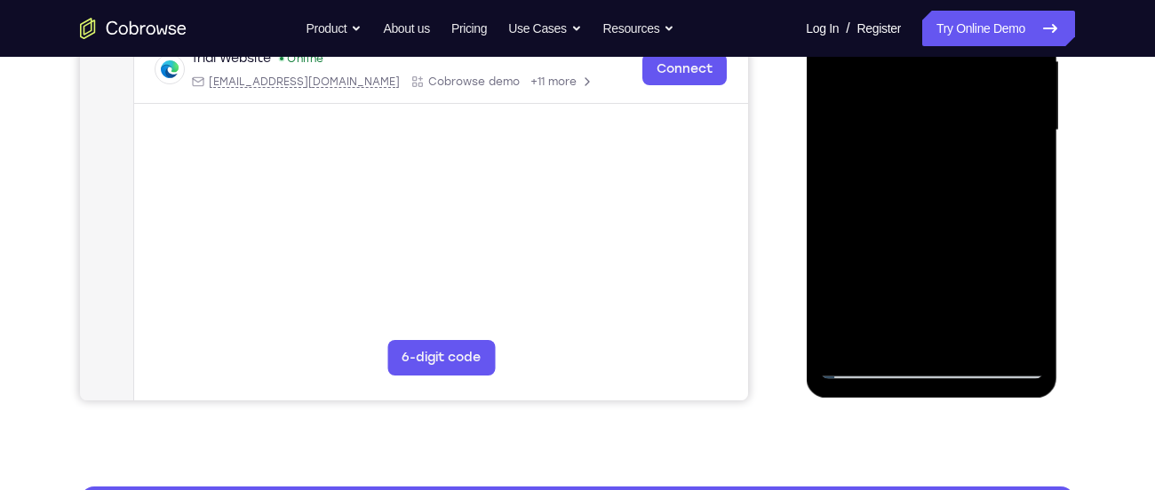
drag, startPoint x: 936, startPoint y: 238, endPoint x: 945, endPoint y: 139, distance: 99.9
click at [945, 139] on div at bounding box center [931, 131] width 224 height 498
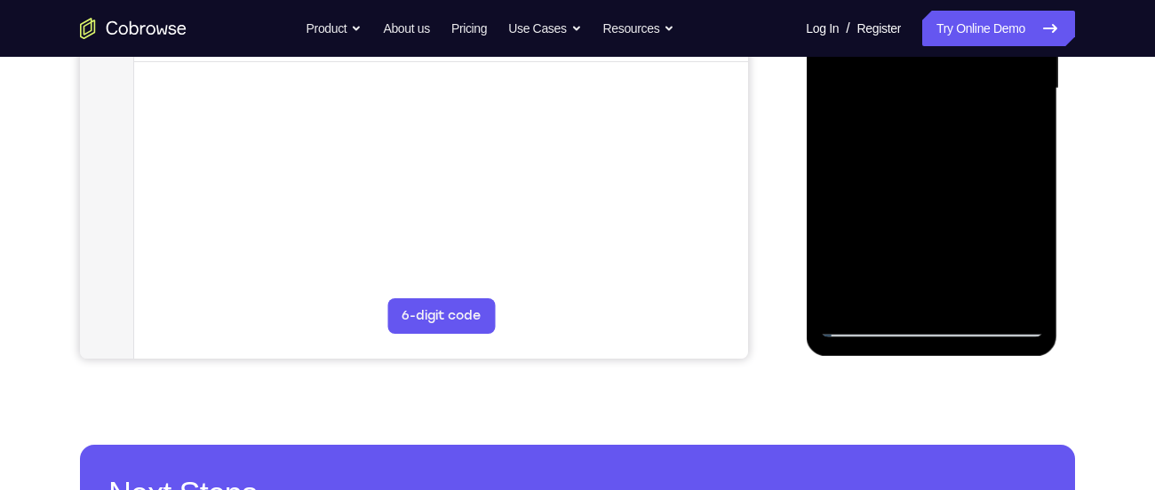
scroll to position [466, 0]
